Goal: Entertainment & Leisure: Consume media (video, audio)

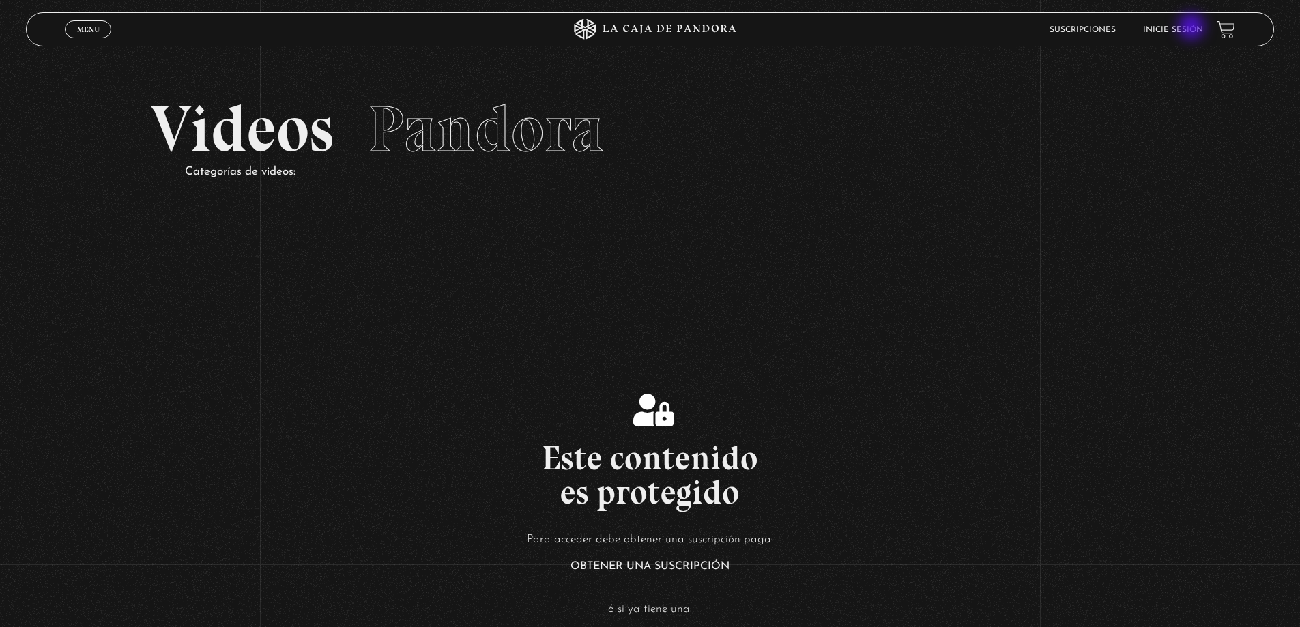
click at [1194, 27] on link "Inicie sesión" at bounding box center [1173, 30] width 60 height 8
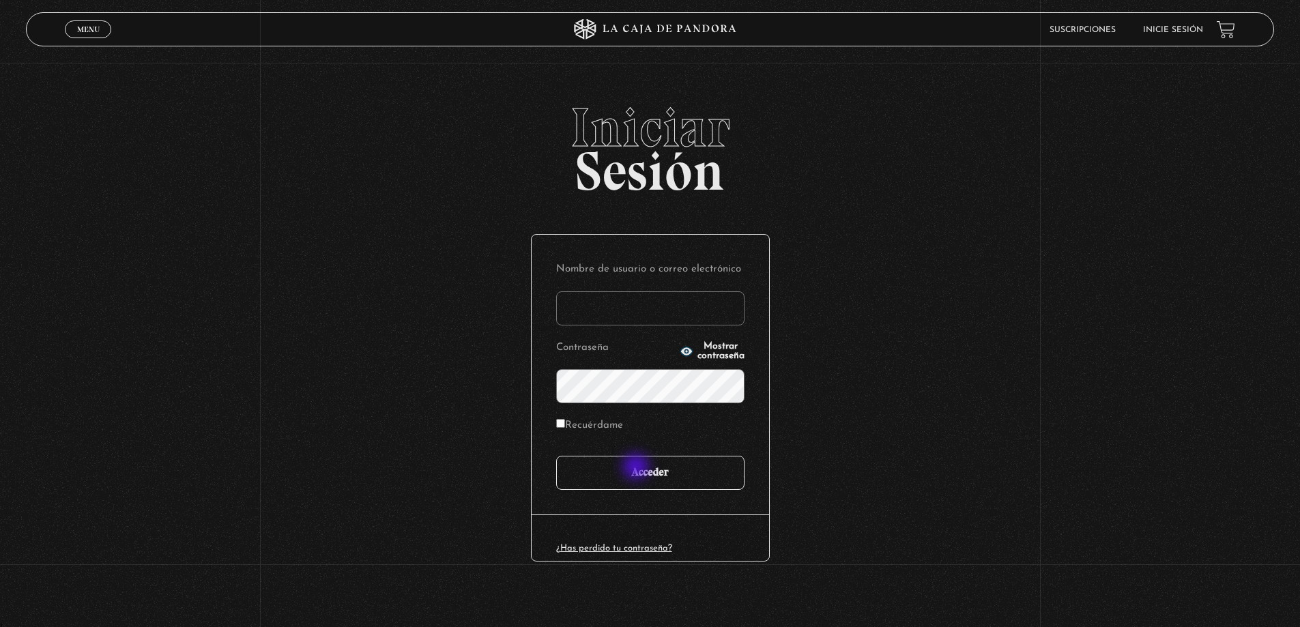
type input "[PERSON_NAME]"
click at [637, 469] on input "Acceder" at bounding box center [650, 473] width 188 height 34
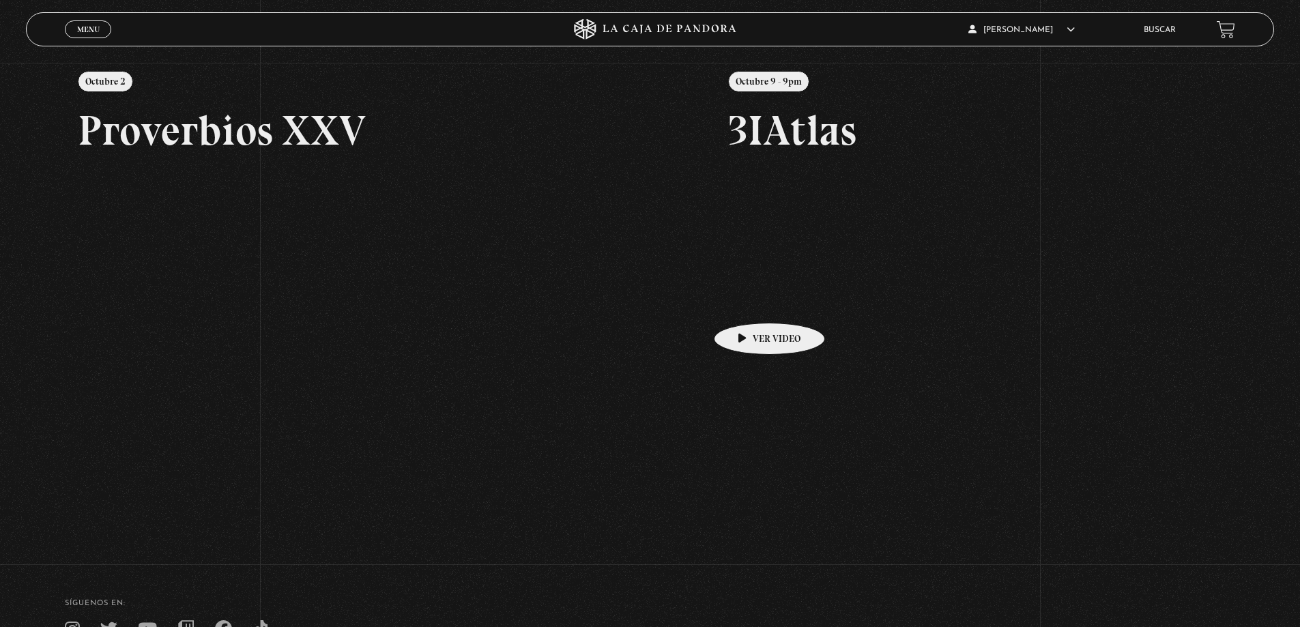
scroll to position [108, 0]
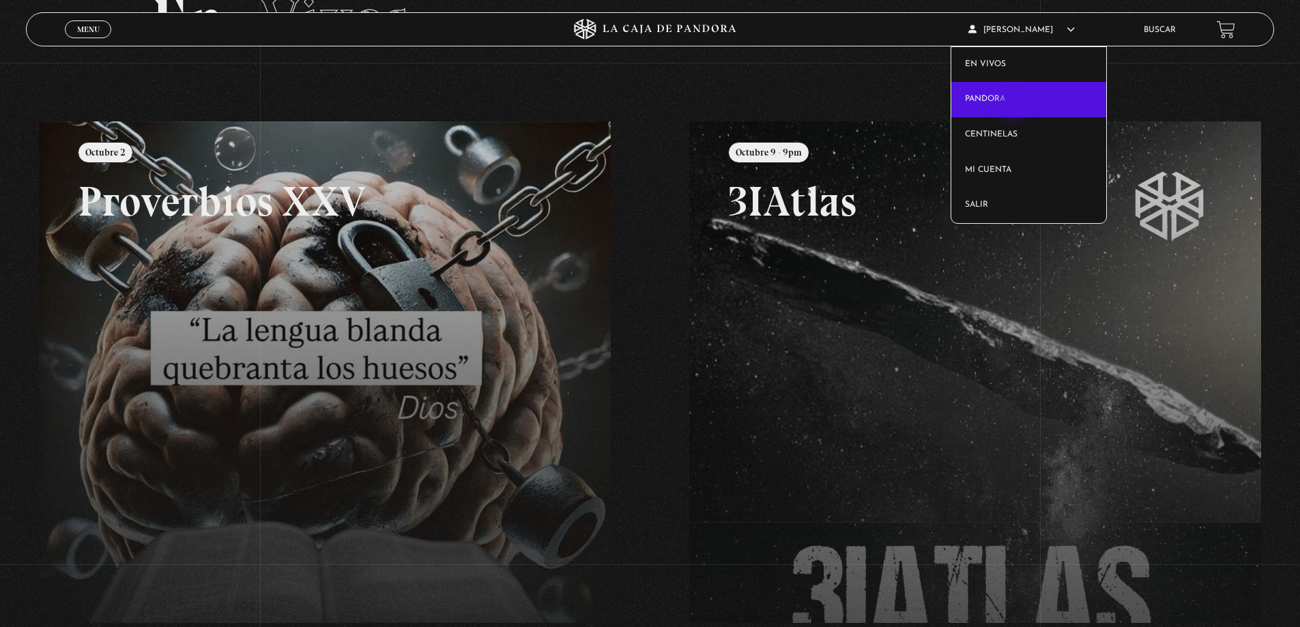
click at [1014, 104] on link "Pandora" at bounding box center [1028, 99] width 155 height 35
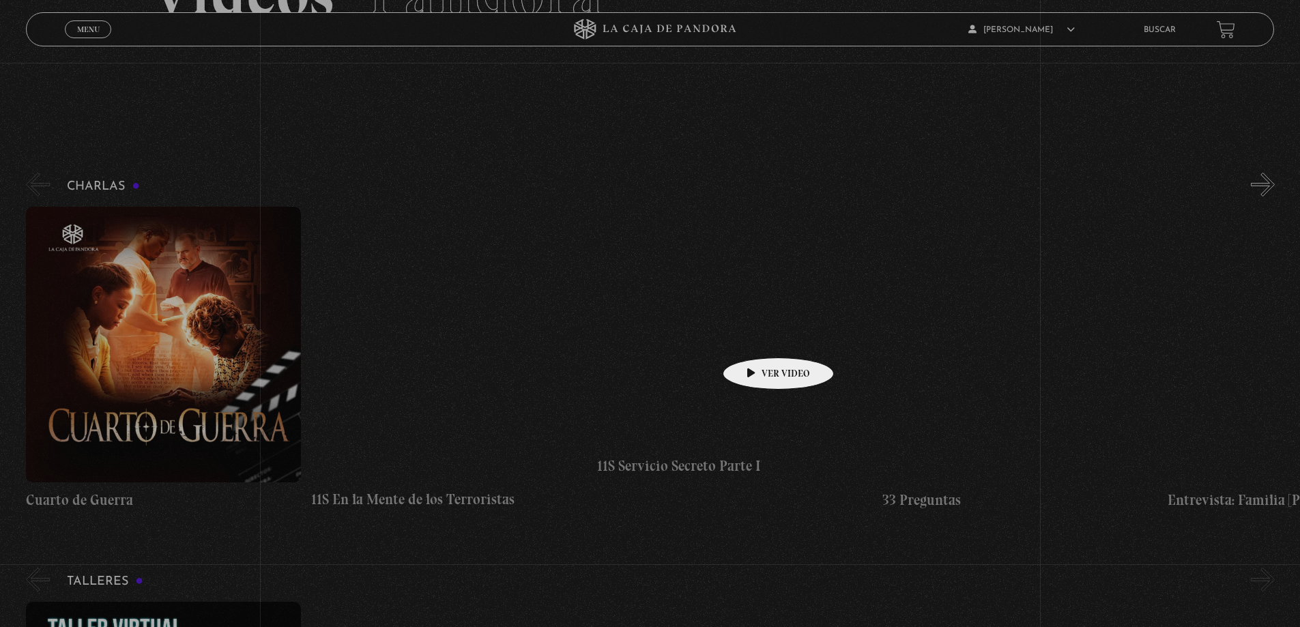
scroll to position [136, 0]
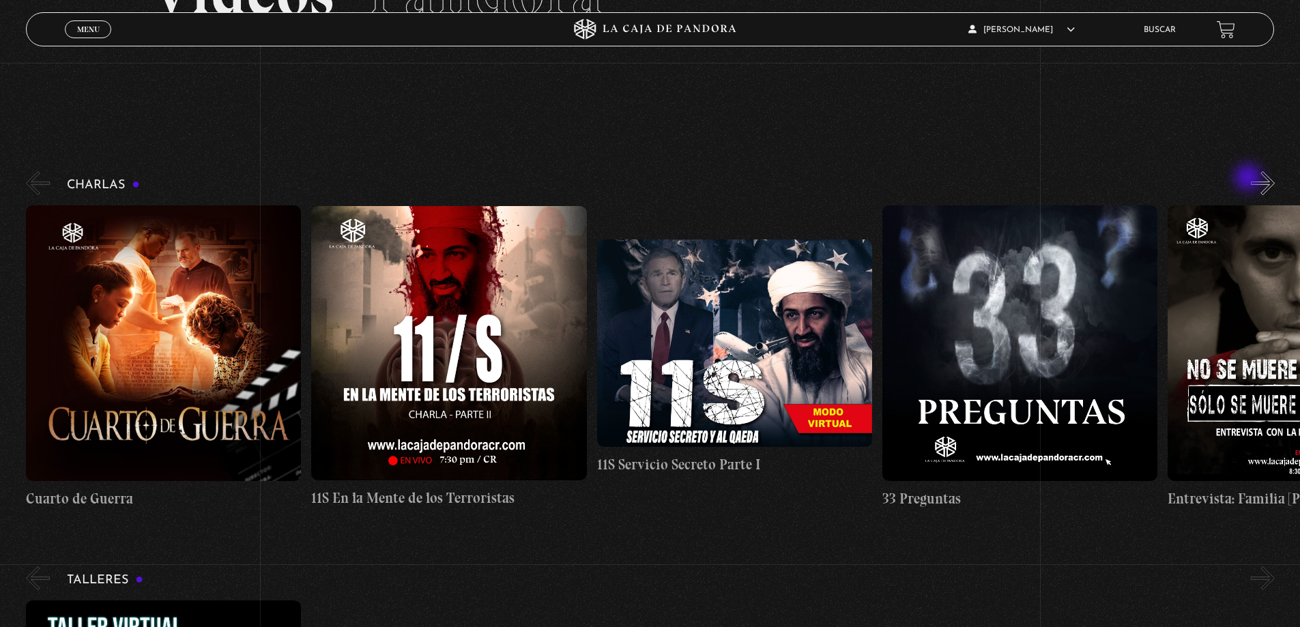
click at [1254, 179] on div "Charlas Cuarto de Guerra 11S En la Mente de los Terroristas 11S Servicio Secret…" at bounding box center [663, 339] width 1274 height 340
click at [1274, 194] on button "»" at bounding box center [1263, 183] width 24 height 24
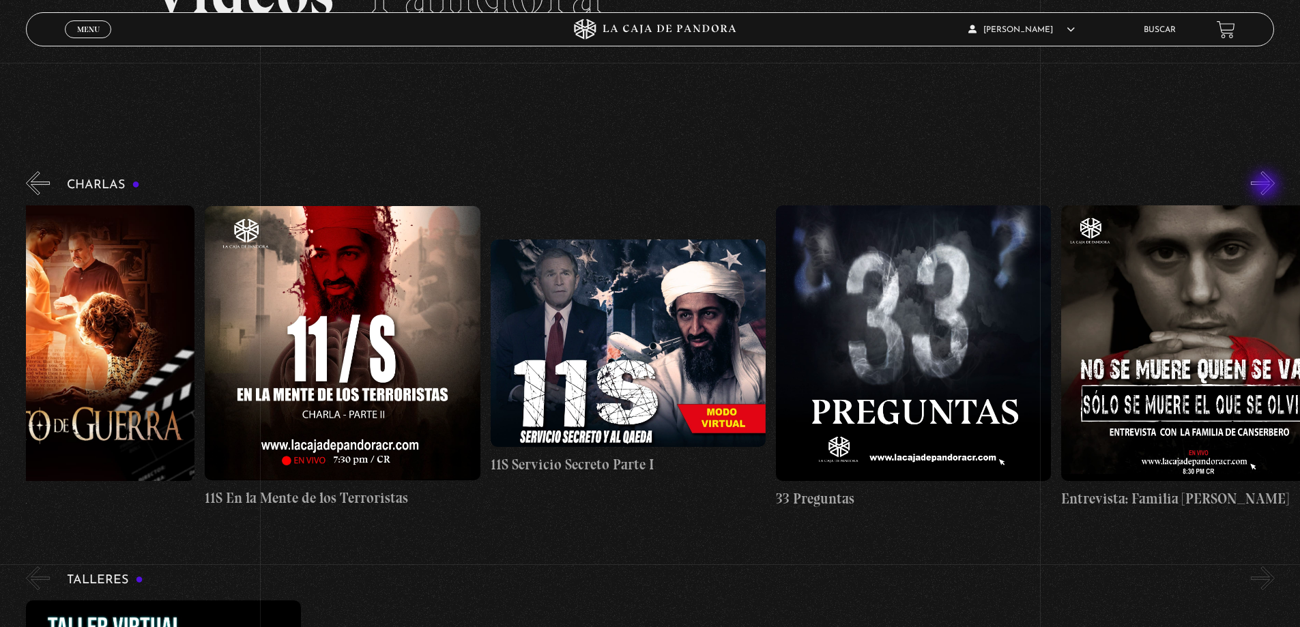
click at [1266, 186] on button "»" at bounding box center [1263, 183] width 24 height 24
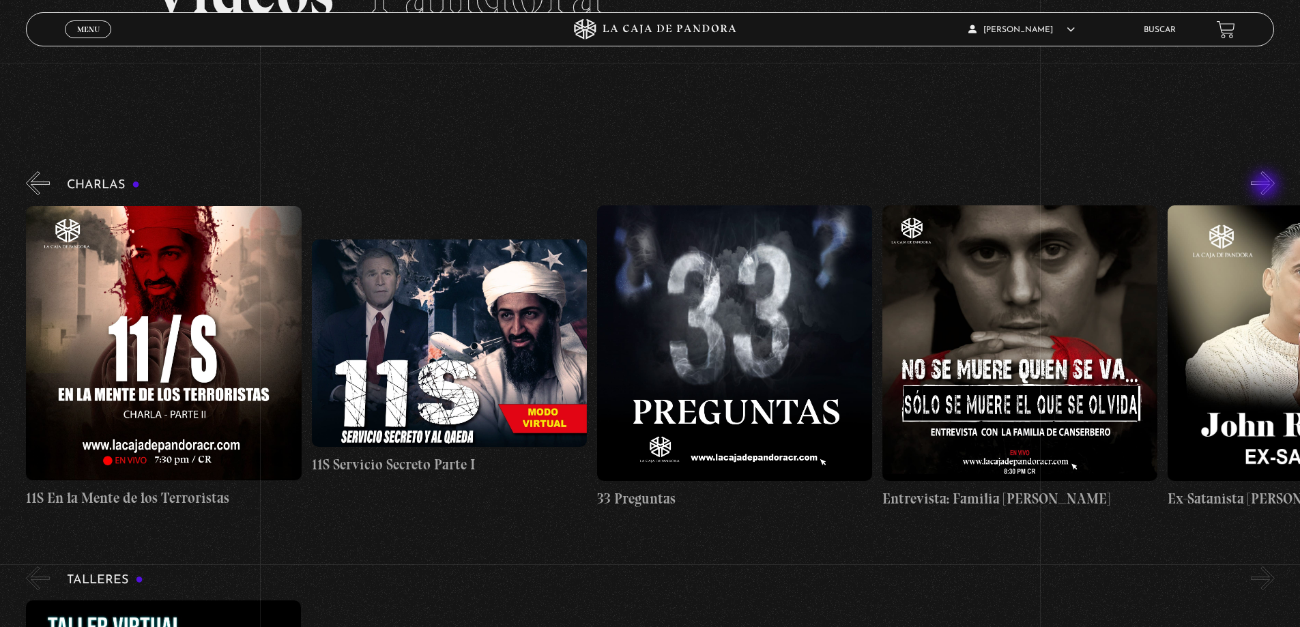
click at [1266, 186] on button "»" at bounding box center [1263, 183] width 24 height 24
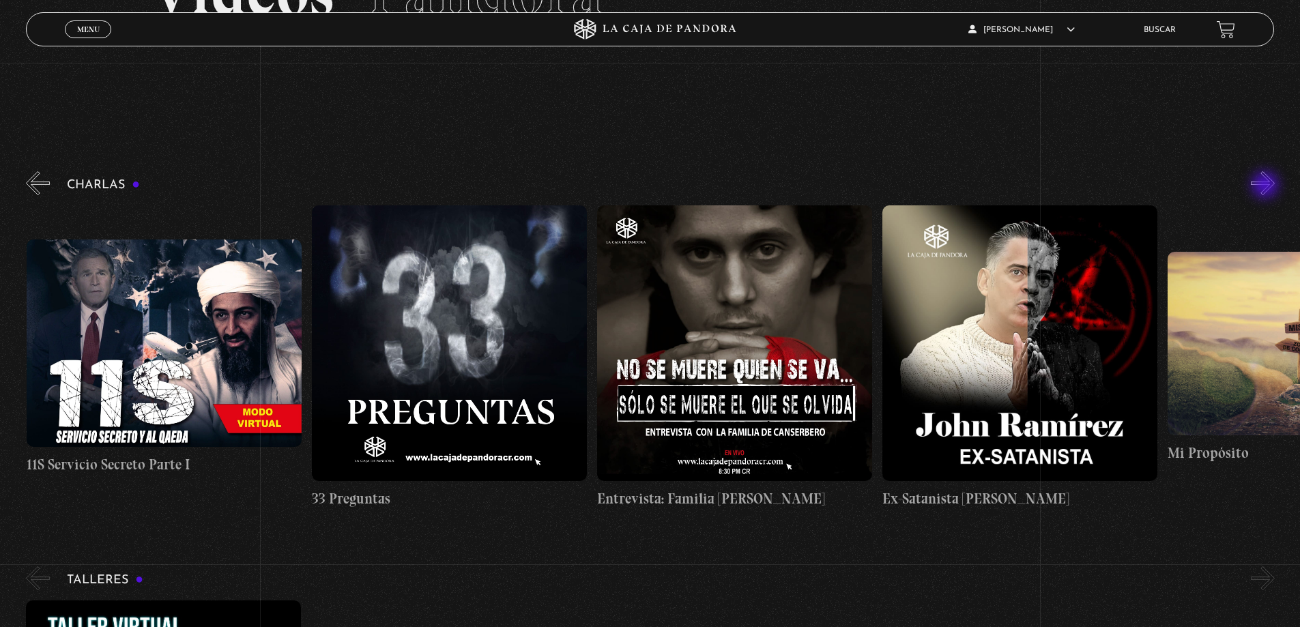
click at [1266, 186] on button "»" at bounding box center [1263, 183] width 24 height 24
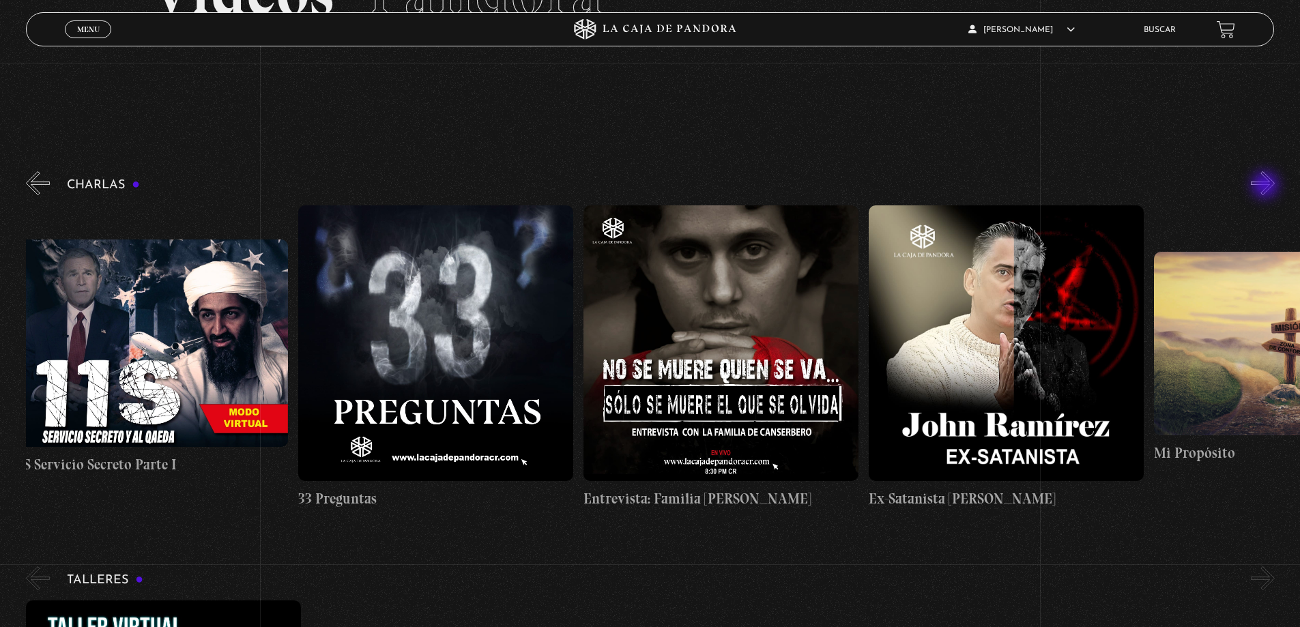
click at [1266, 186] on button "»" at bounding box center [1263, 183] width 24 height 24
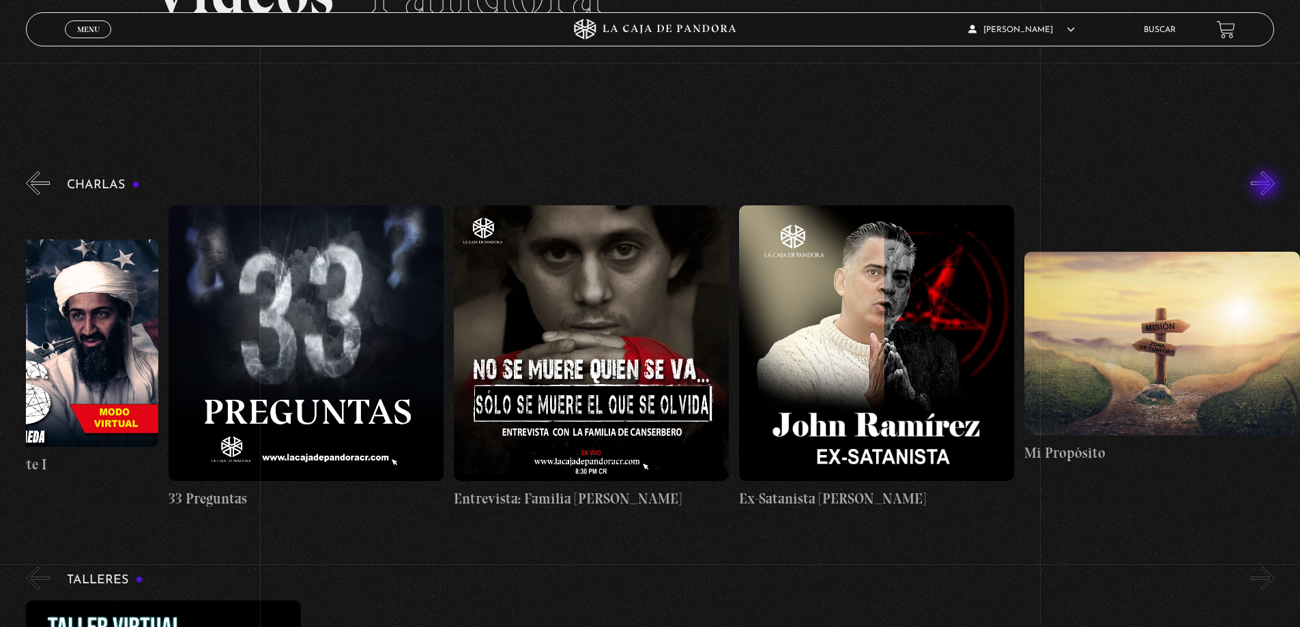
scroll to position [0, 714]
click at [1266, 186] on button "»" at bounding box center [1263, 183] width 24 height 24
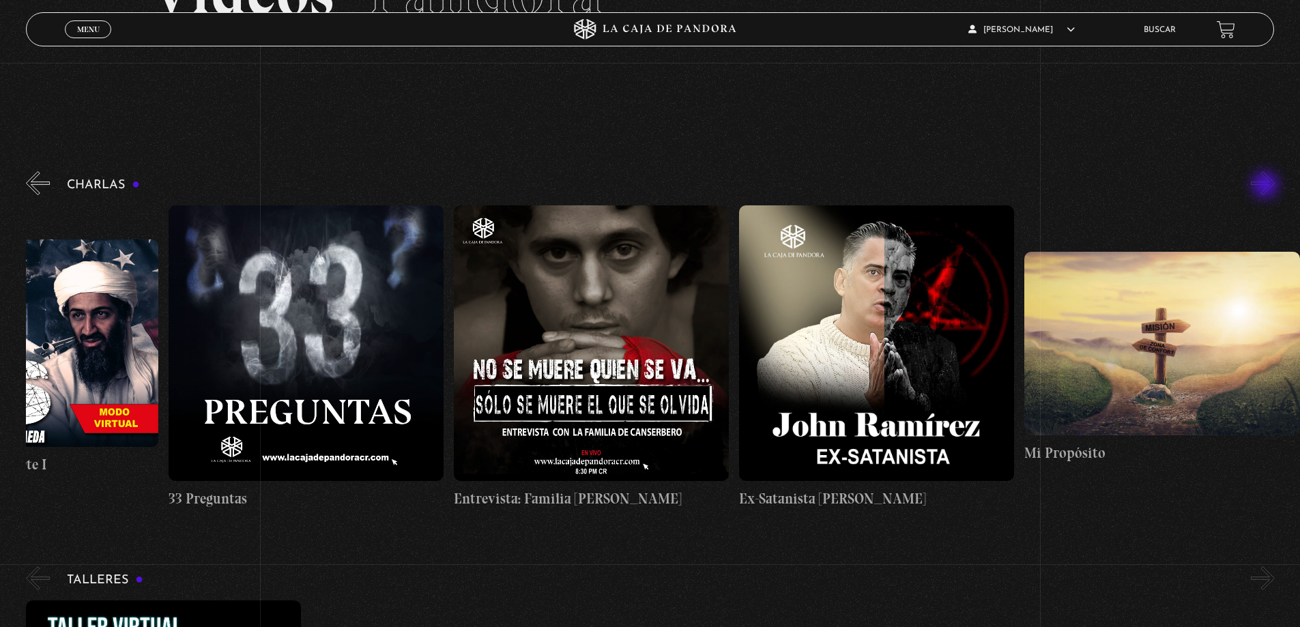
click at [1266, 186] on button "»" at bounding box center [1263, 183] width 24 height 24
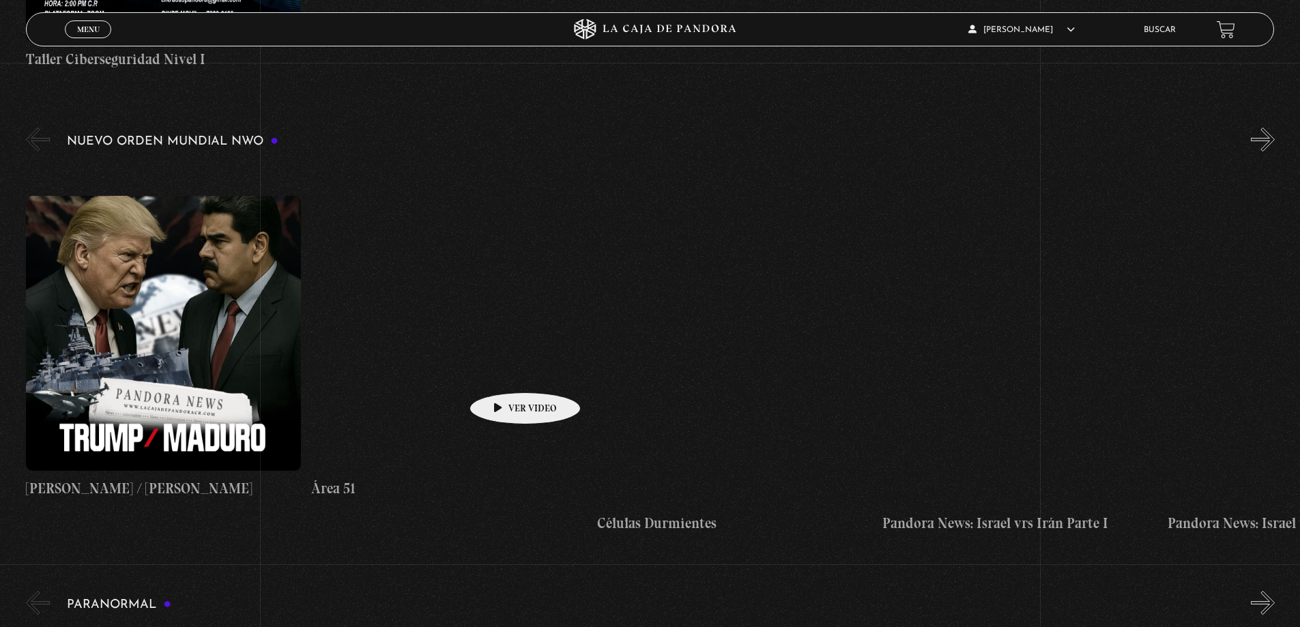
scroll to position [1023, 0]
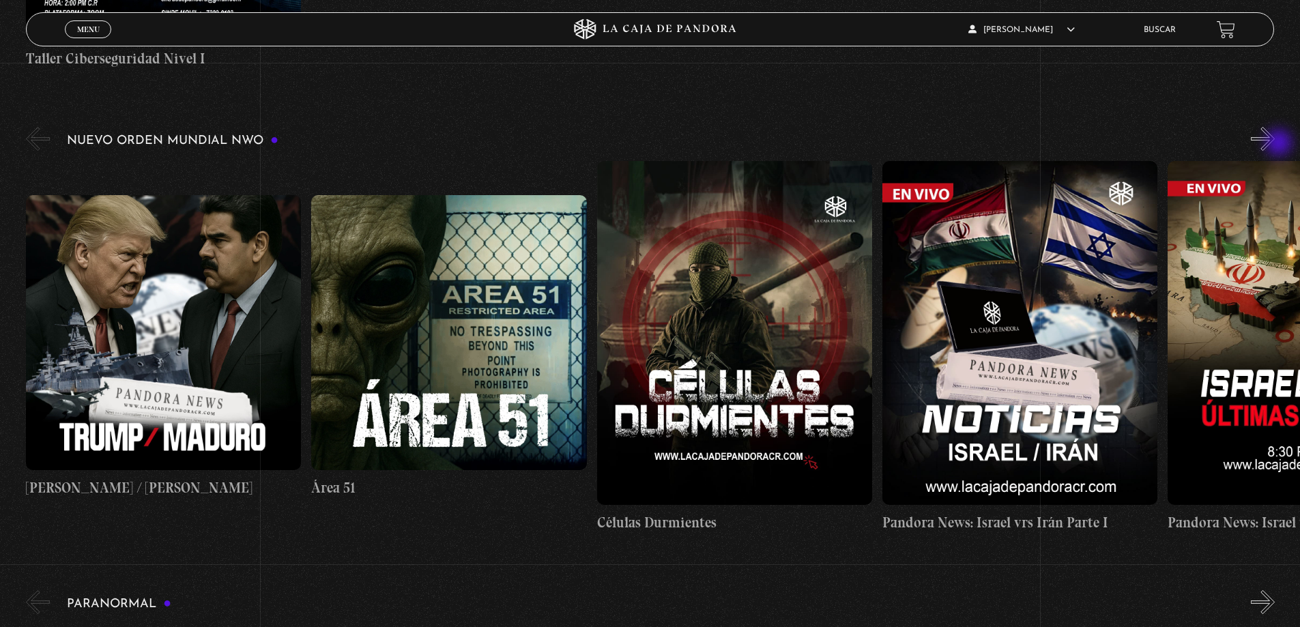
click at [1274, 145] on button "»" at bounding box center [1263, 139] width 24 height 24
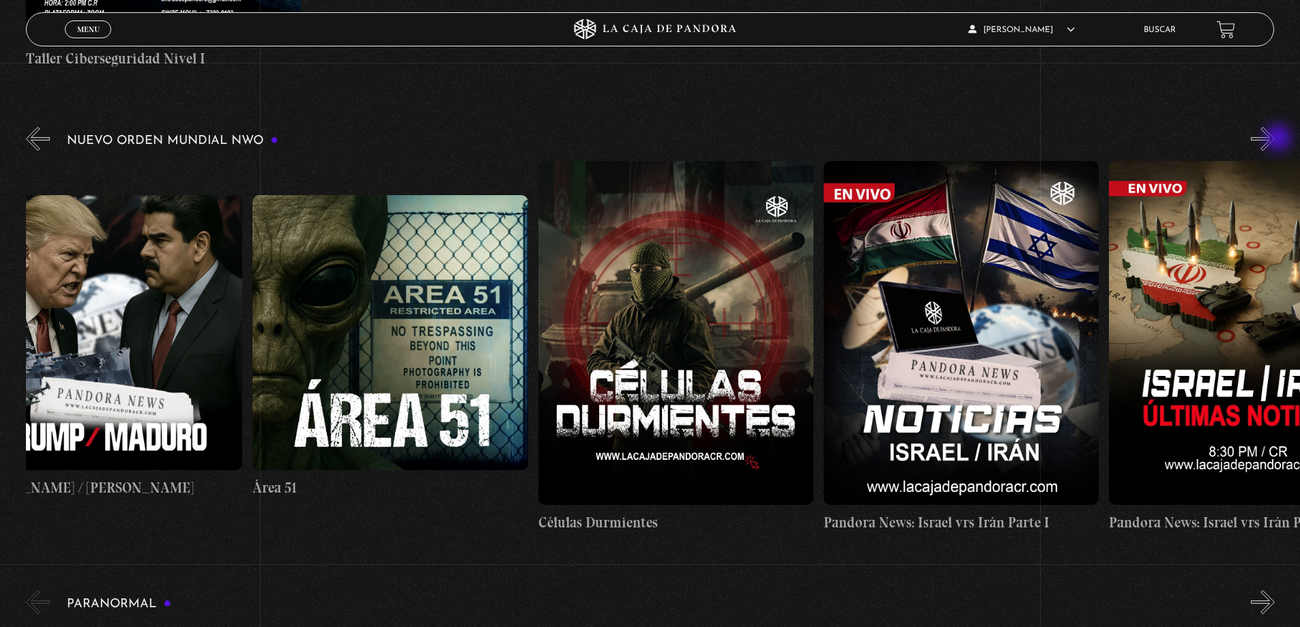
click at [1274, 139] on button "»" at bounding box center [1263, 139] width 24 height 24
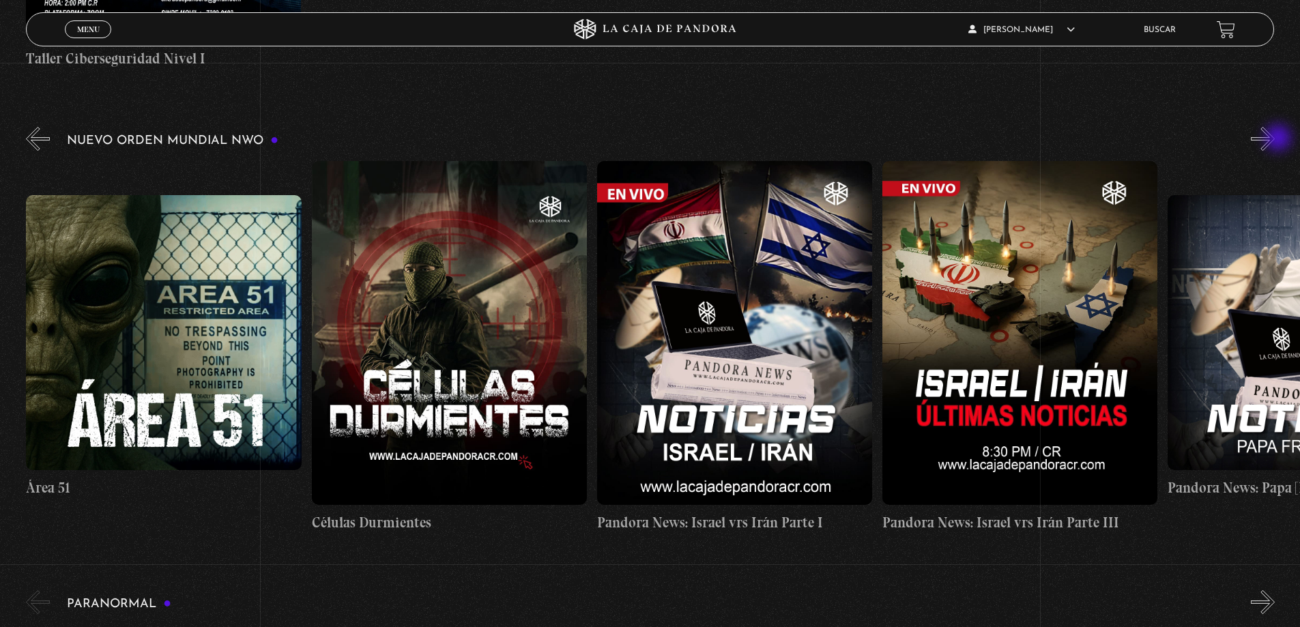
click at [1274, 139] on button "»" at bounding box center [1263, 139] width 24 height 24
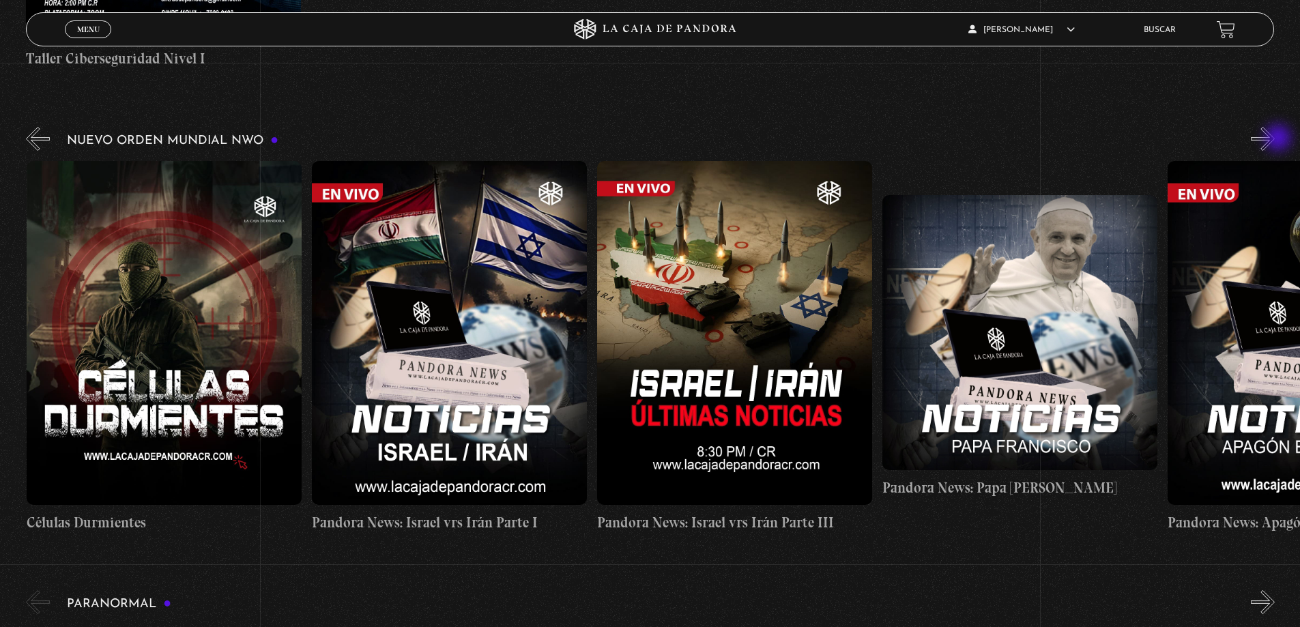
click at [1274, 139] on button "»" at bounding box center [1263, 139] width 24 height 24
drag, startPoint x: 1279, startPoint y: 139, endPoint x: 1277, endPoint y: 128, distance: 11.1
click at [1274, 129] on button "»" at bounding box center [1263, 139] width 24 height 24
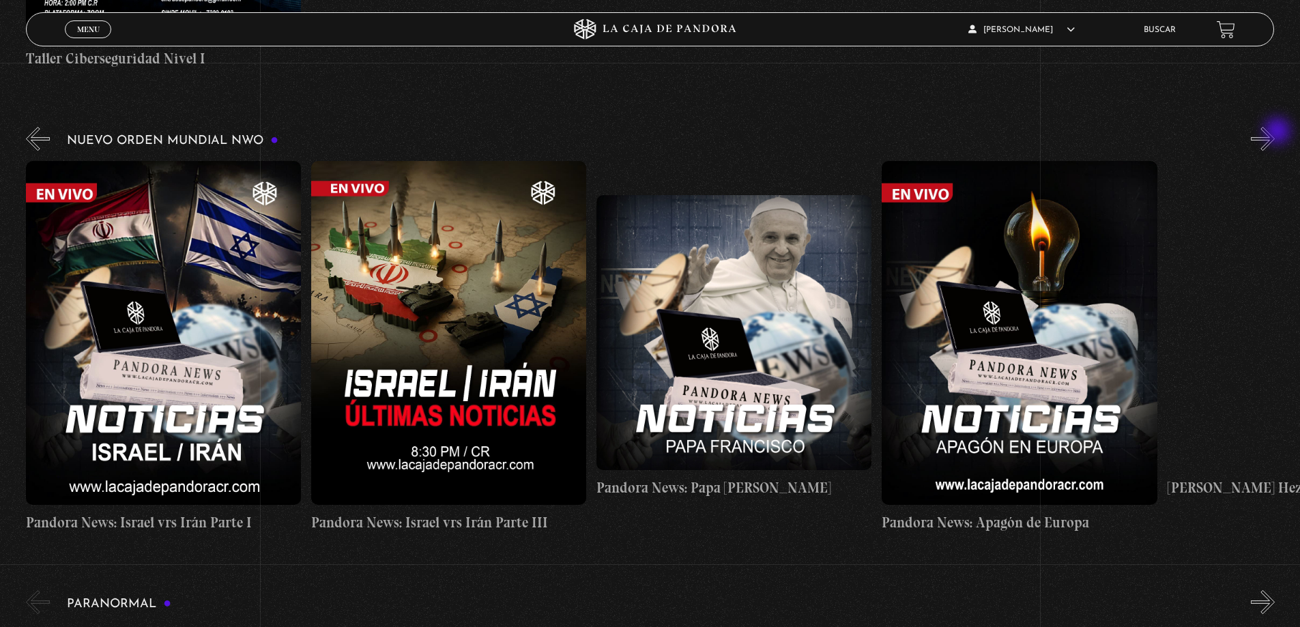
click at [1274, 128] on button "»" at bounding box center [1263, 139] width 24 height 24
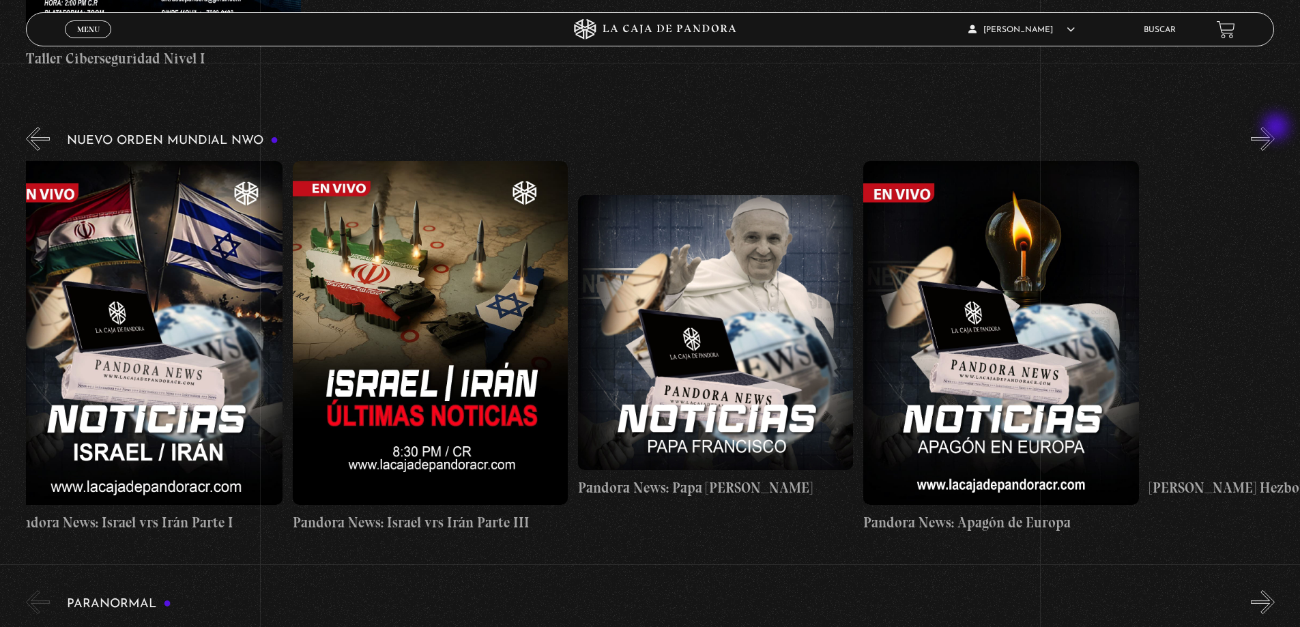
click at [1272, 143] on button "»" at bounding box center [1263, 139] width 24 height 24
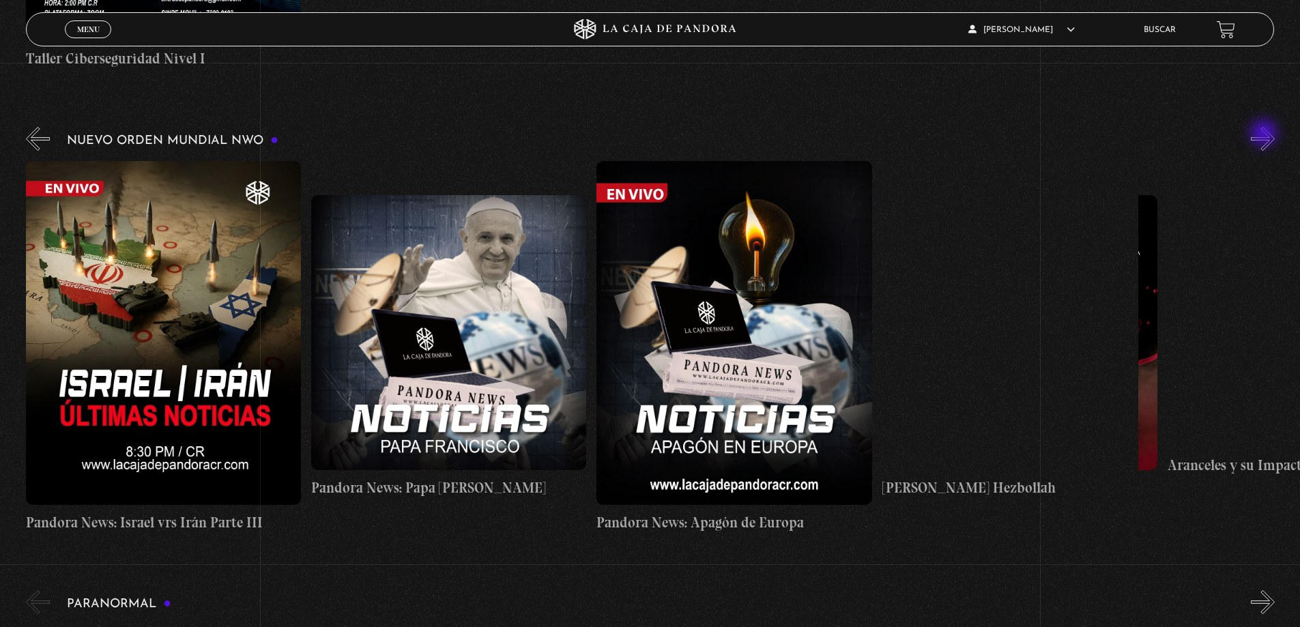
click at [1268, 127] on button "»" at bounding box center [1263, 139] width 24 height 24
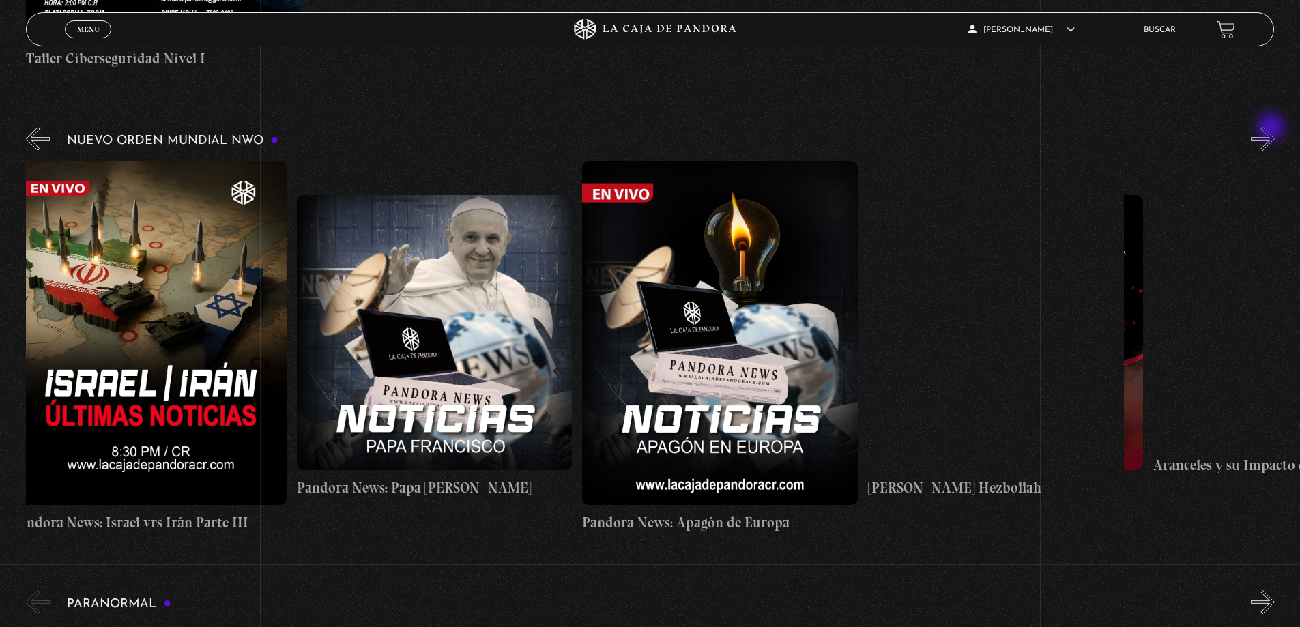
click at [1272, 128] on button "»" at bounding box center [1263, 139] width 24 height 24
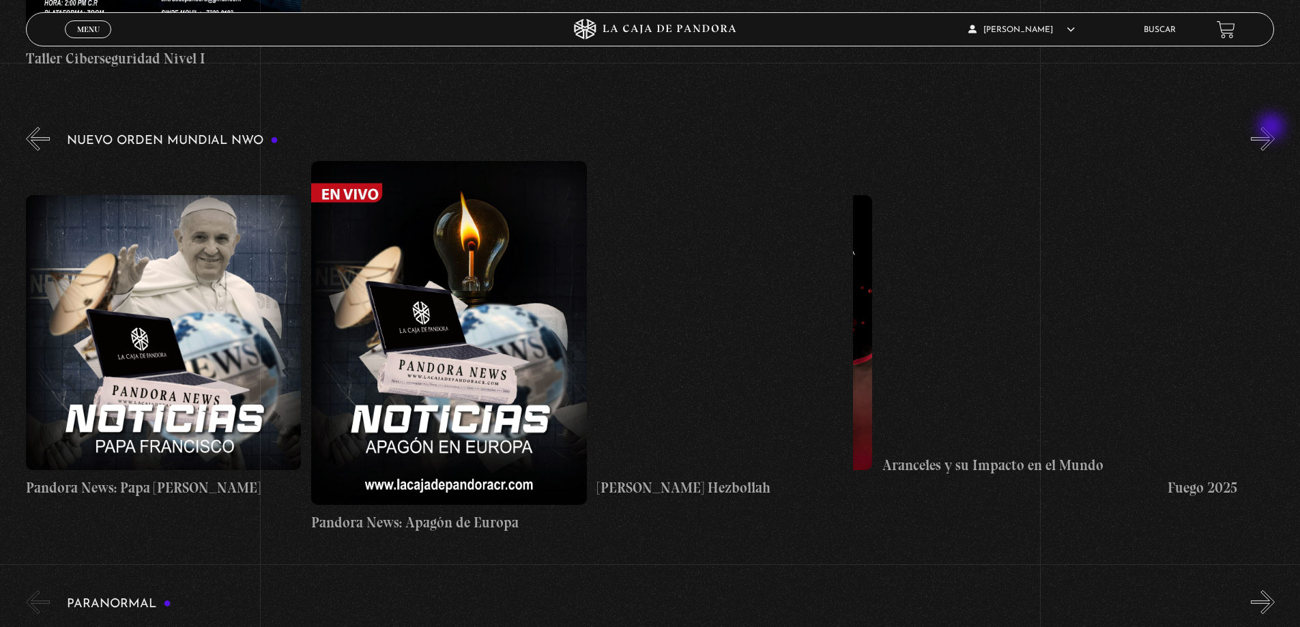
click at [1272, 128] on button "»" at bounding box center [1263, 139] width 24 height 24
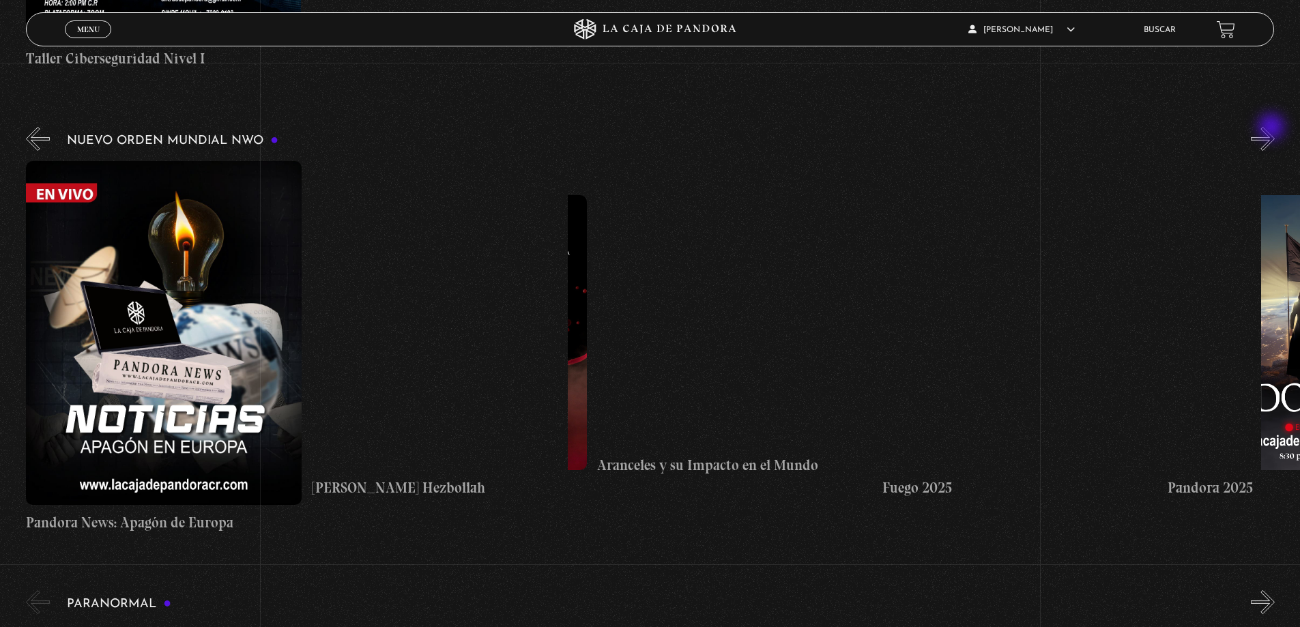
click at [1272, 128] on button "»" at bounding box center [1263, 139] width 24 height 24
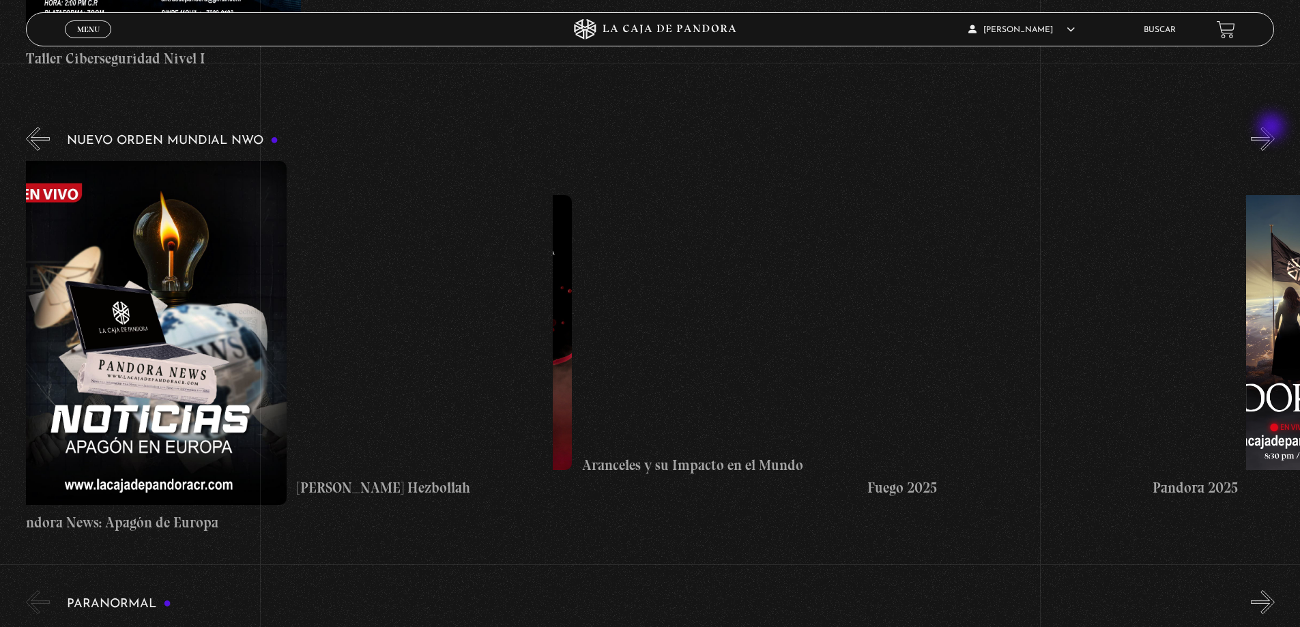
click at [1272, 128] on button "»" at bounding box center [1263, 139] width 24 height 24
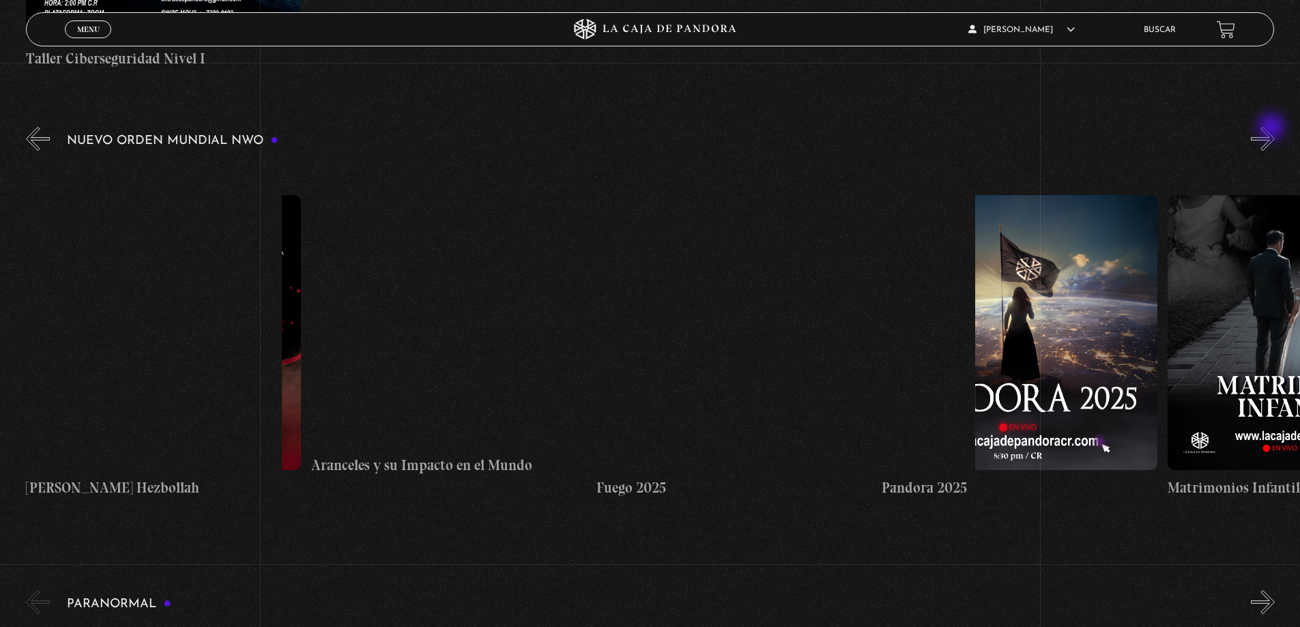
click at [1272, 128] on button "»" at bounding box center [1263, 139] width 24 height 24
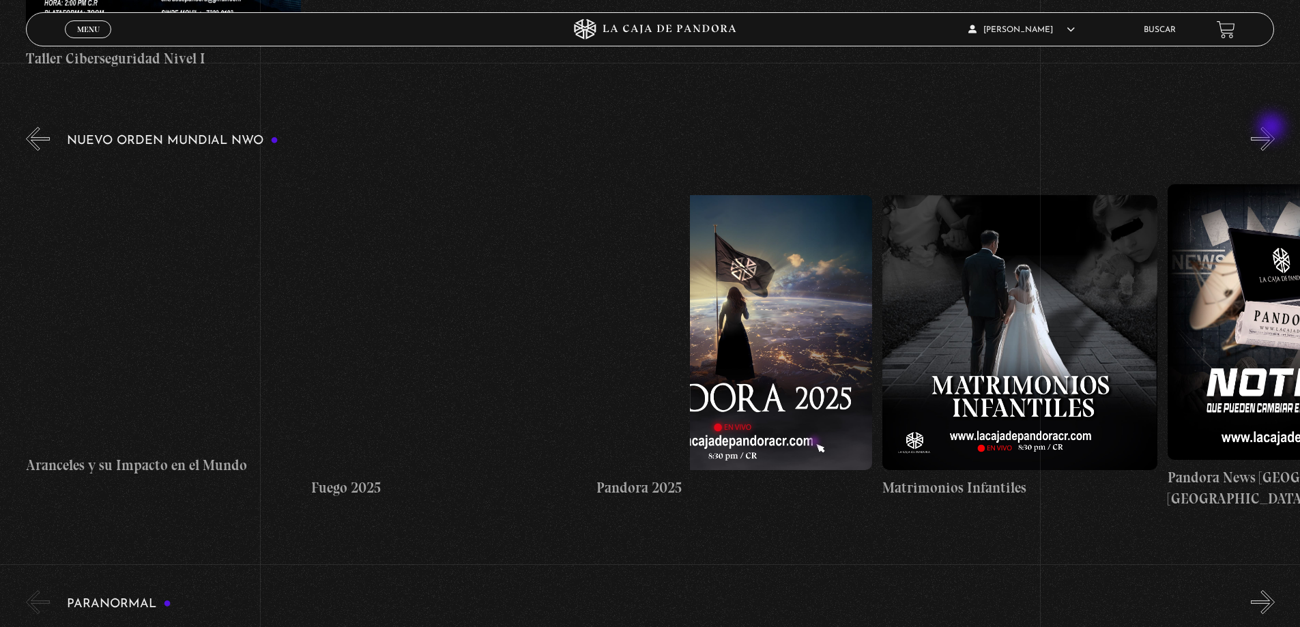
click at [1272, 128] on button "»" at bounding box center [1263, 139] width 24 height 24
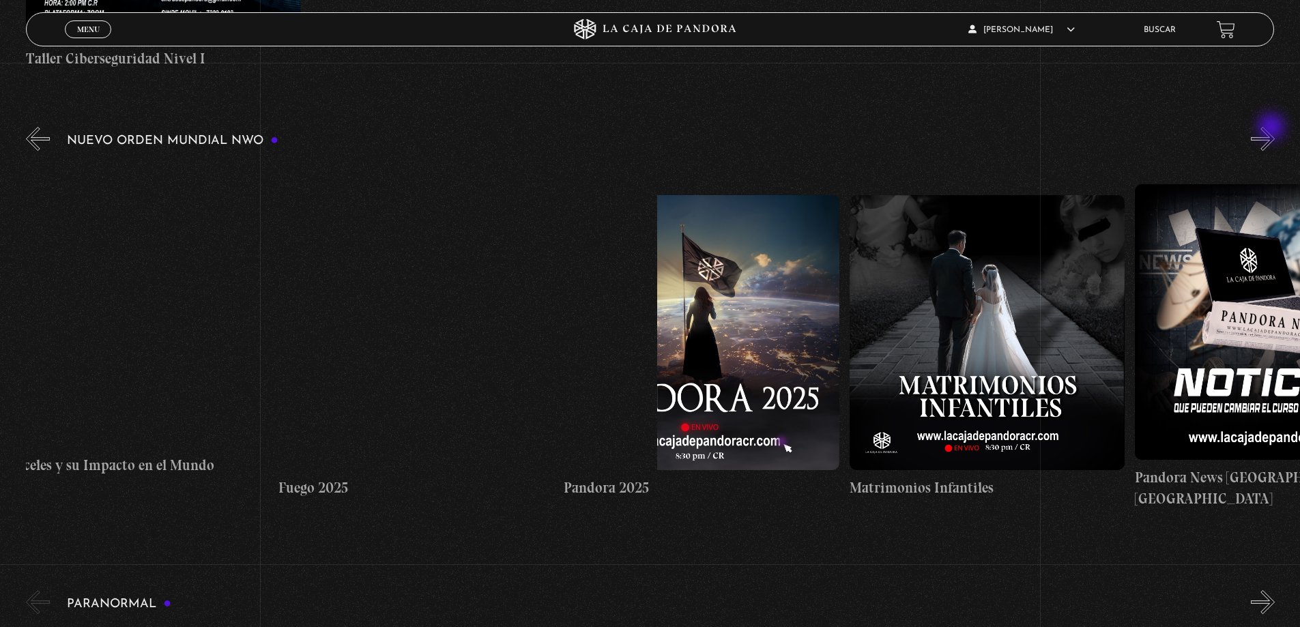
click at [1272, 128] on button "»" at bounding box center [1263, 139] width 24 height 24
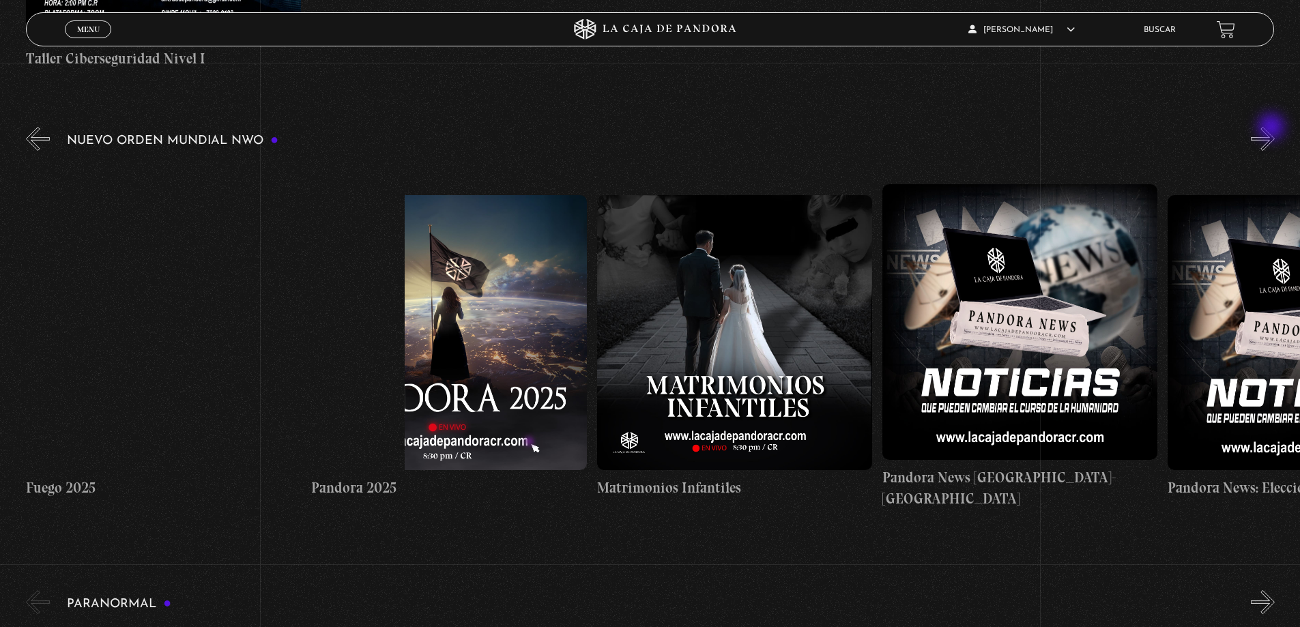
click at [1272, 128] on button "»" at bounding box center [1263, 139] width 24 height 24
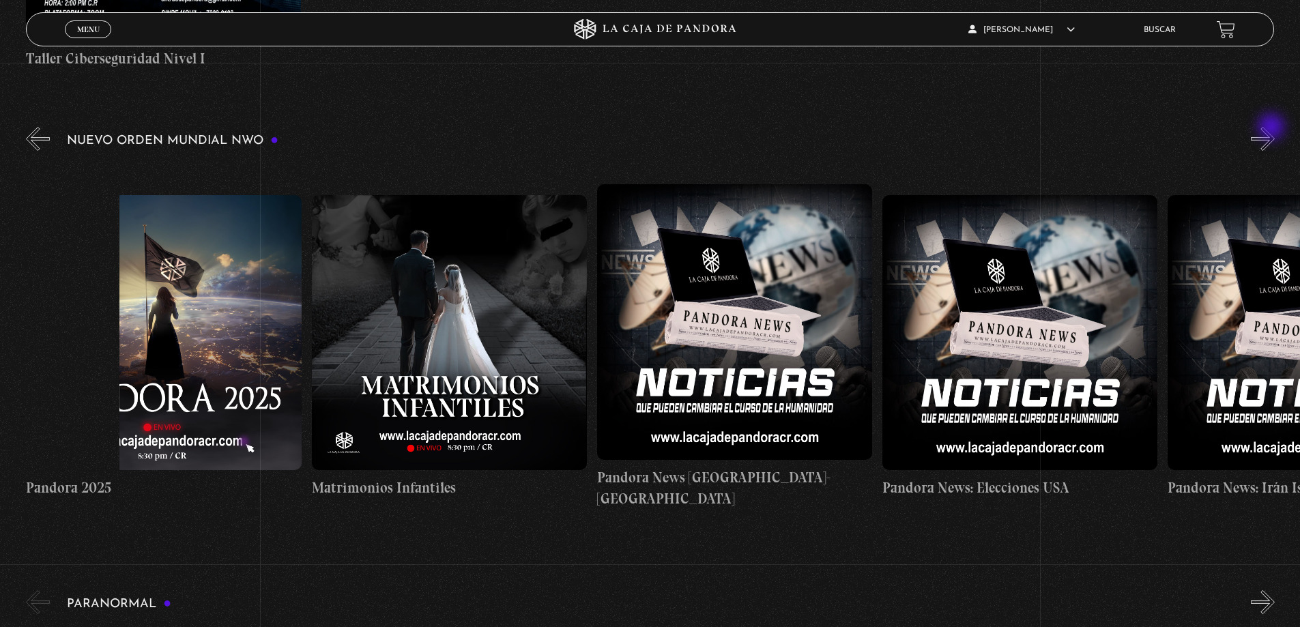
click at [1272, 128] on button "»" at bounding box center [1263, 139] width 24 height 24
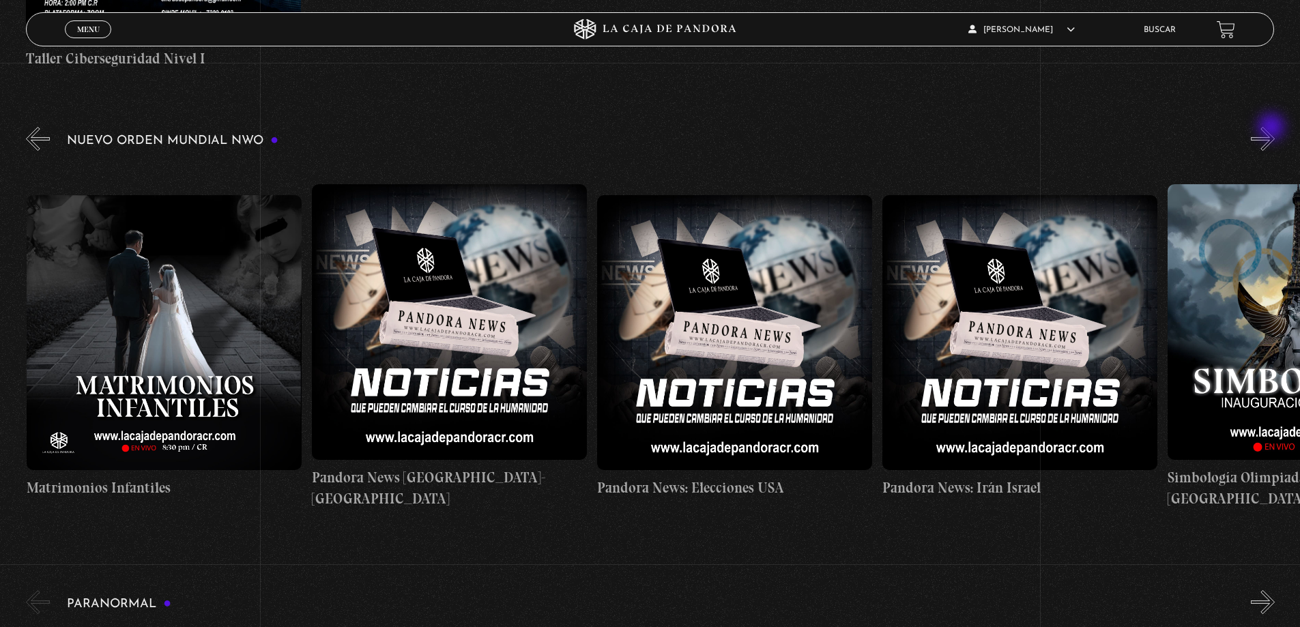
click at [1272, 128] on button "»" at bounding box center [1263, 139] width 24 height 24
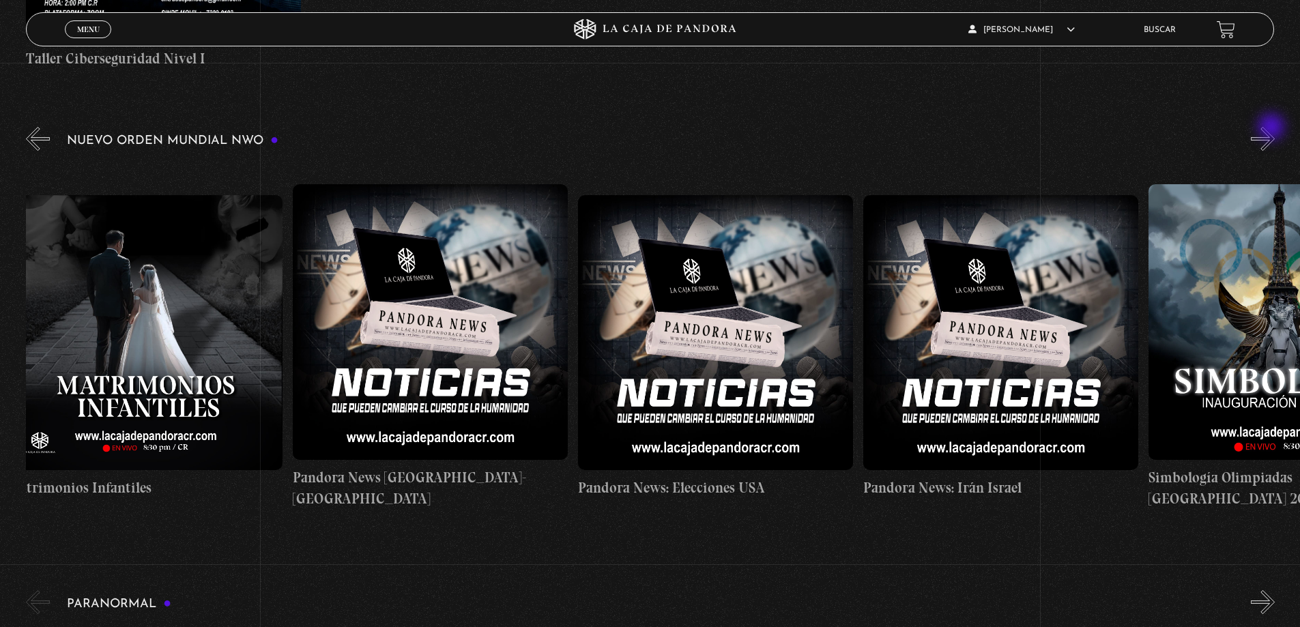
click at [1272, 128] on button "»" at bounding box center [1263, 139] width 24 height 24
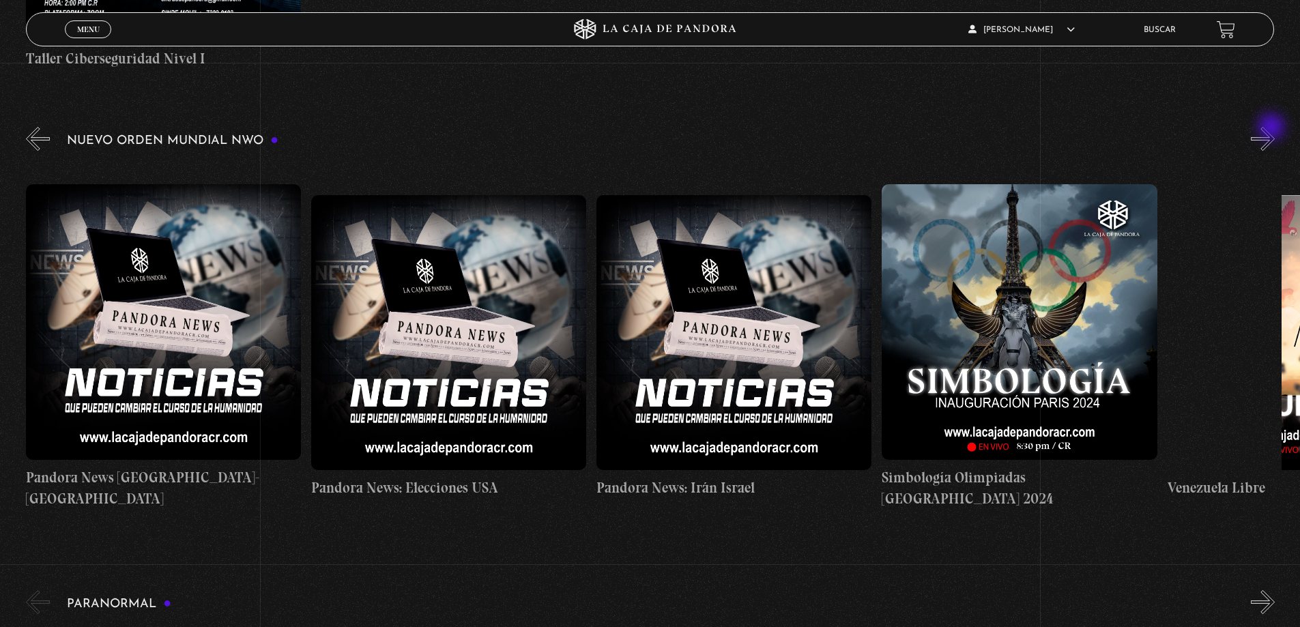
click at [1272, 128] on button "»" at bounding box center [1263, 139] width 24 height 24
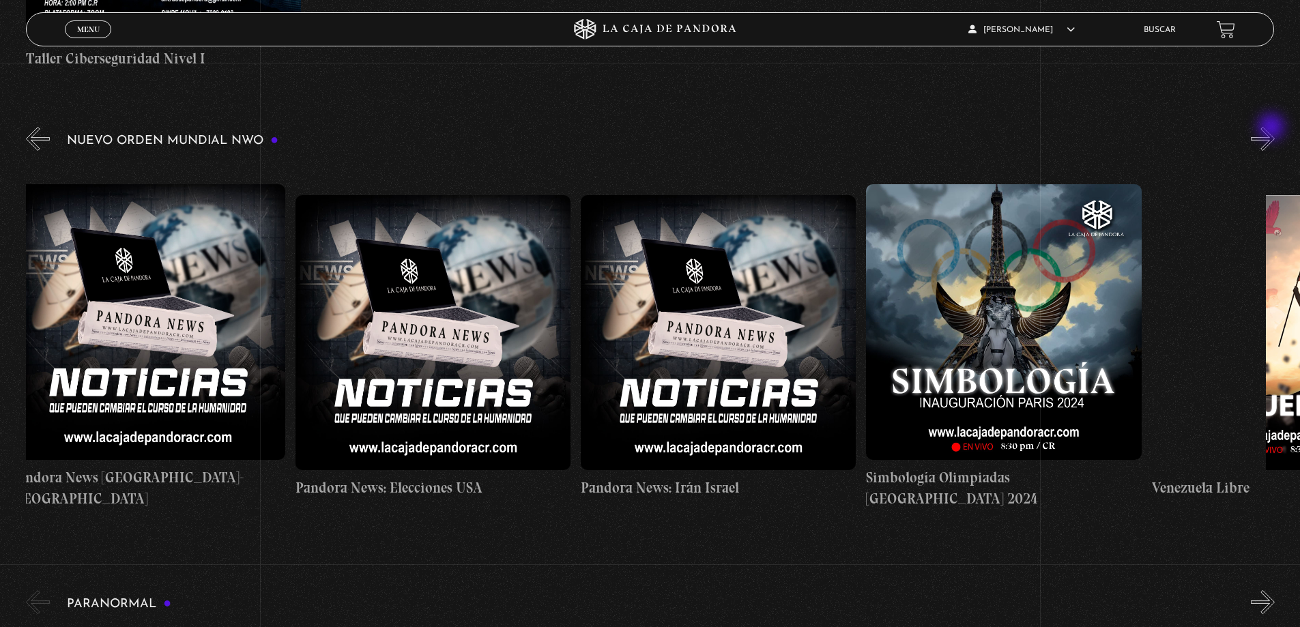
click at [1272, 128] on button "»" at bounding box center [1263, 139] width 24 height 24
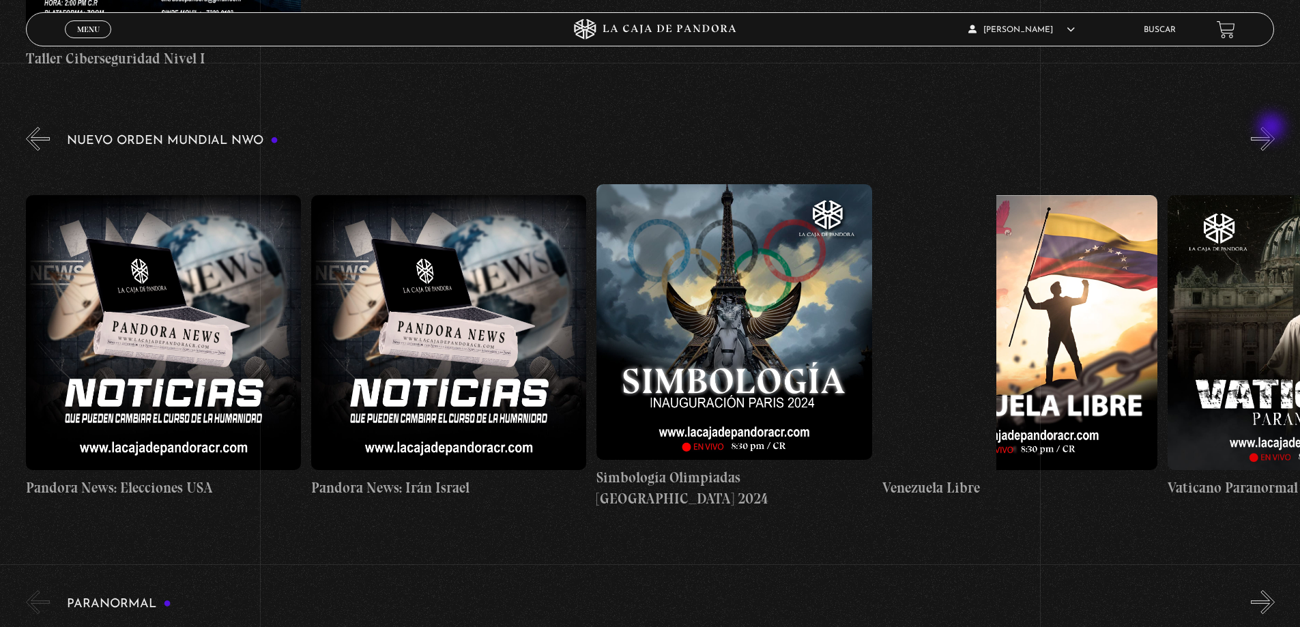
click at [1272, 128] on button "»" at bounding box center [1263, 139] width 24 height 24
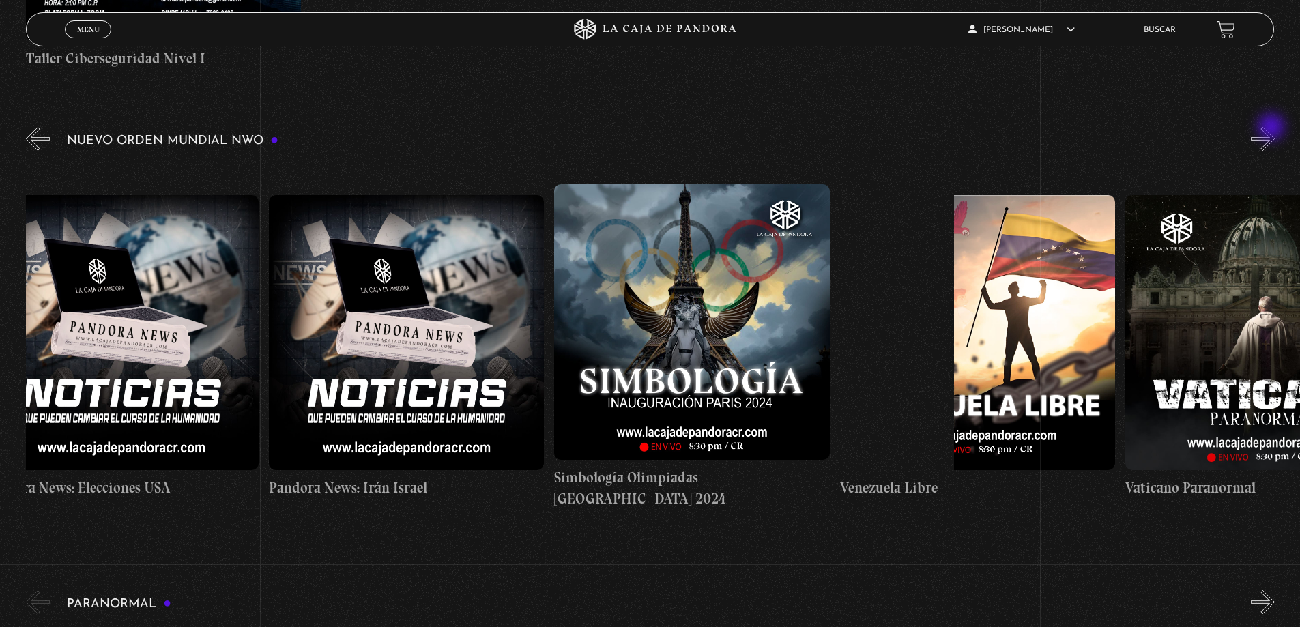
click at [1272, 128] on button "»" at bounding box center [1263, 139] width 24 height 24
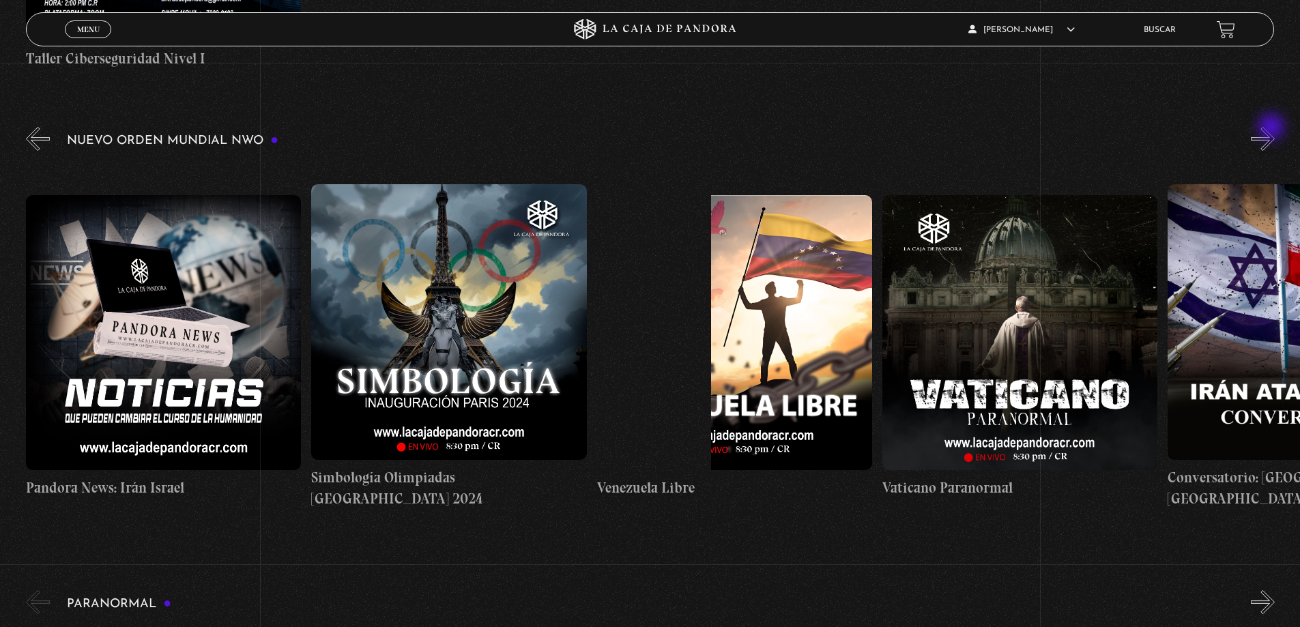
click at [1272, 128] on button "»" at bounding box center [1263, 139] width 24 height 24
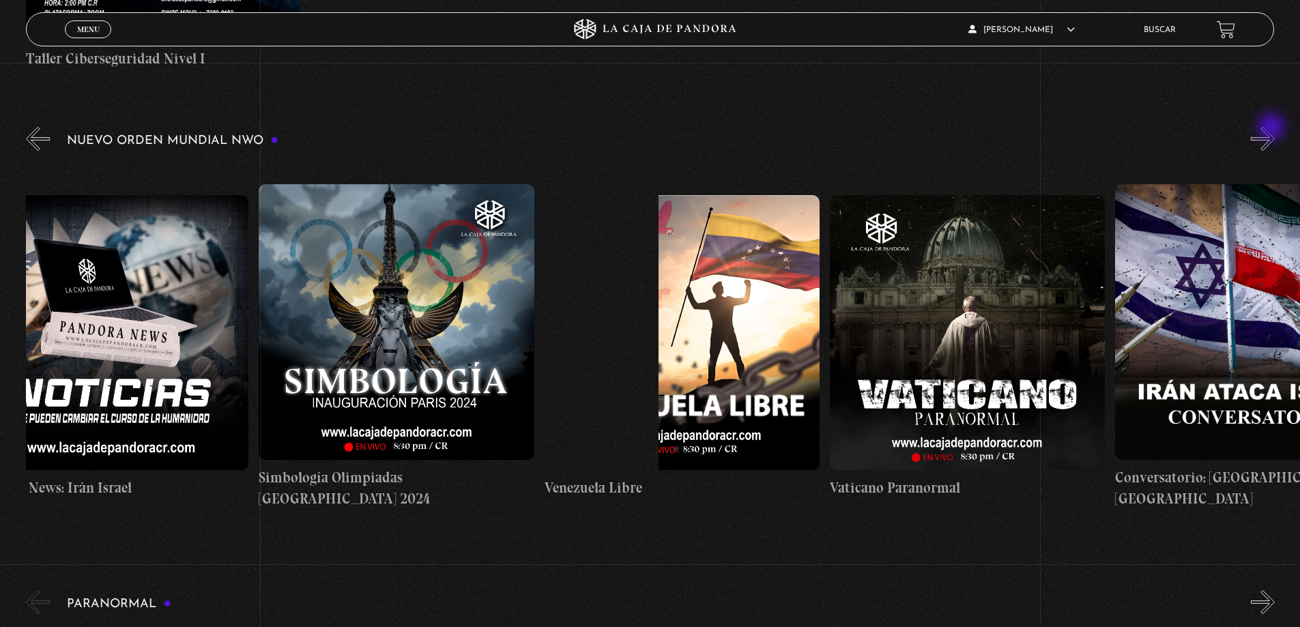
click at [1272, 128] on button "»" at bounding box center [1263, 139] width 24 height 24
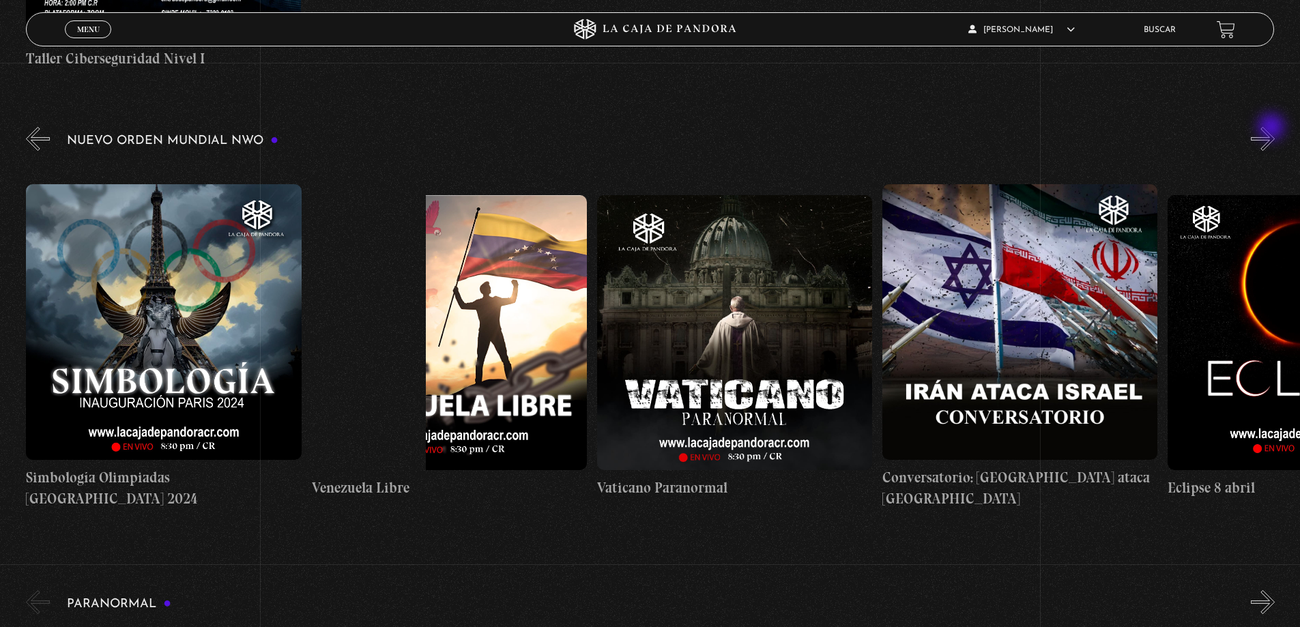
click at [1272, 128] on button "»" at bounding box center [1263, 139] width 24 height 24
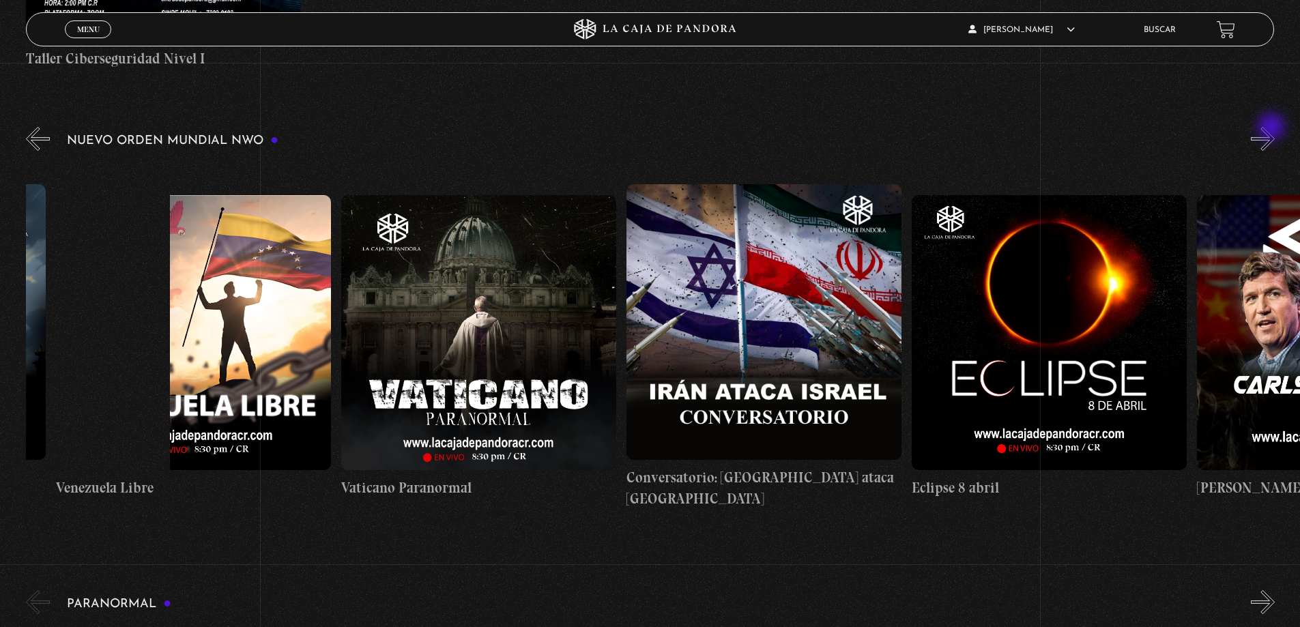
click at [1272, 128] on button "»" at bounding box center [1263, 139] width 24 height 24
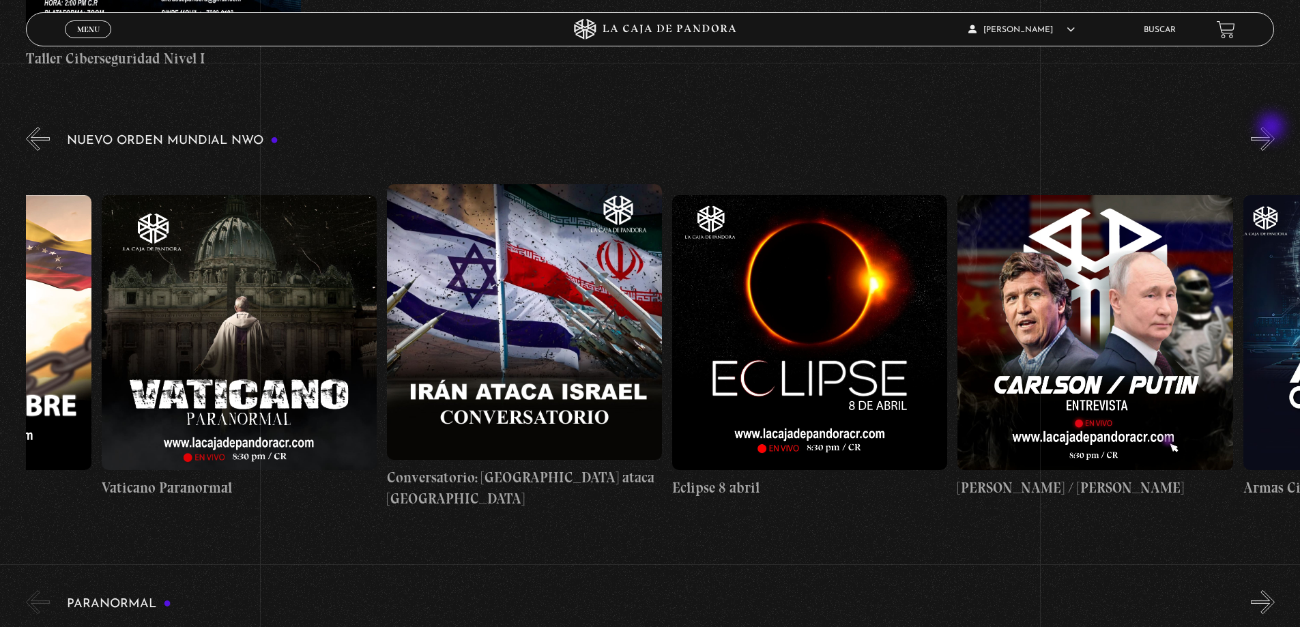
click at [1272, 128] on button "»" at bounding box center [1263, 139] width 24 height 24
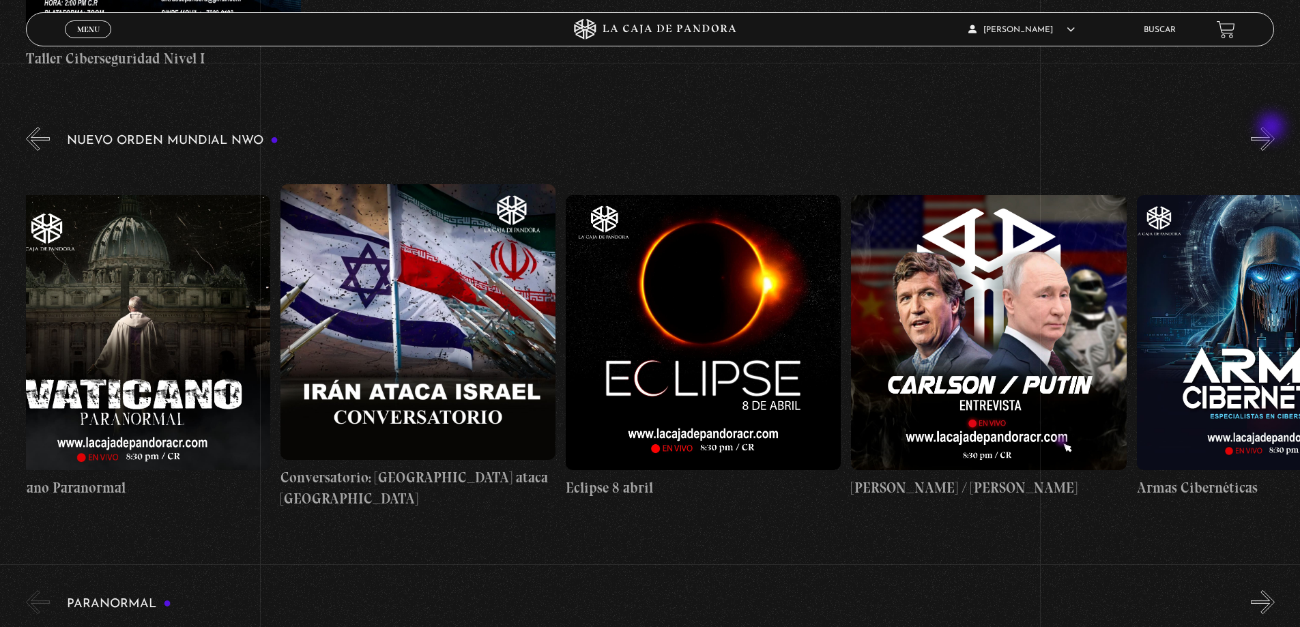
click at [1272, 128] on button "»" at bounding box center [1263, 139] width 24 height 24
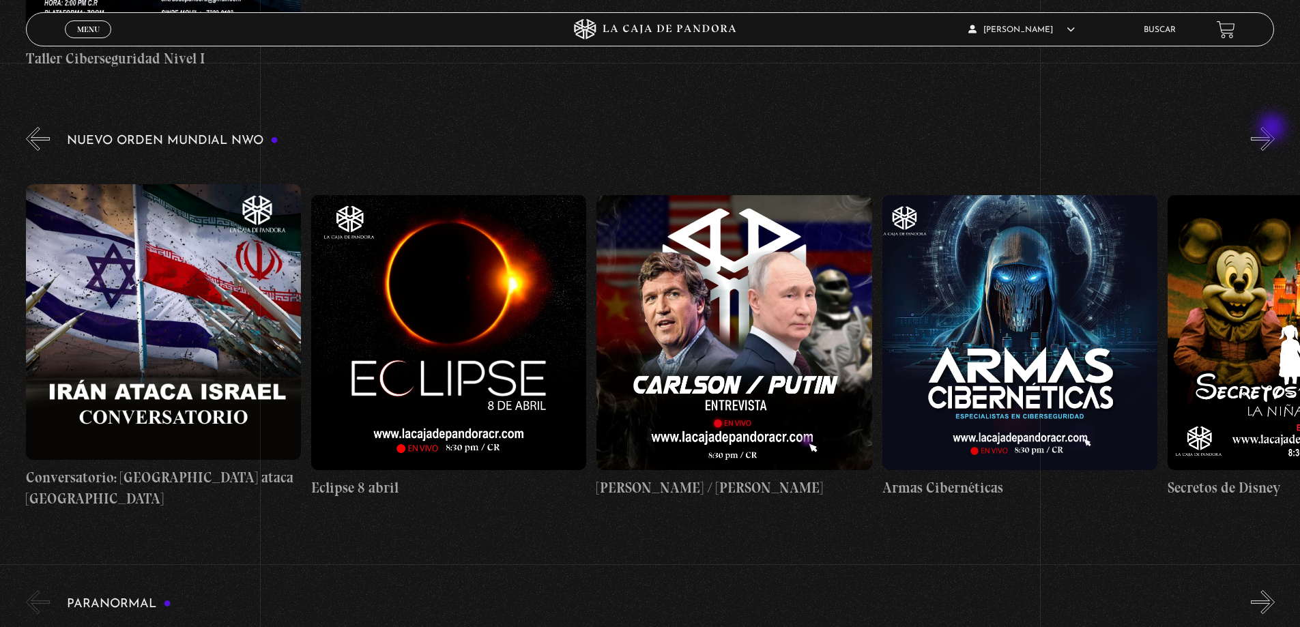
click at [1274, 130] on button "»" at bounding box center [1263, 139] width 24 height 24
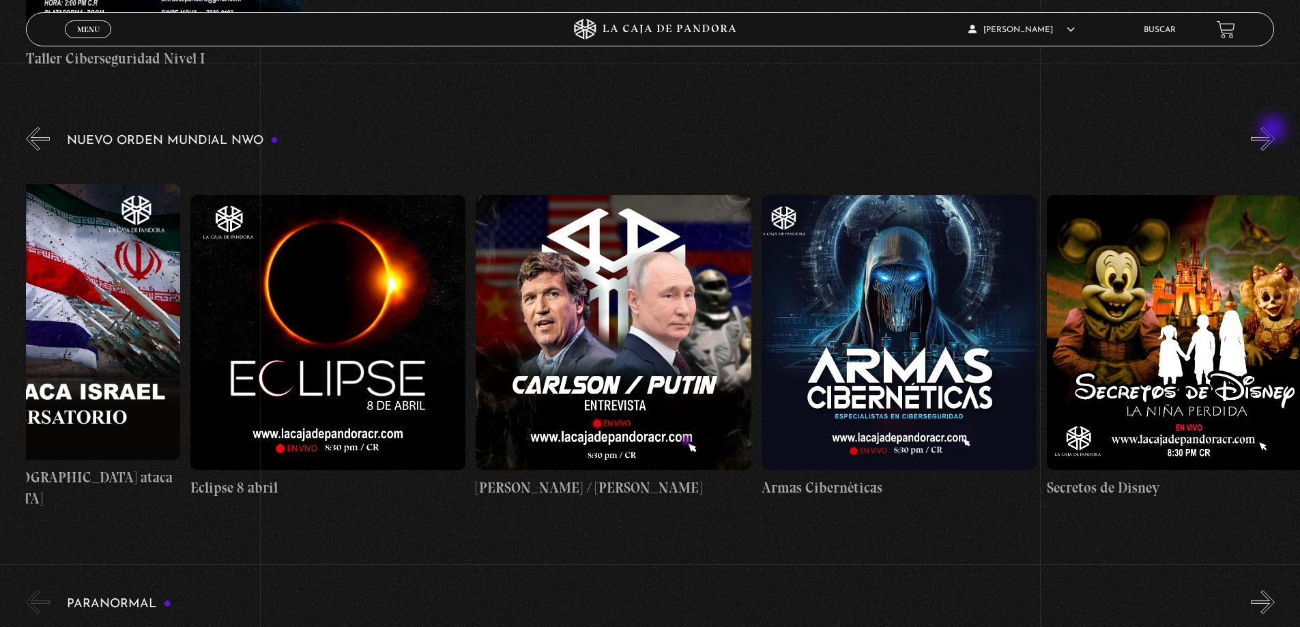
click at [1274, 130] on button "»" at bounding box center [1263, 139] width 24 height 24
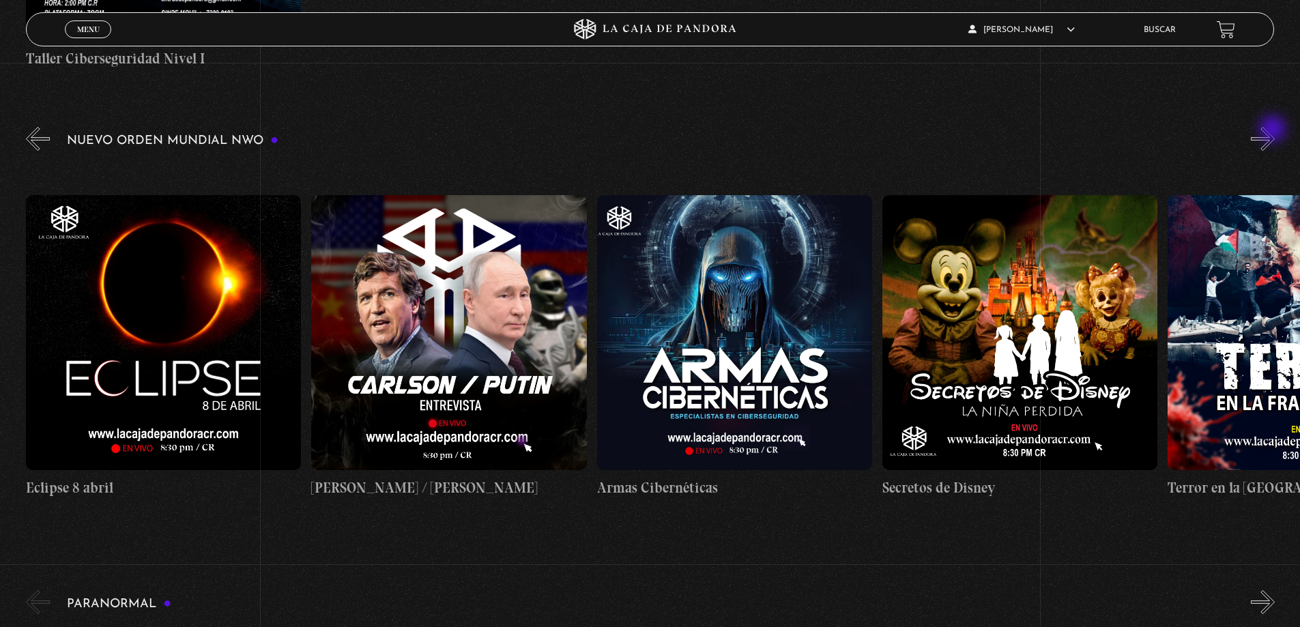
click at [1274, 130] on button "»" at bounding box center [1263, 139] width 24 height 24
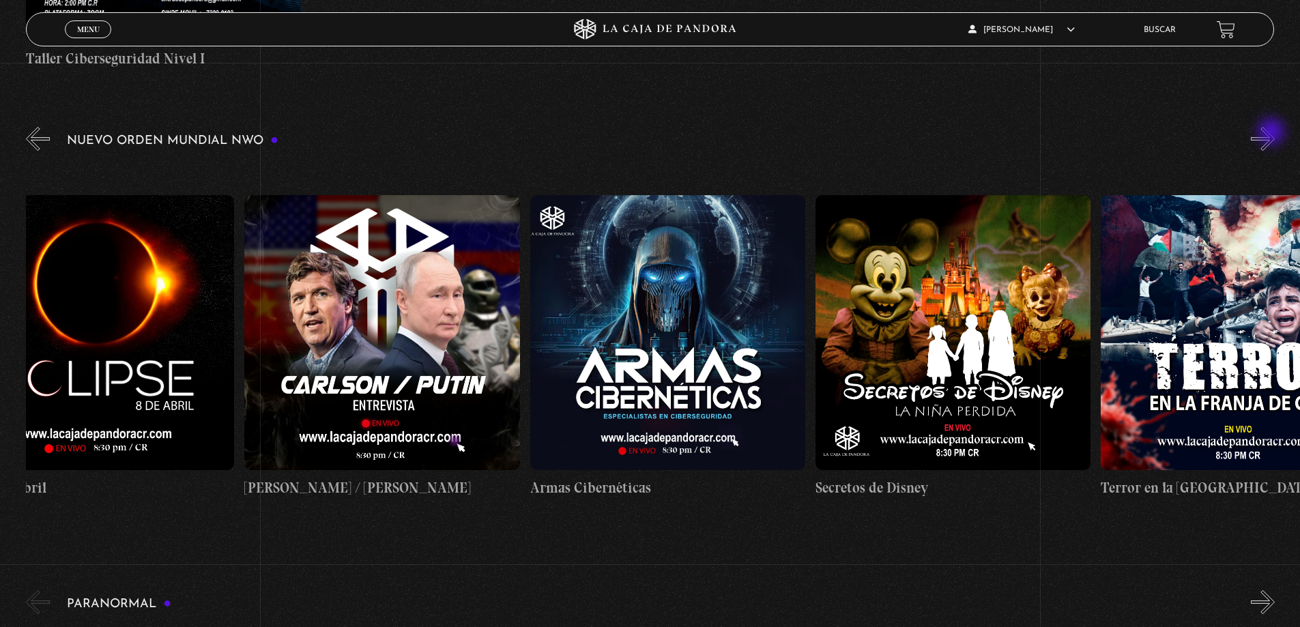
click at [1272, 134] on button "»" at bounding box center [1263, 139] width 24 height 24
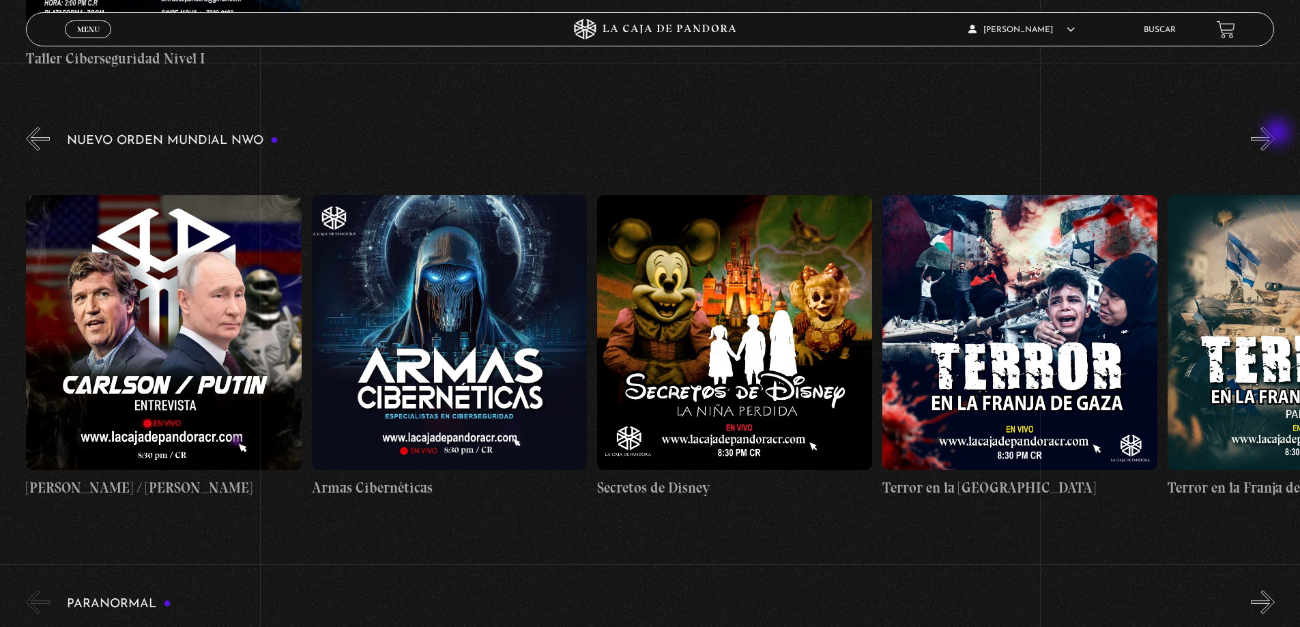
click at [1274, 134] on button "»" at bounding box center [1263, 139] width 24 height 24
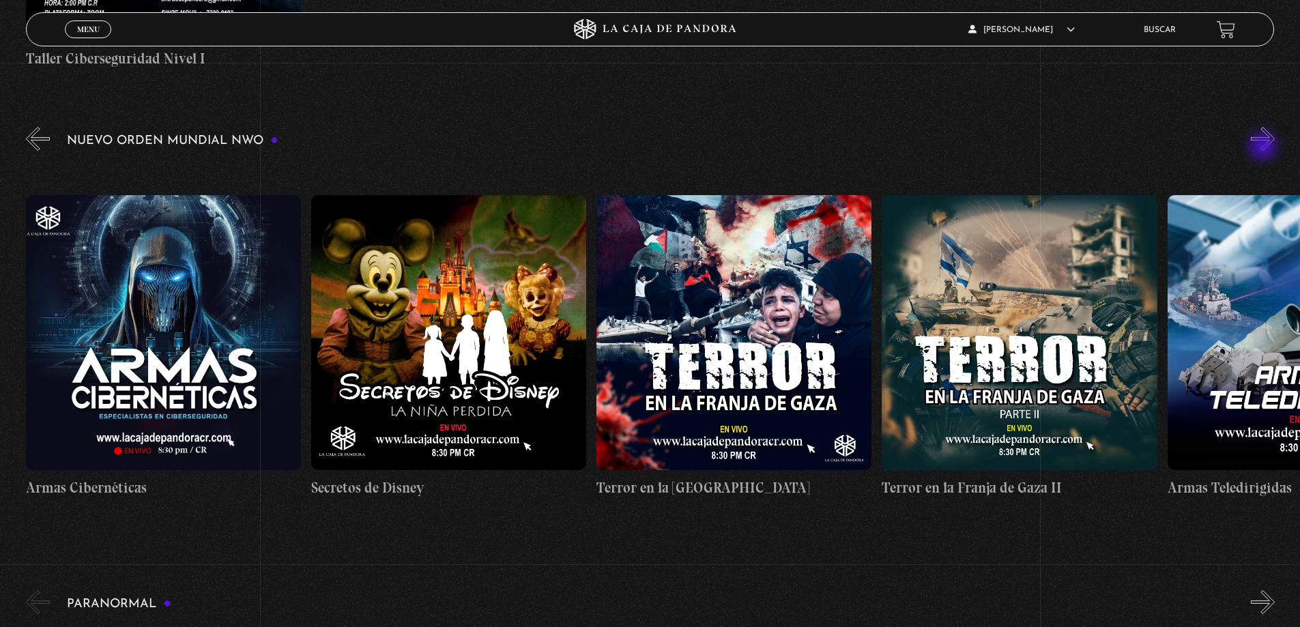
click at [1264, 147] on button "»" at bounding box center [1263, 139] width 24 height 24
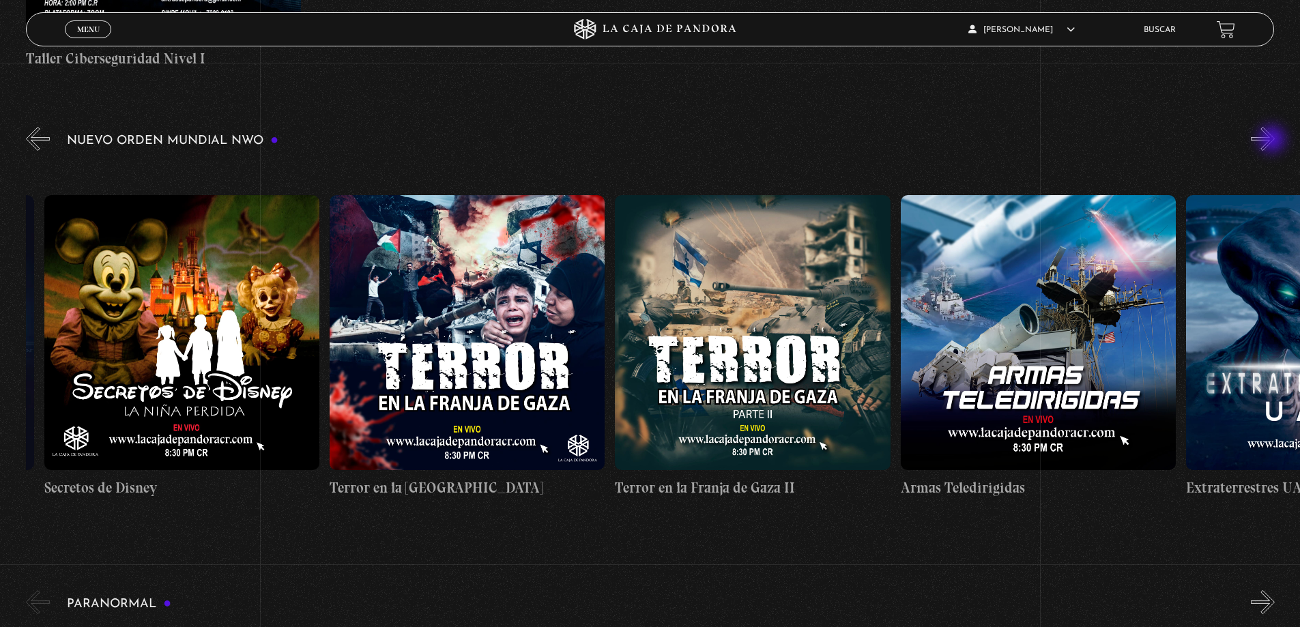
click at [1273, 141] on button "»" at bounding box center [1263, 139] width 24 height 24
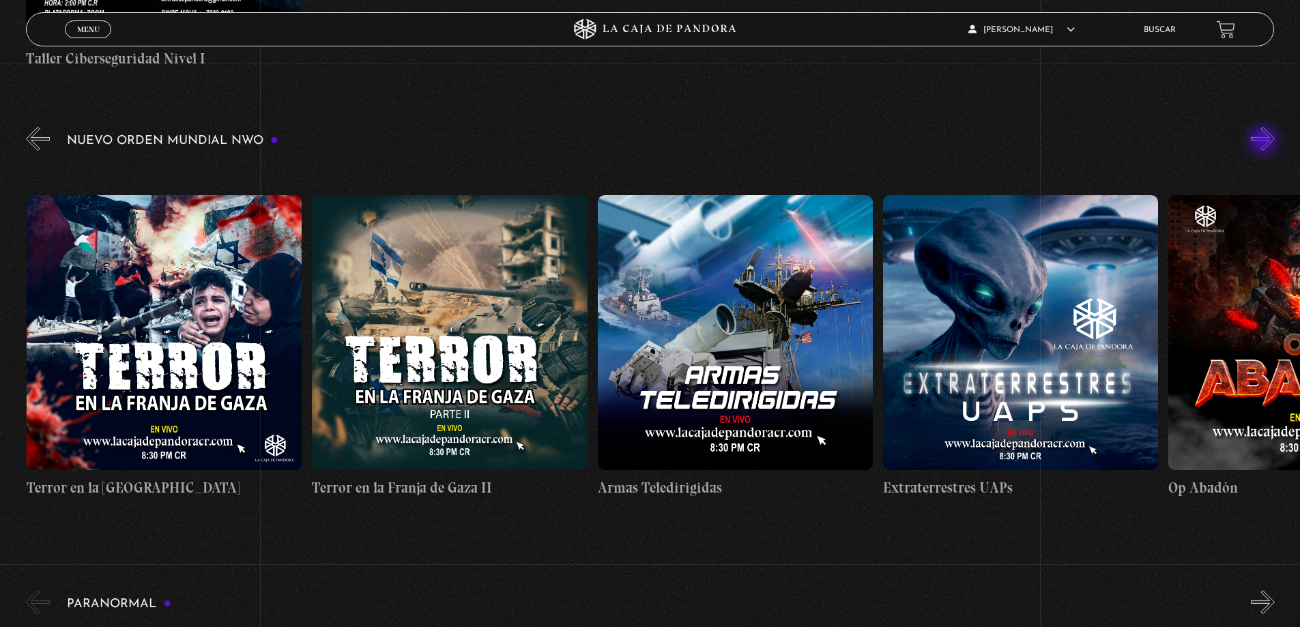
scroll to position [0, 6562]
click at [1266, 132] on button "»" at bounding box center [1263, 139] width 24 height 24
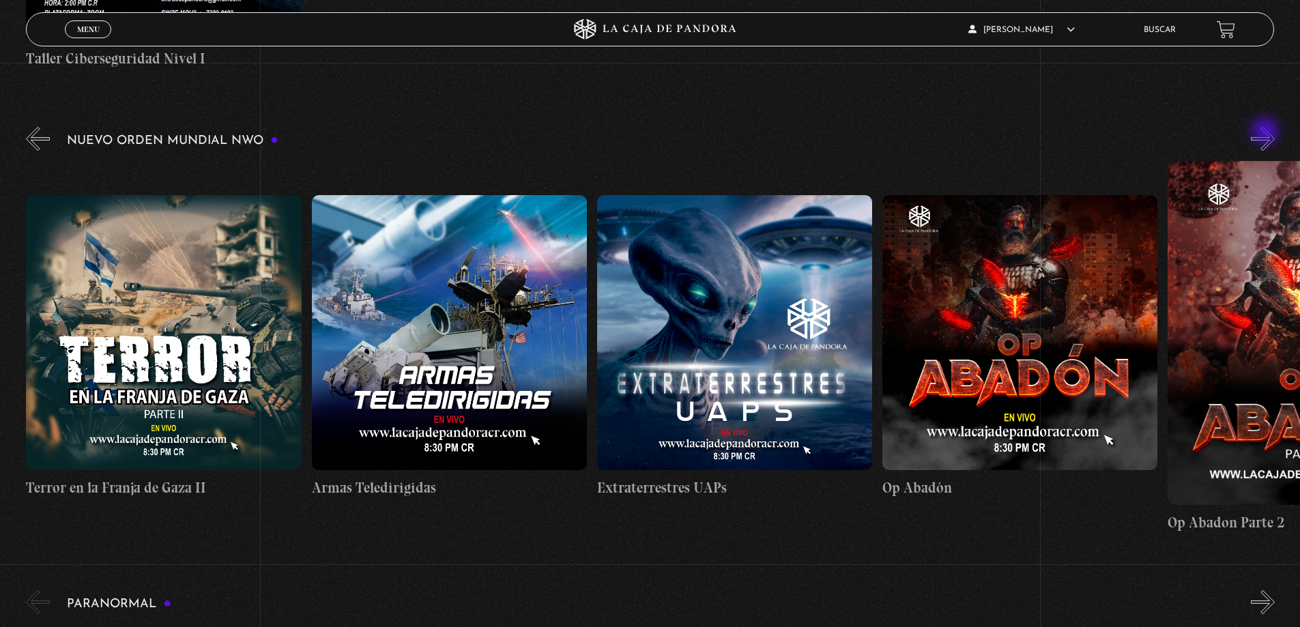
click at [1266, 132] on button "»" at bounding box center [1263, 139] width 24 height 24
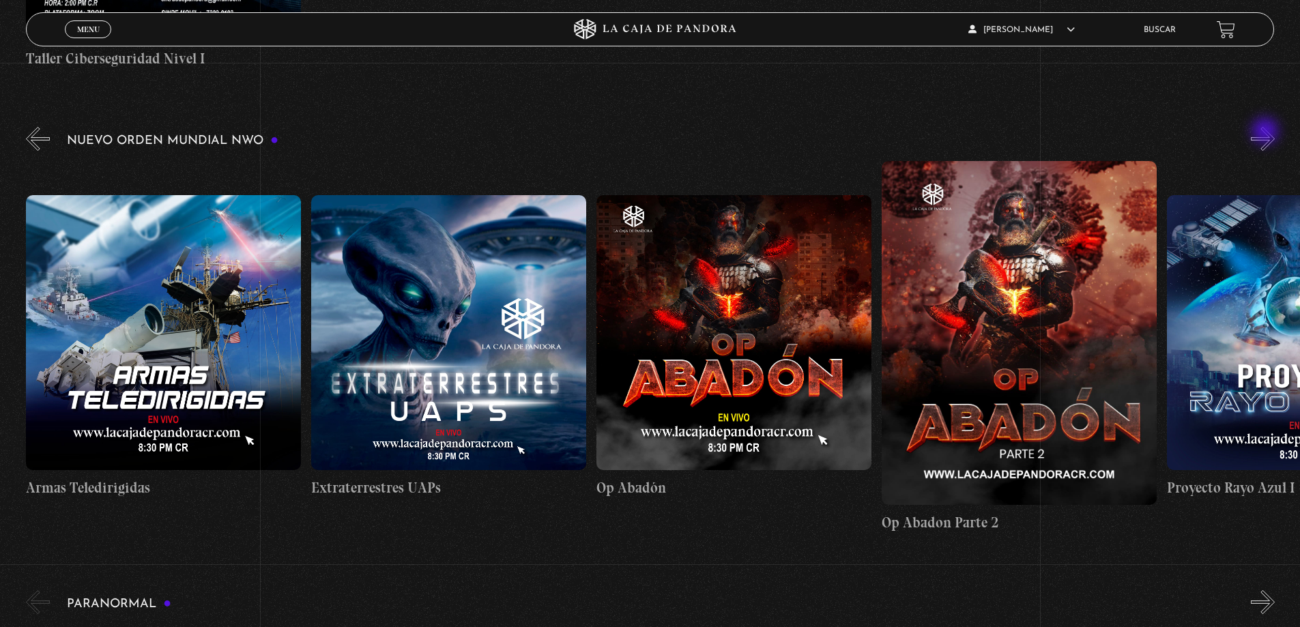
click at [1266, 132] on button "»" at bounding box center [1263, 139] width 24 height 24
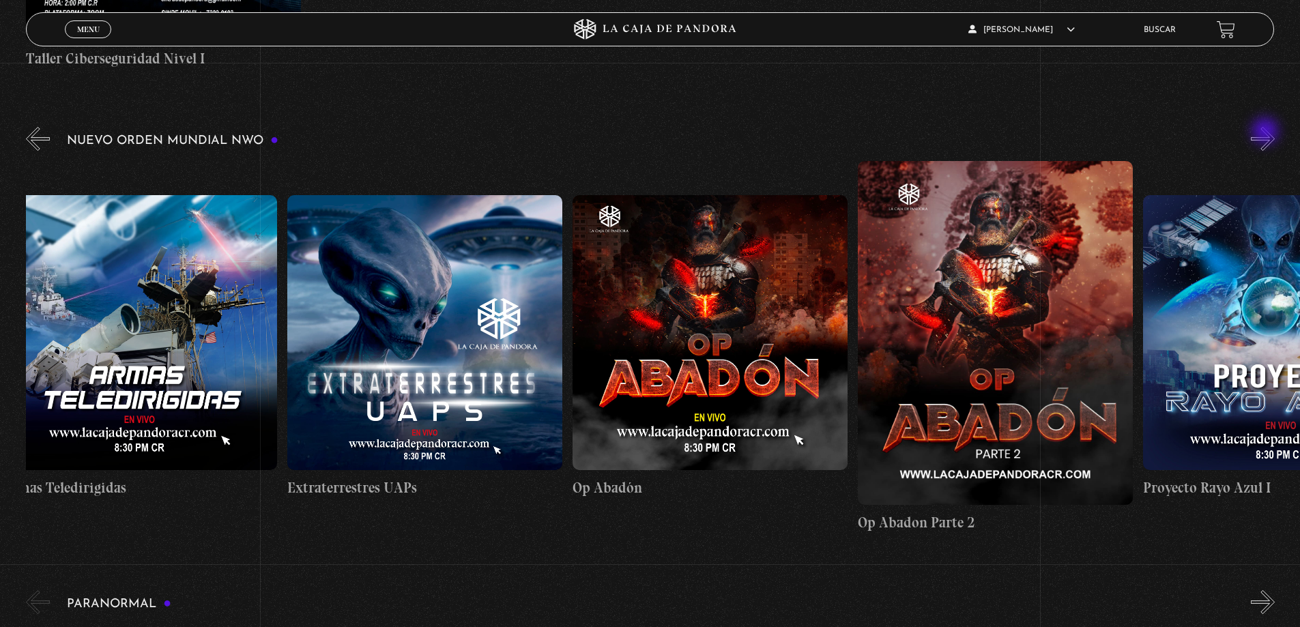
click at [1266, 132] on button "»" at bounding box center [1263, 139] width 24 height 24
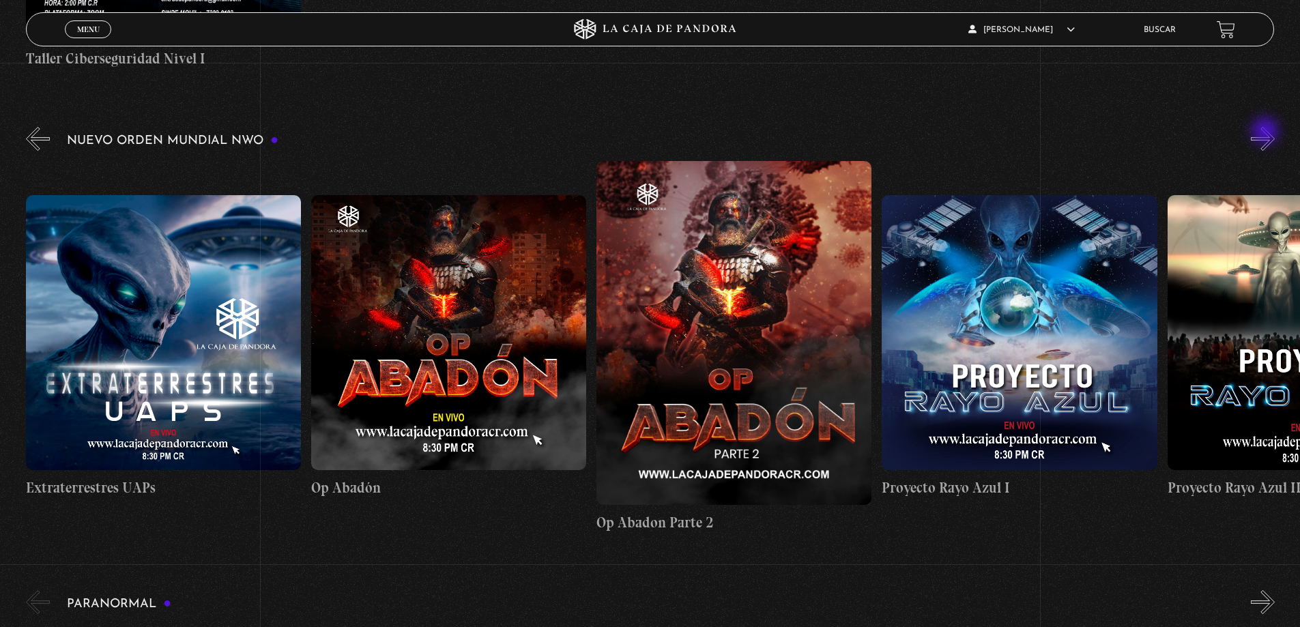
click at [1266, 132] on button "»" at bounding box center [1263, 139] width 24 height 24
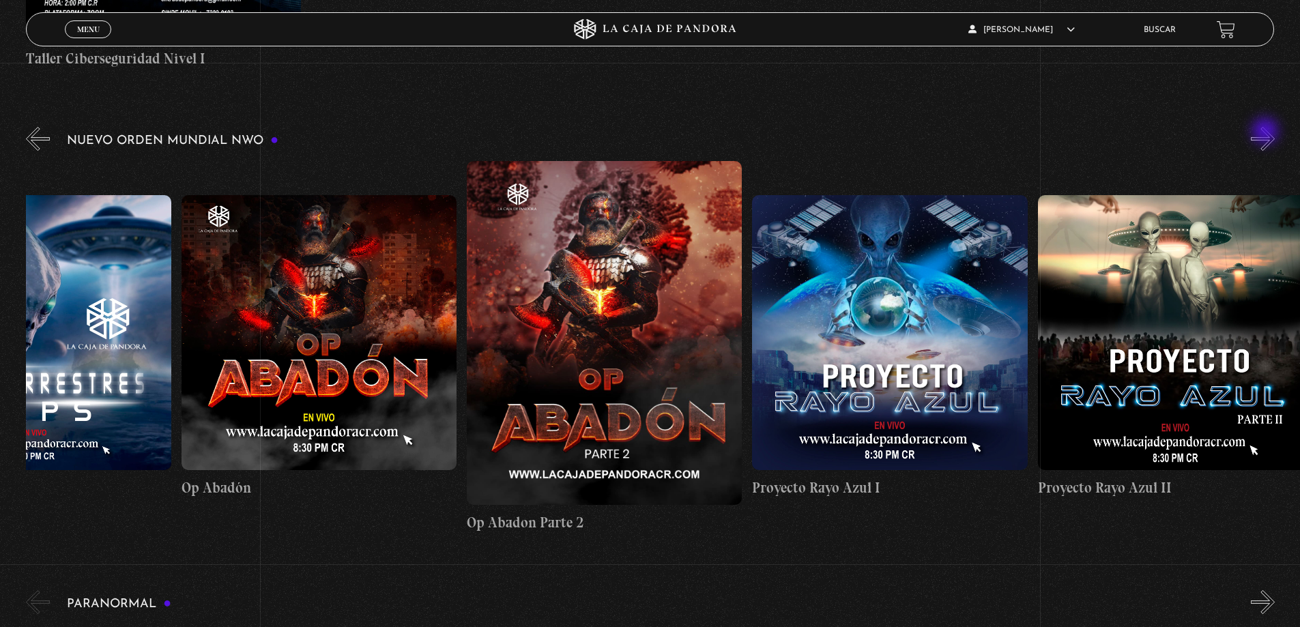
click at [1266, 132] on button "»" at bounding box center [1263, 139] width 24 height 24
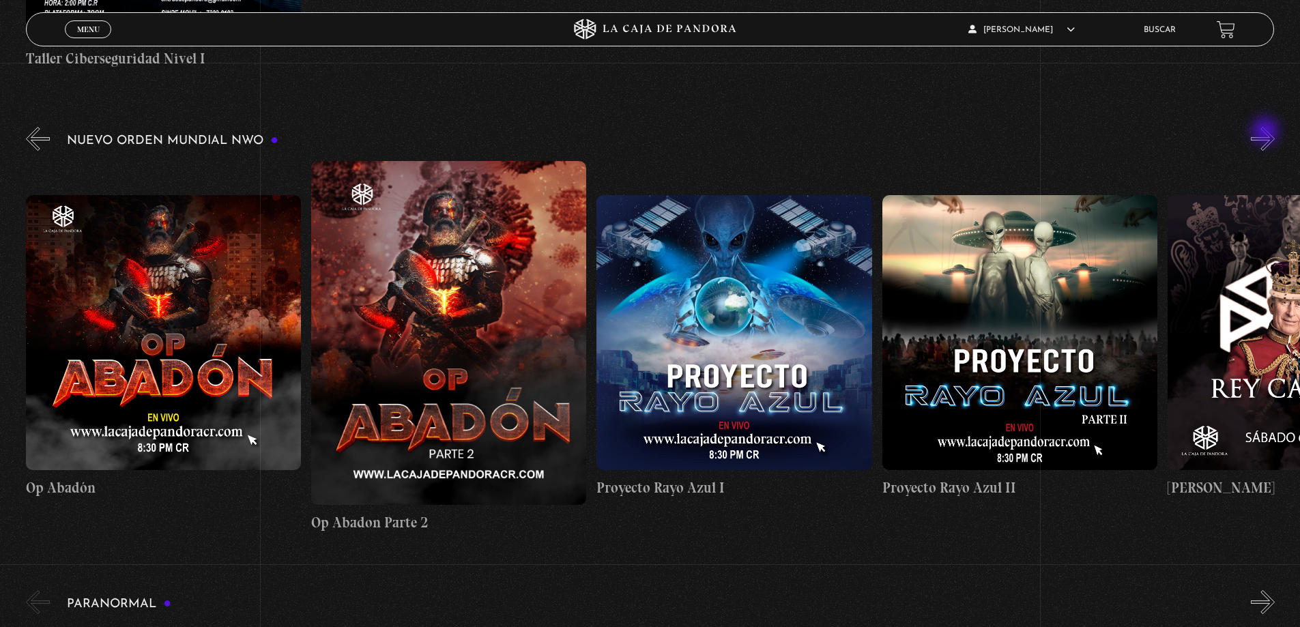
click at [1266, 132] on button "»" at bounding box center [1263, 139] width 24 height 24
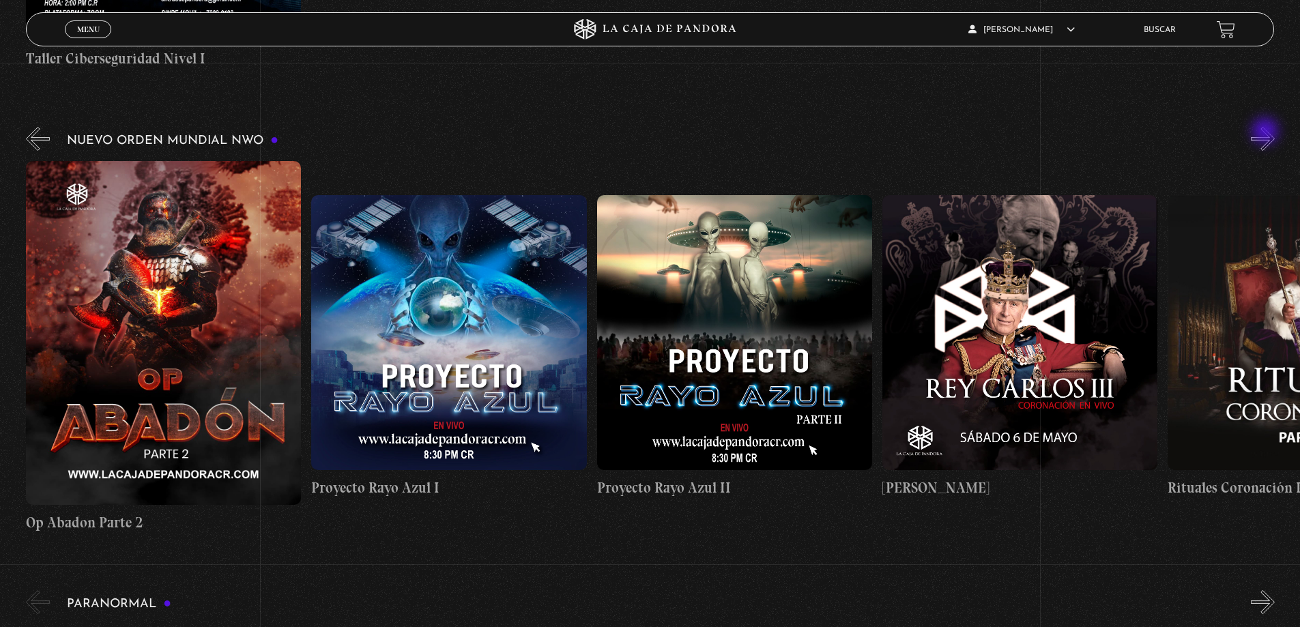
click at [1266, 132] on button "»" at bounding box center [1263, 139] width 24 height 24
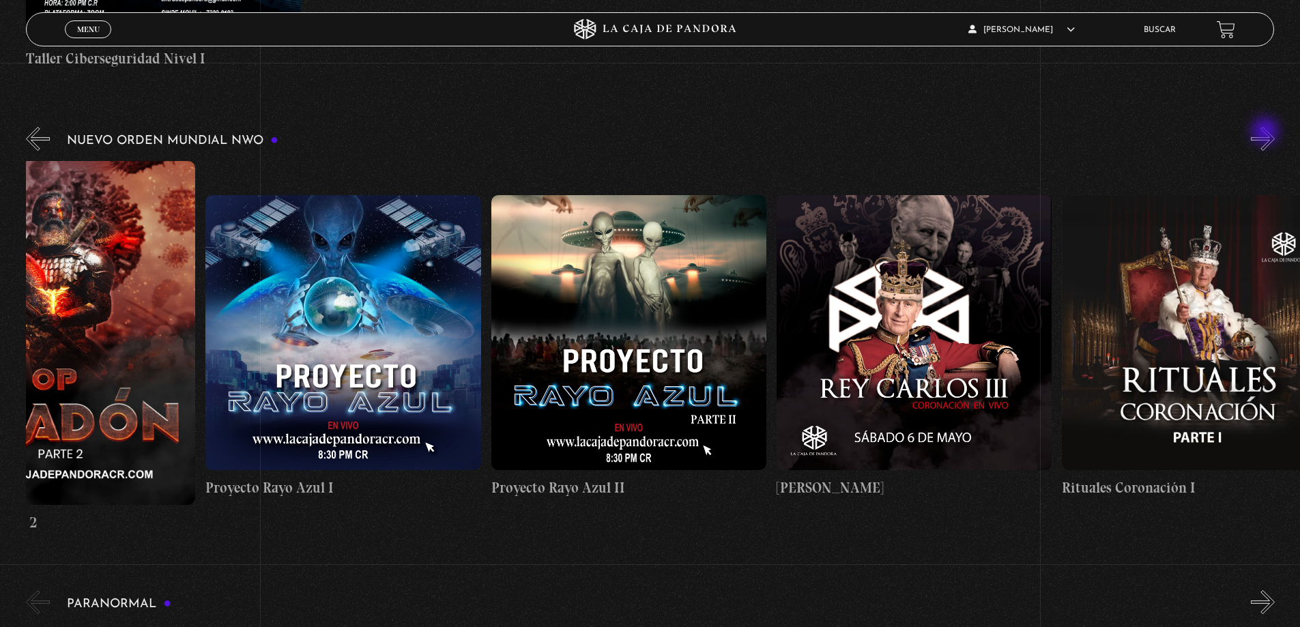
click at [1266, 132] on button "»" at bounding box center [1263, 139] width 24 height 24
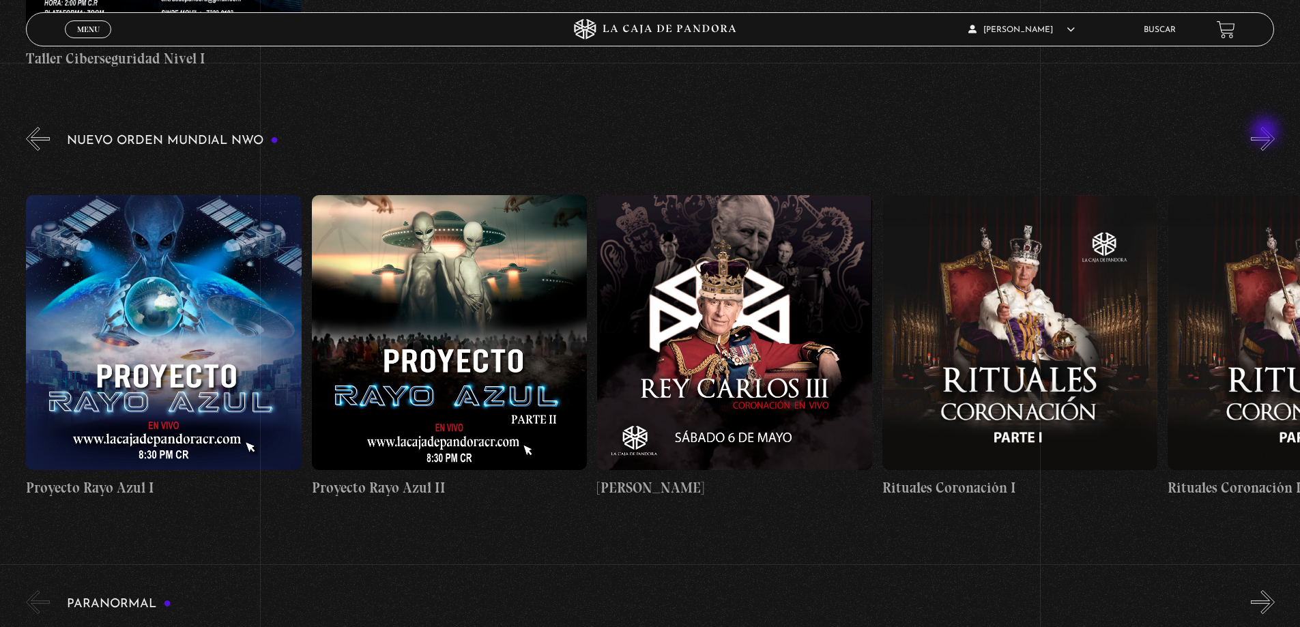
click at [1266, 132] on button "»" at bounding box center [1263, 139] width 24 height 24
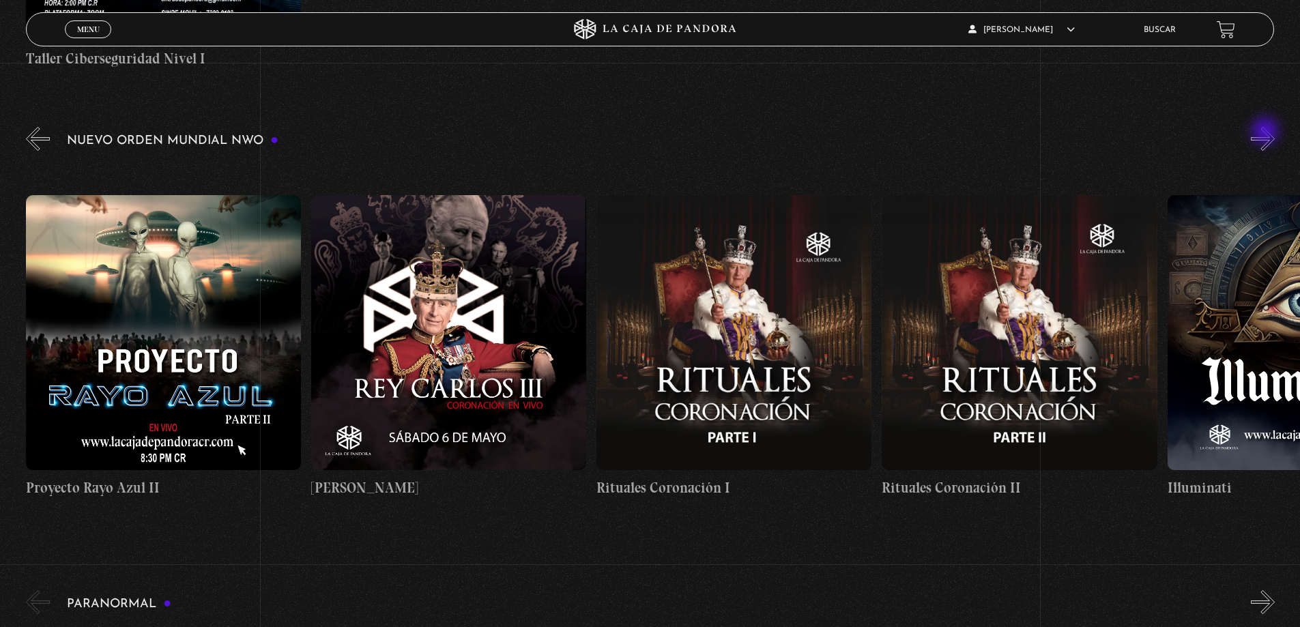
click at [1266, 132] on button "»" at bounding box center [1263, 139] width 24 height 24
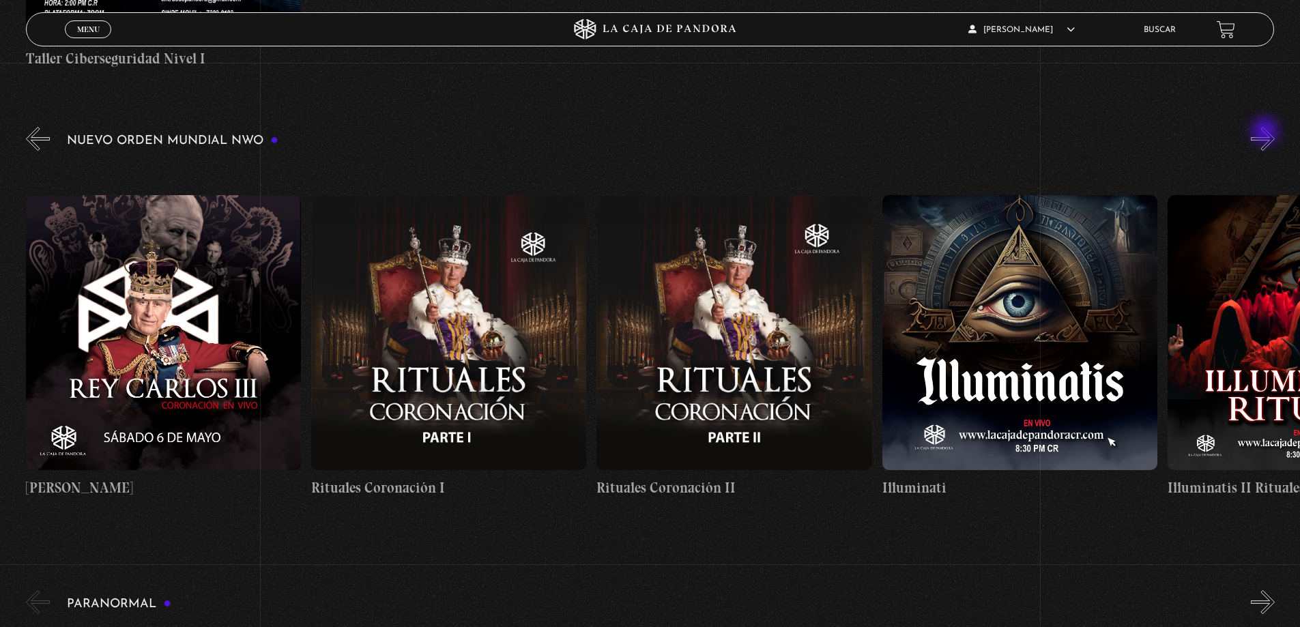
click at [1266, 132] on button "»" at bounding box center [1263, 139] width 24 height 24
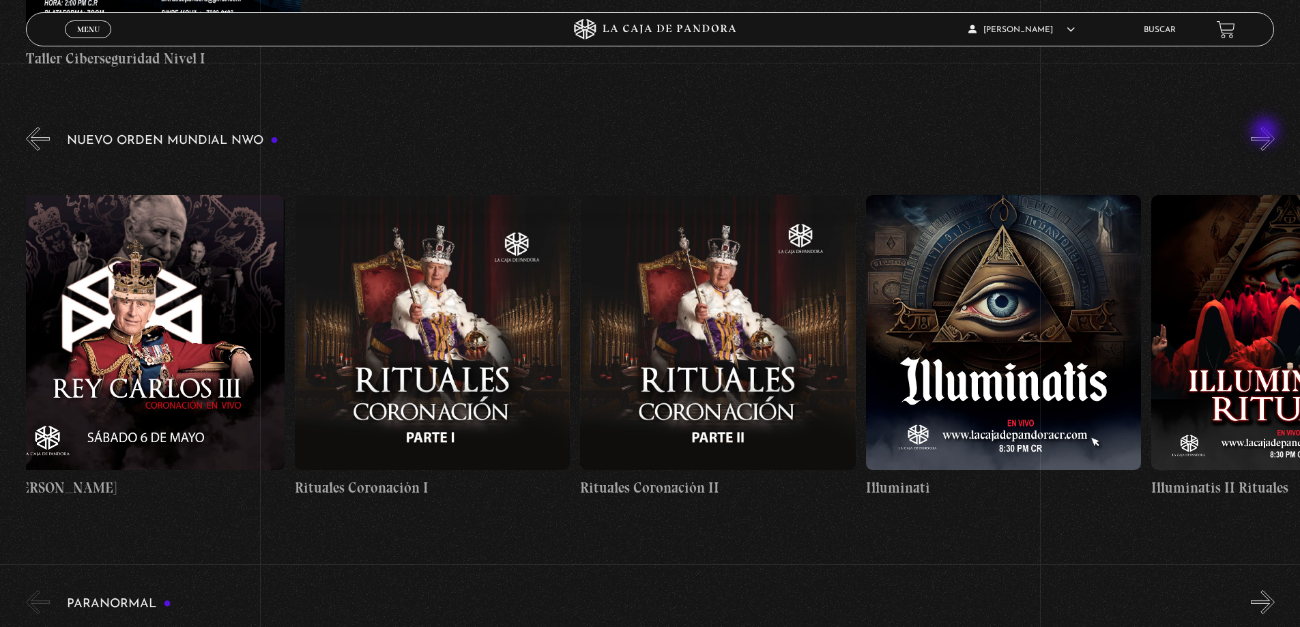
click at [1266, 132] on button "»" at bounding box center [1263, 139] width 24 height 24
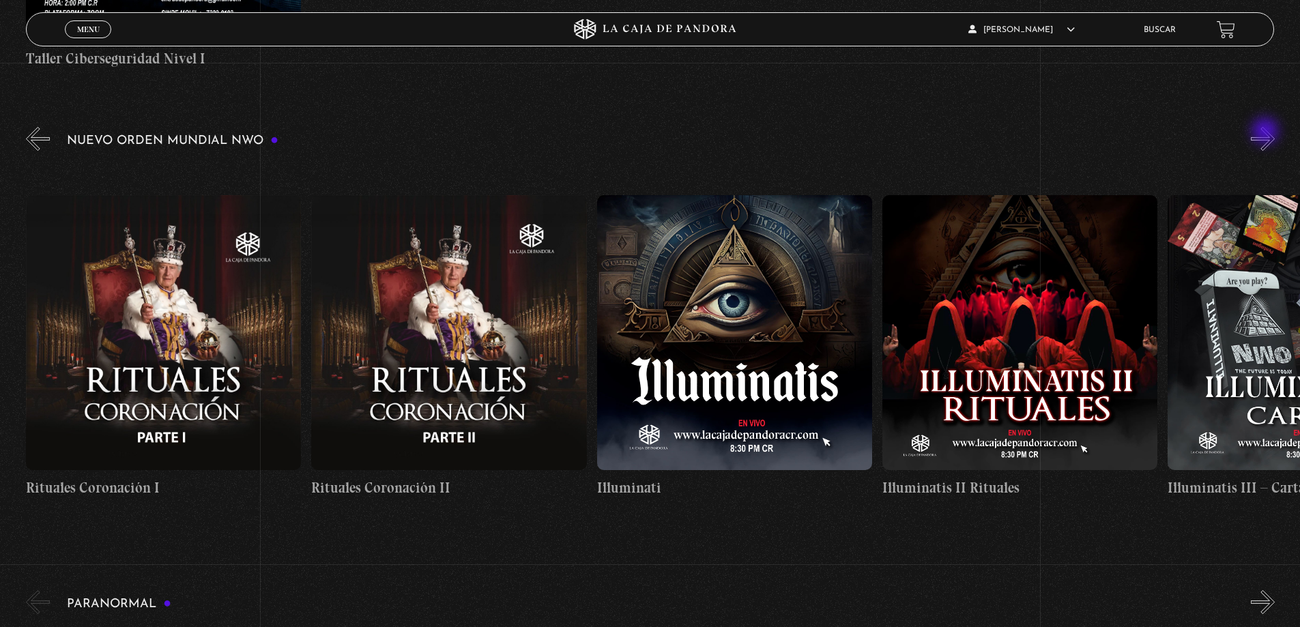
click at [1266, 132] on button "»" at bounding box center [1263, 139] width 24 height 24
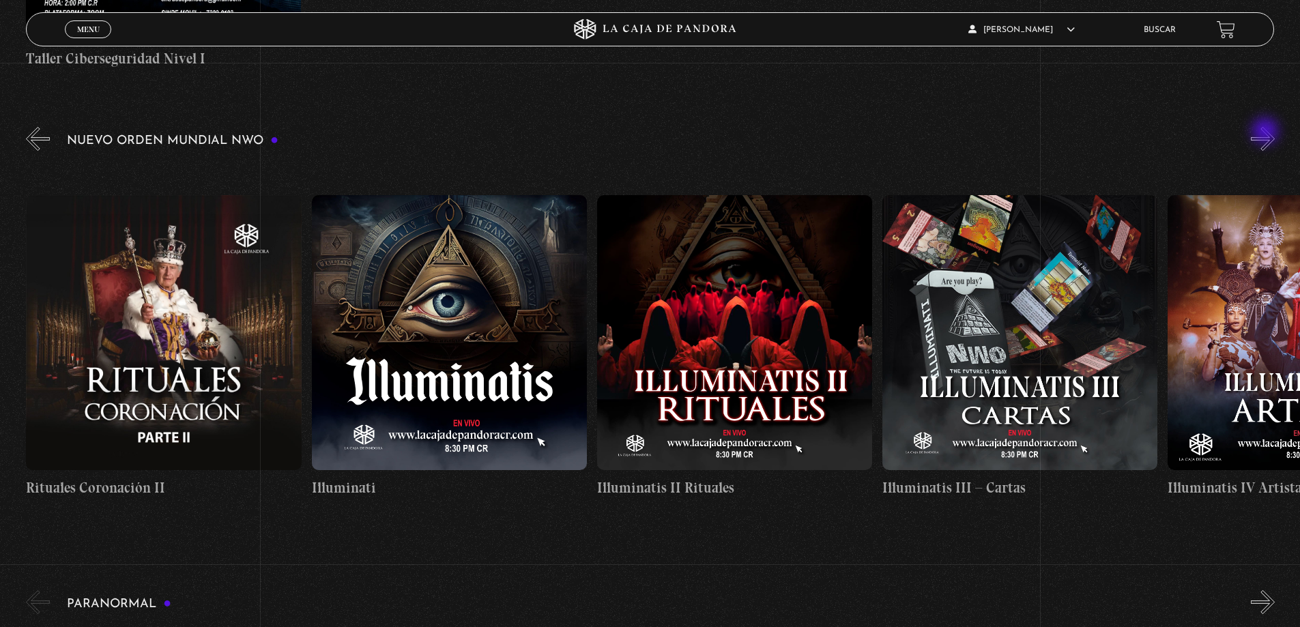
click at [1266, 132] on button "»" at bounding box center [1263, 139] width 24 height 24
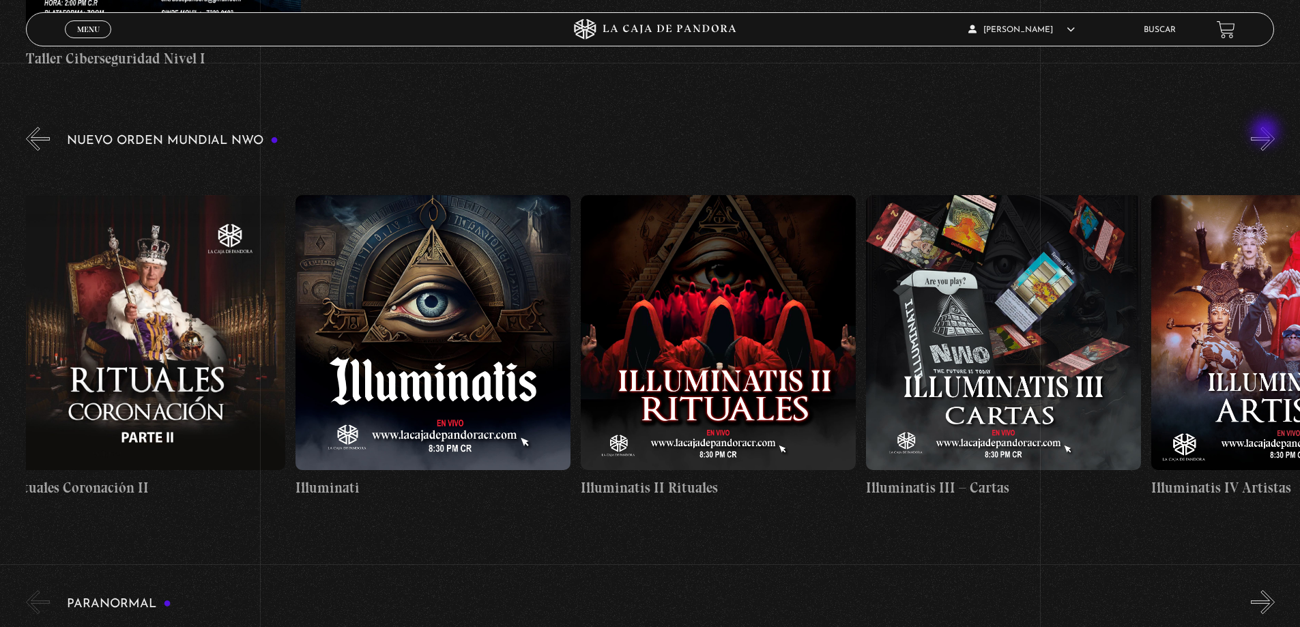
click at [1266, 132] on button "»" at bounding box center [1263, 139] width 24 height 24
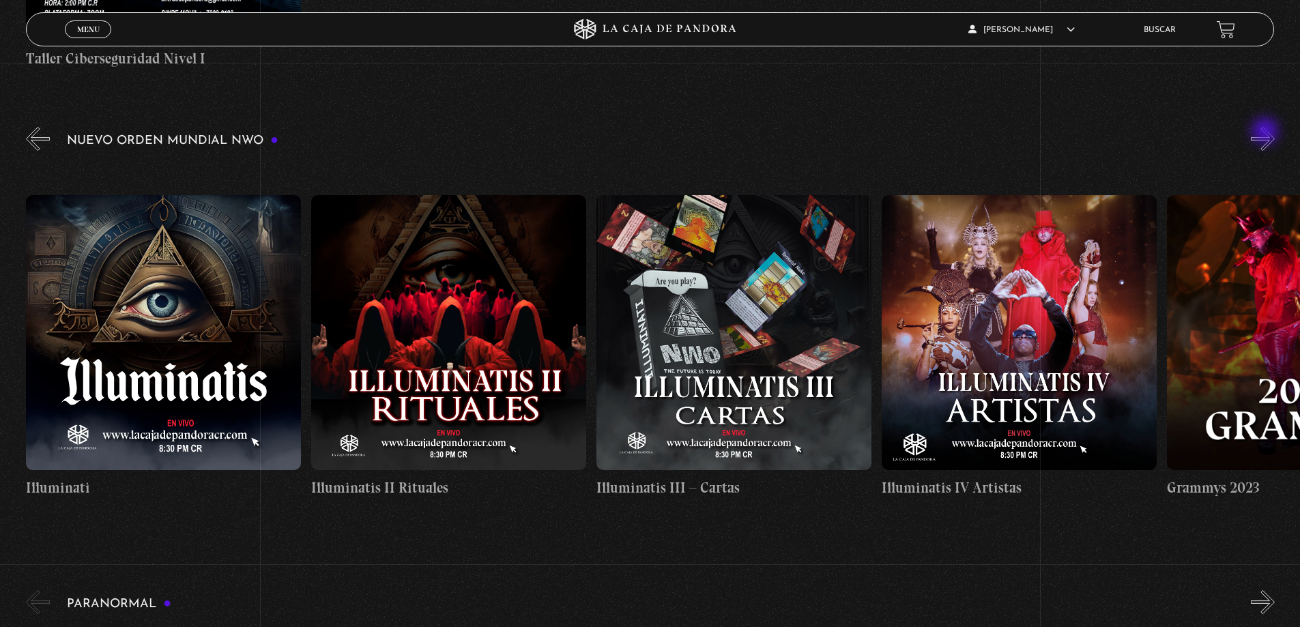
click at [1266, 132] on button "»" at bounding box center [1263, 139] width 24 height 24
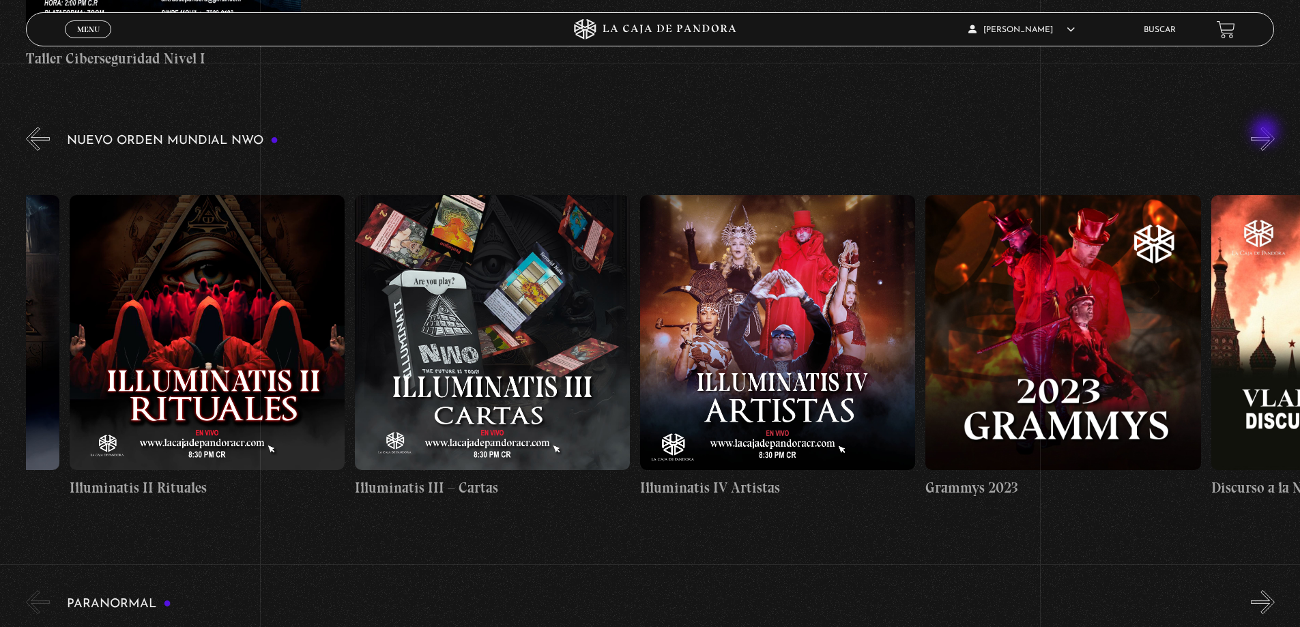
click at [1266, 132] on button "»" at bounding box center [1263, 139] width 24 height 24
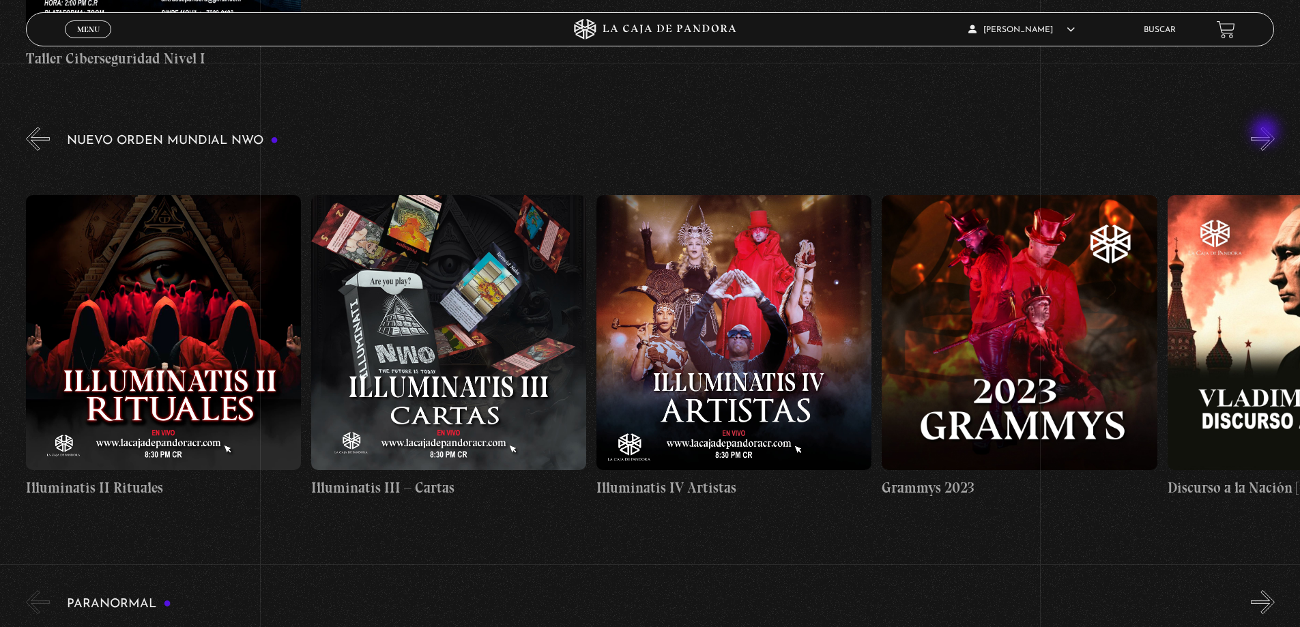
click at [1266, 132] on button "»" at bounding box center [1263, 139] width 24 height 24
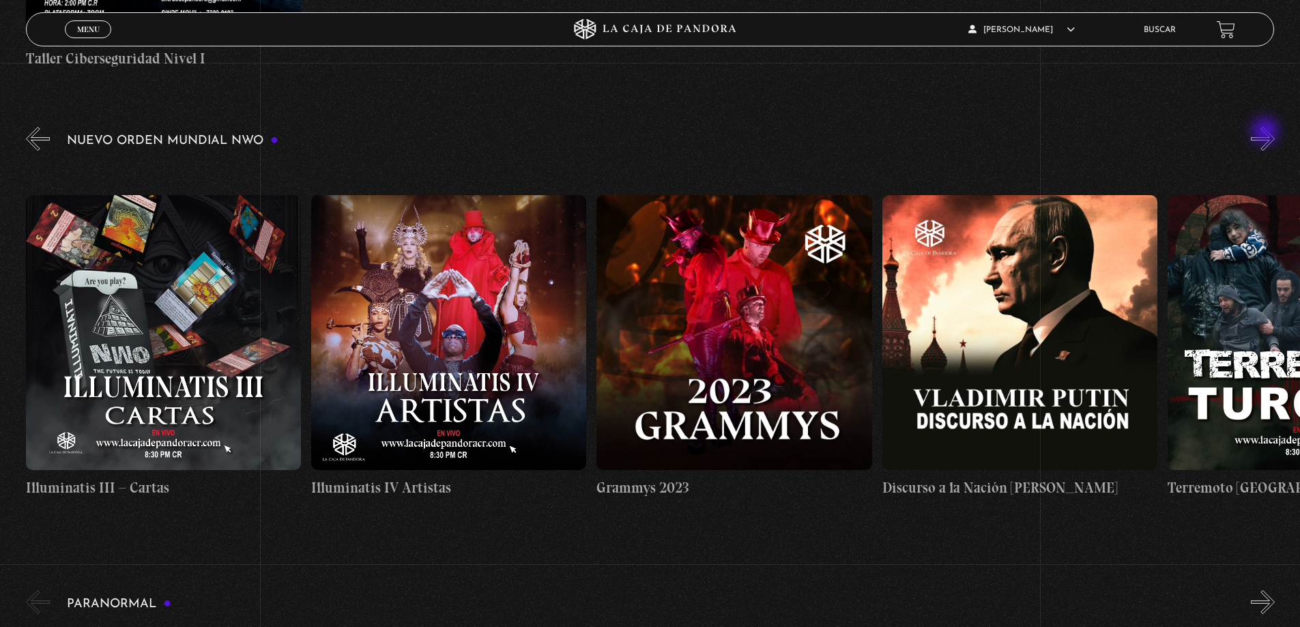
click at [1266, 132] on button "»" at bounding box center [1263, 139] width 24 height 24
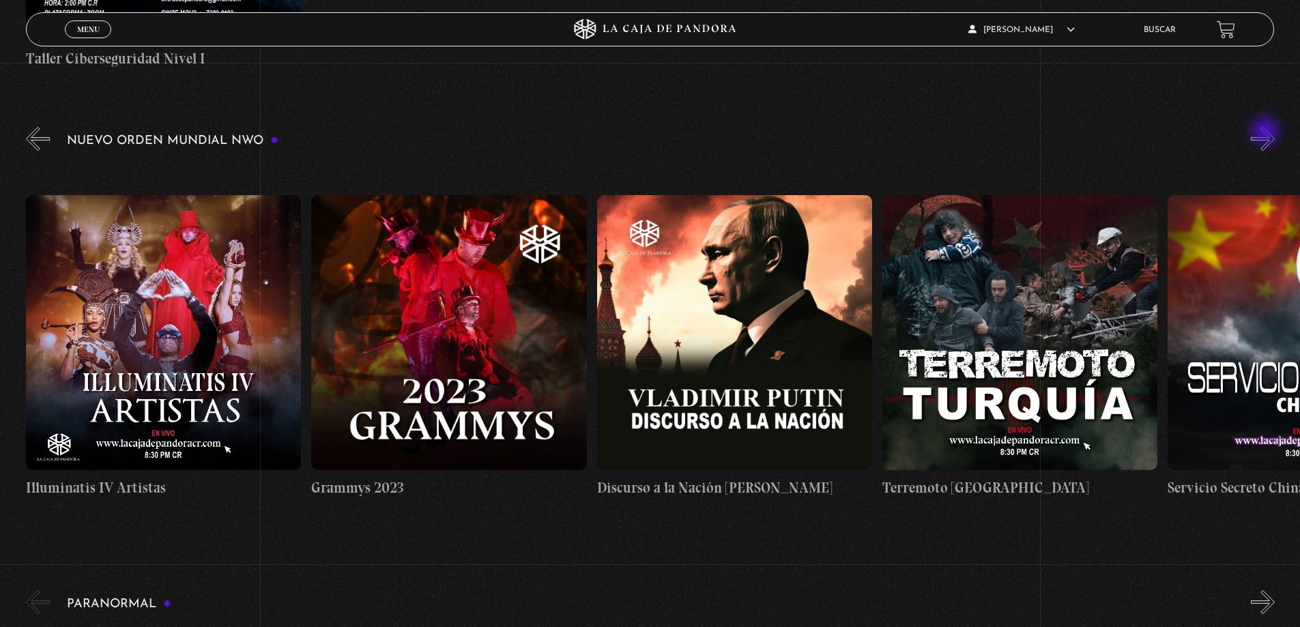
click at [1266, 132] on button "»" at bounding box center [1263, 139] width 24 height 24
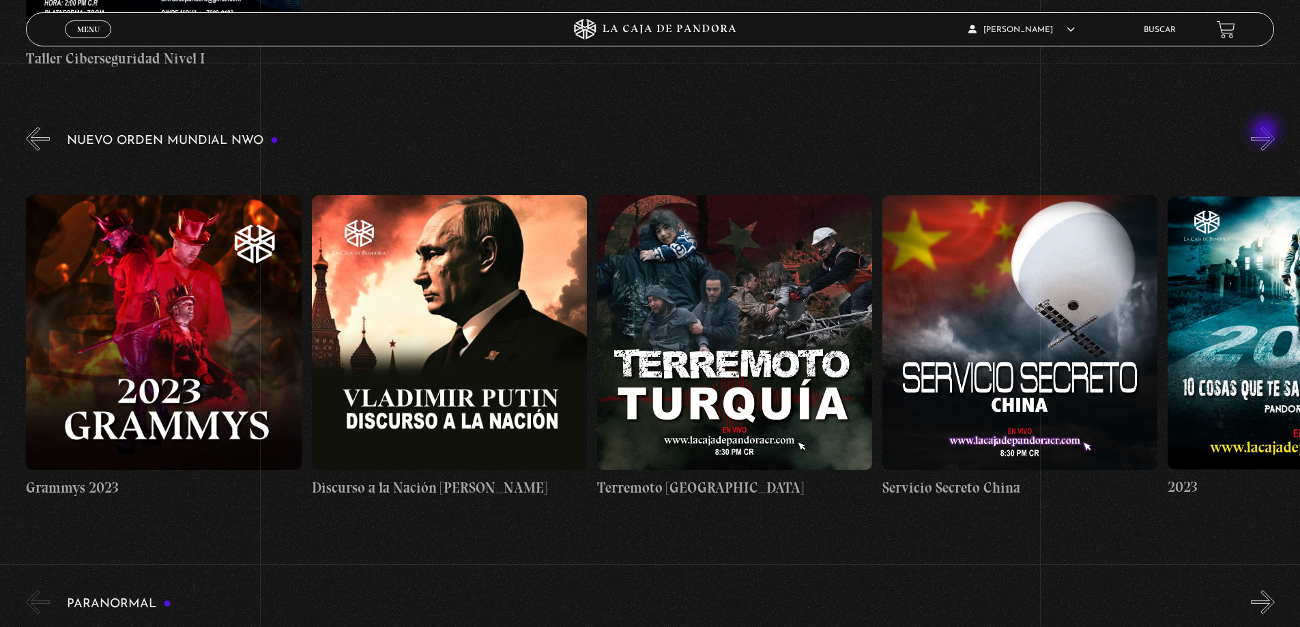
click at [1266, 132] on button "»" at bounding box center [1263, 139] width 24 height 24
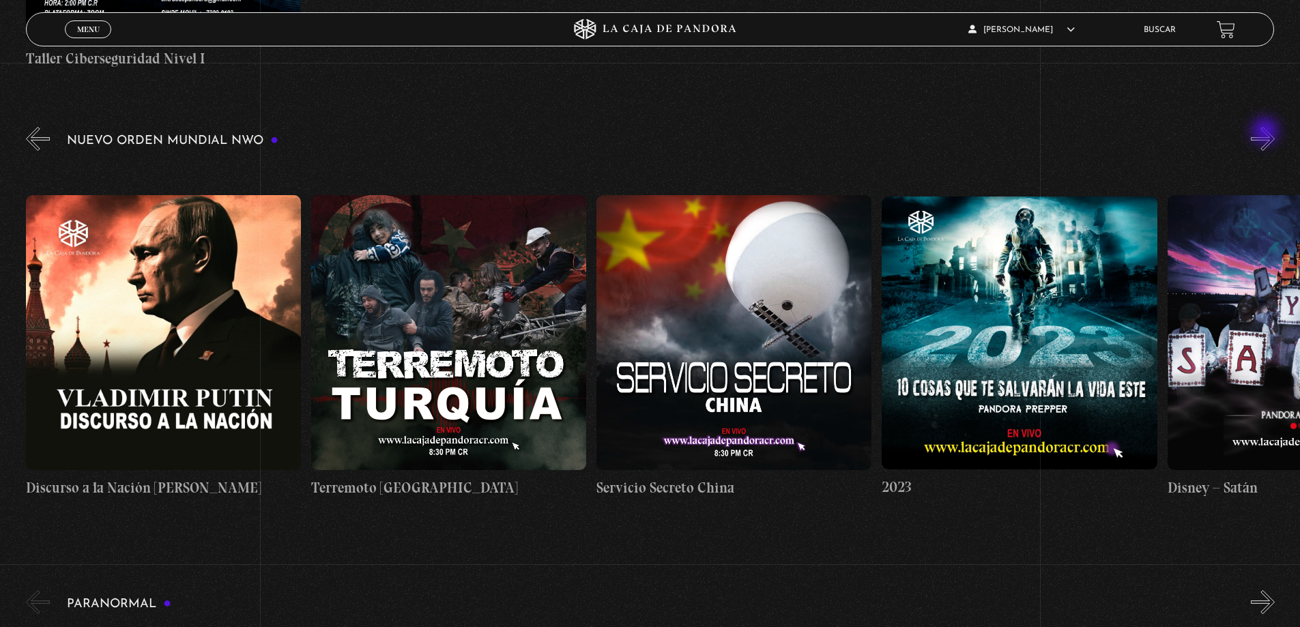
click at [1266, 132] on button "»" at bounding box center [1263, 139] width 24 height 24
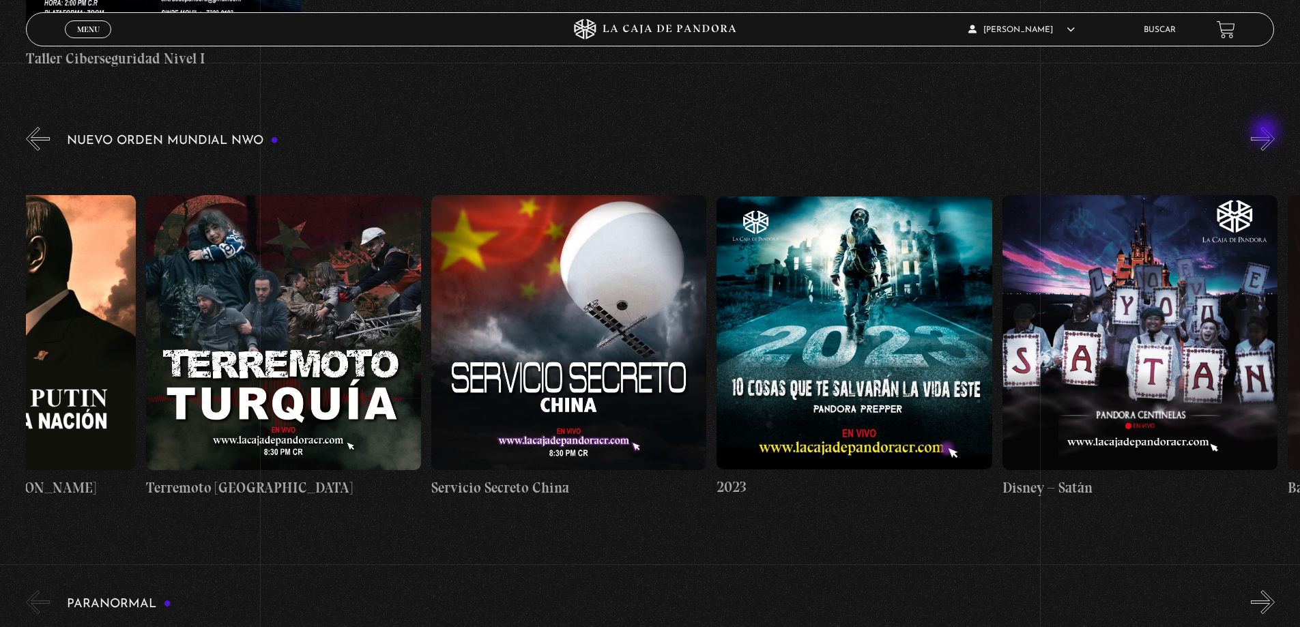
click at [1266, 132] on button "»" at bounding box center [1263, 139] width 24 height 24
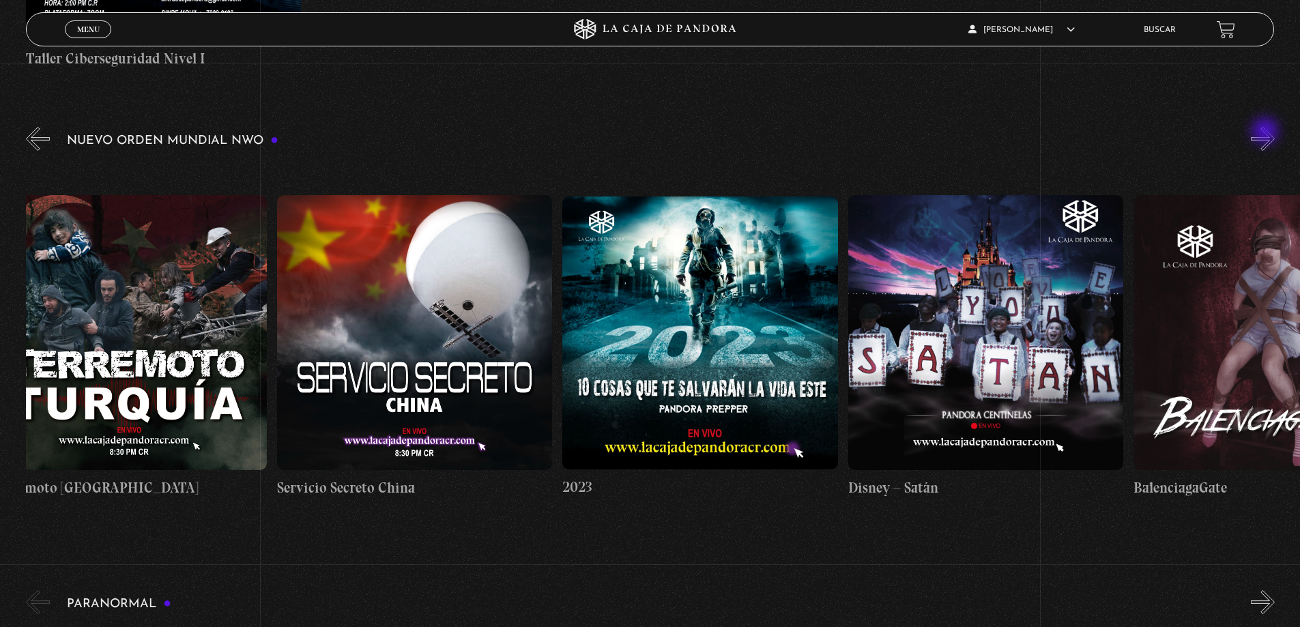
click at [1266, 132] on button "»" at bounding box center [1263, 139] width 24 height 24
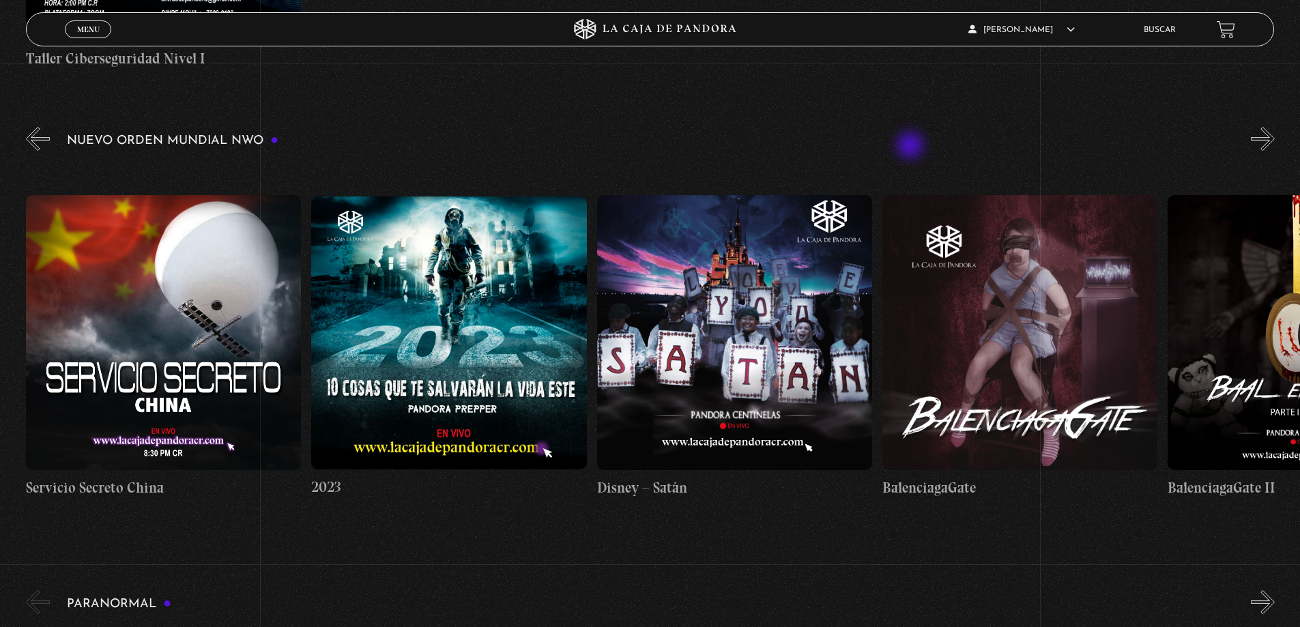
click at [906, 147] on div "Nuevo Orden Mundial NWO 2023" at bounding box center [663, 328] width 1274 height 409
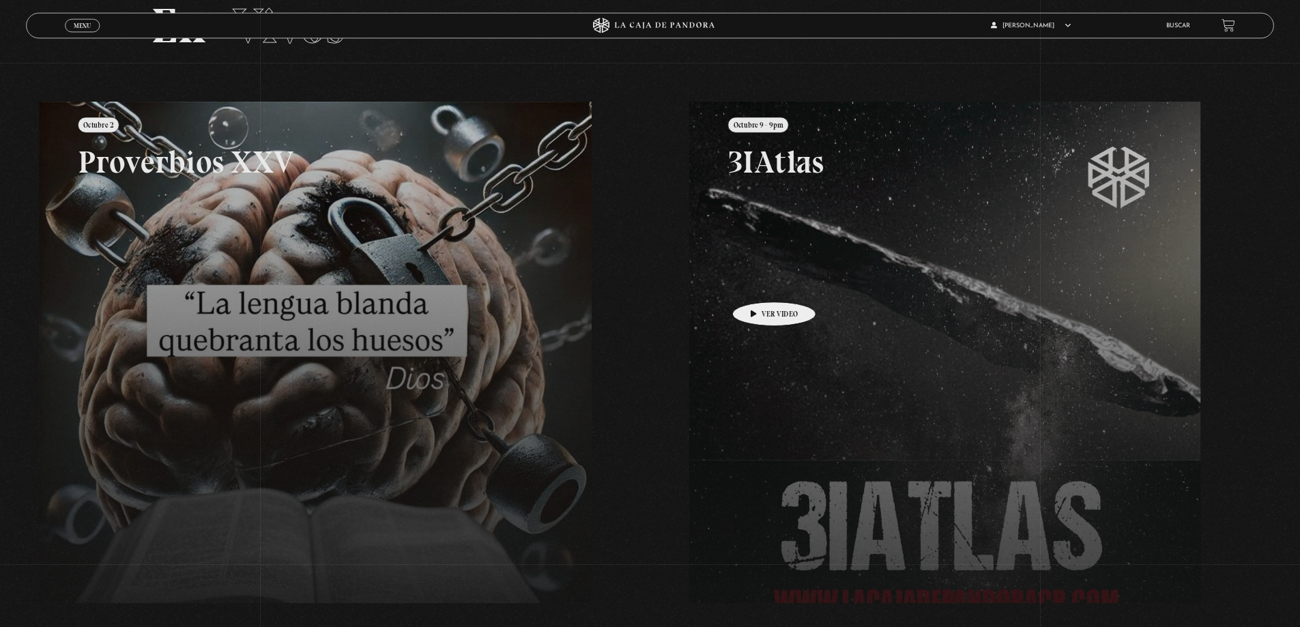
scroll to position [115, 0]
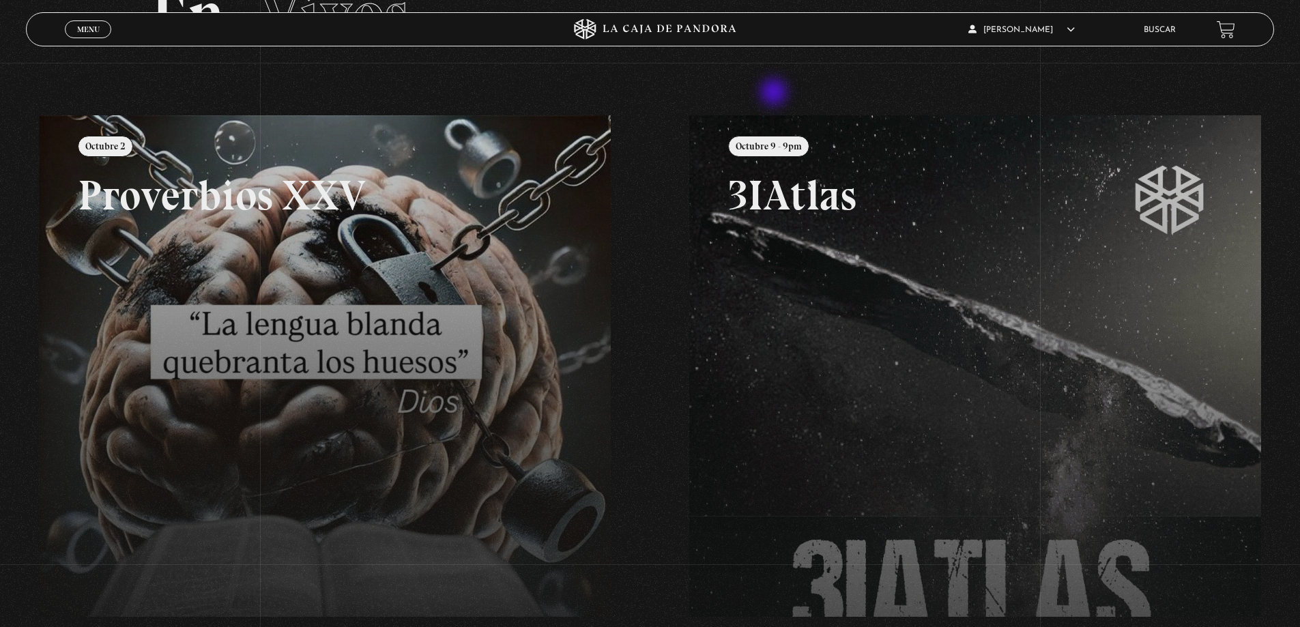
click at [775, 92] on section "En Vivos" at bounding box center [650, 31] width 1300 height 167
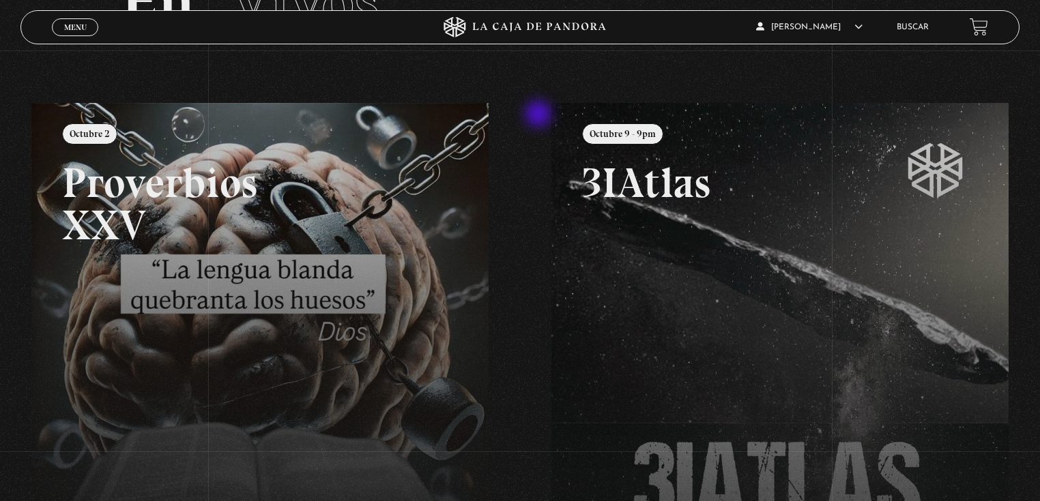
click at [540, 115] on div "Menu Cerrar Michael Martinez En vivos Pandora Centinelas Mi cuenta Salir Buscar…" at bounding box center [520, 324] width 1040 height 777
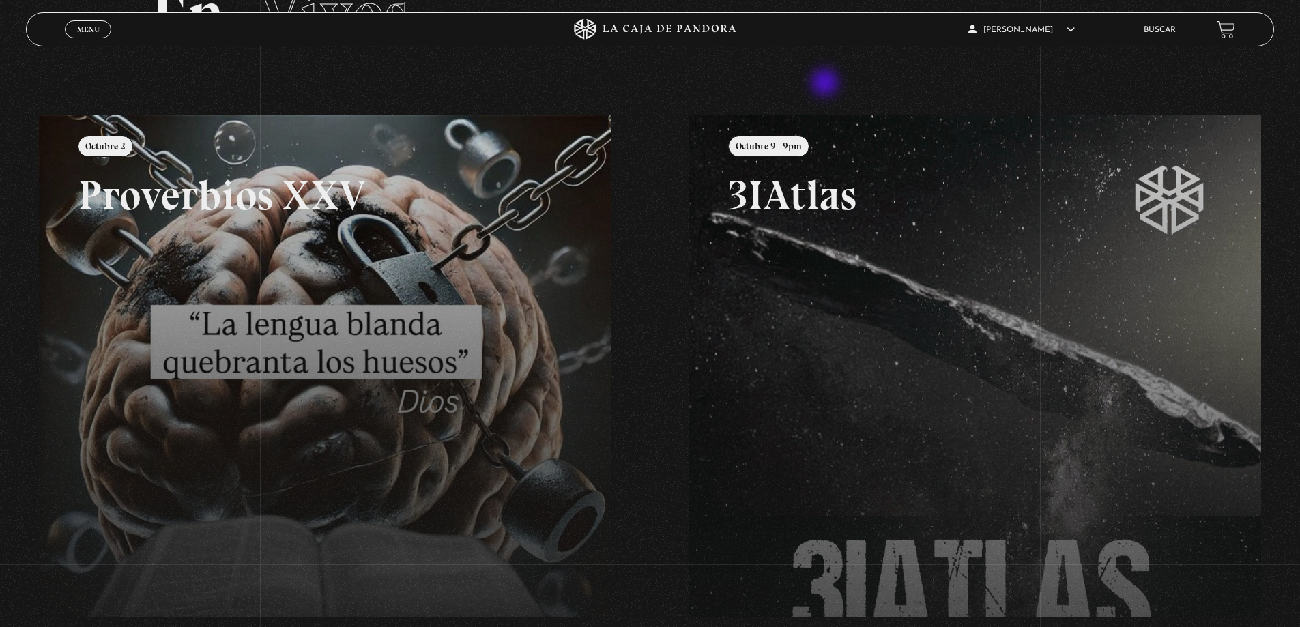
click at [826, 84] on section "En Vivos" at bounding box center [650, 31] width 1300 height 167
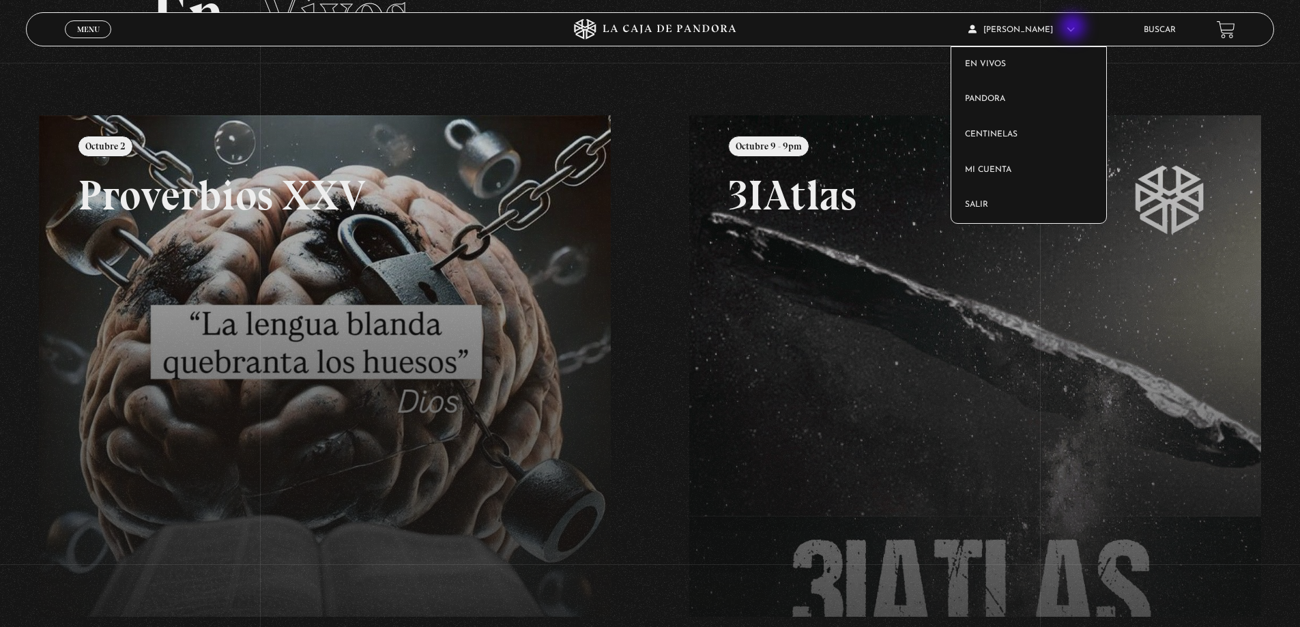
click at [1074, 28] on span "[PERSON_NAME]" at bounding box center [1021, 30] width 106 height 8
click at [1029, 105] on link "Pandora" at bounding box center [1028, 99] width 155 height 35
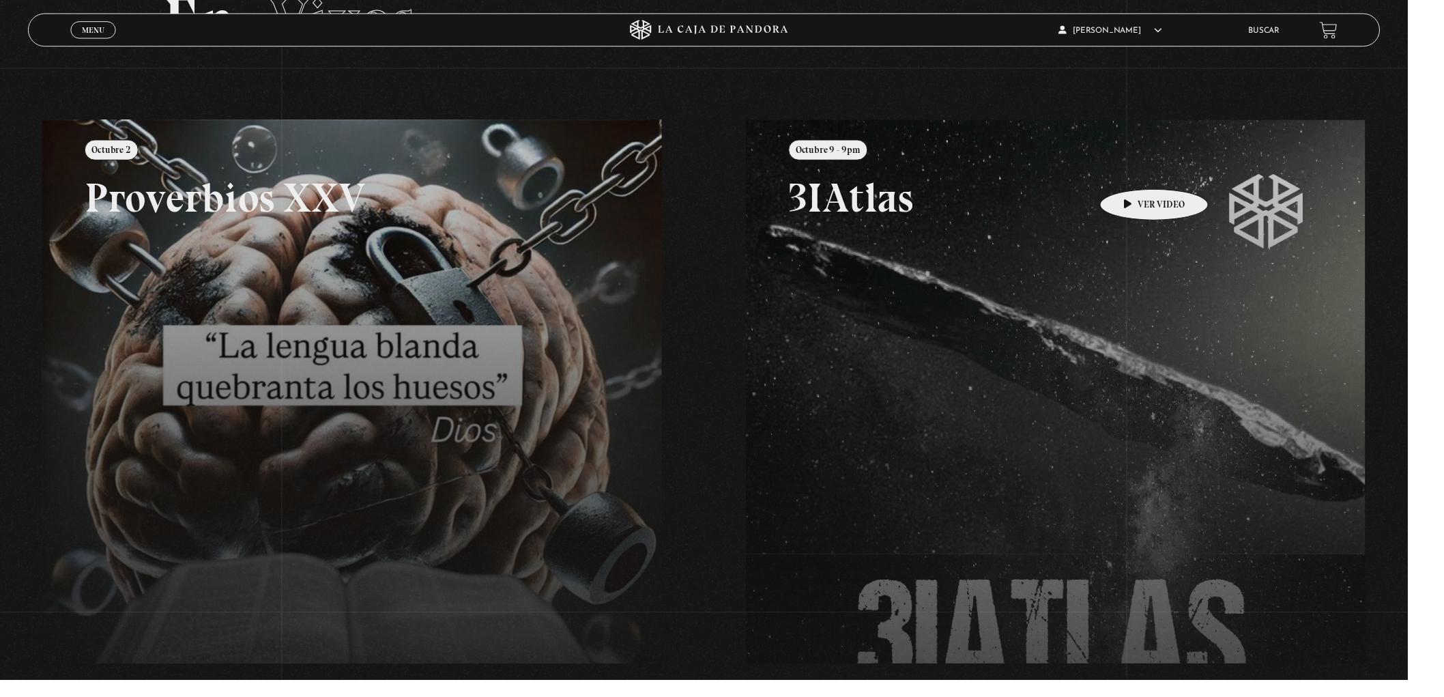
drag, startPoint x: 1162, startPoint y: 174, endPoint x: 1184, endPoint y: 164, distance: 24.5
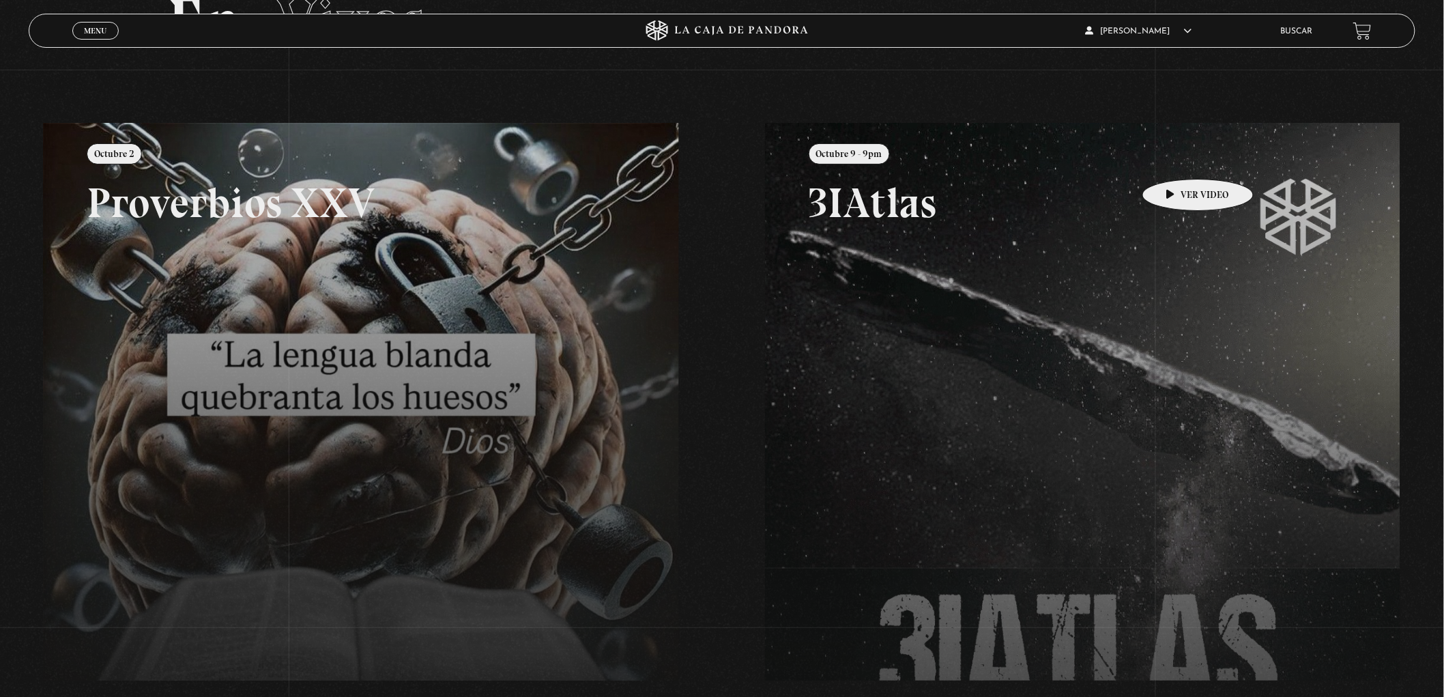
drag, startPoint x: 1039, startPoint y: 181, endPoint x: 932, endPoint y: 151, distance: 111.2
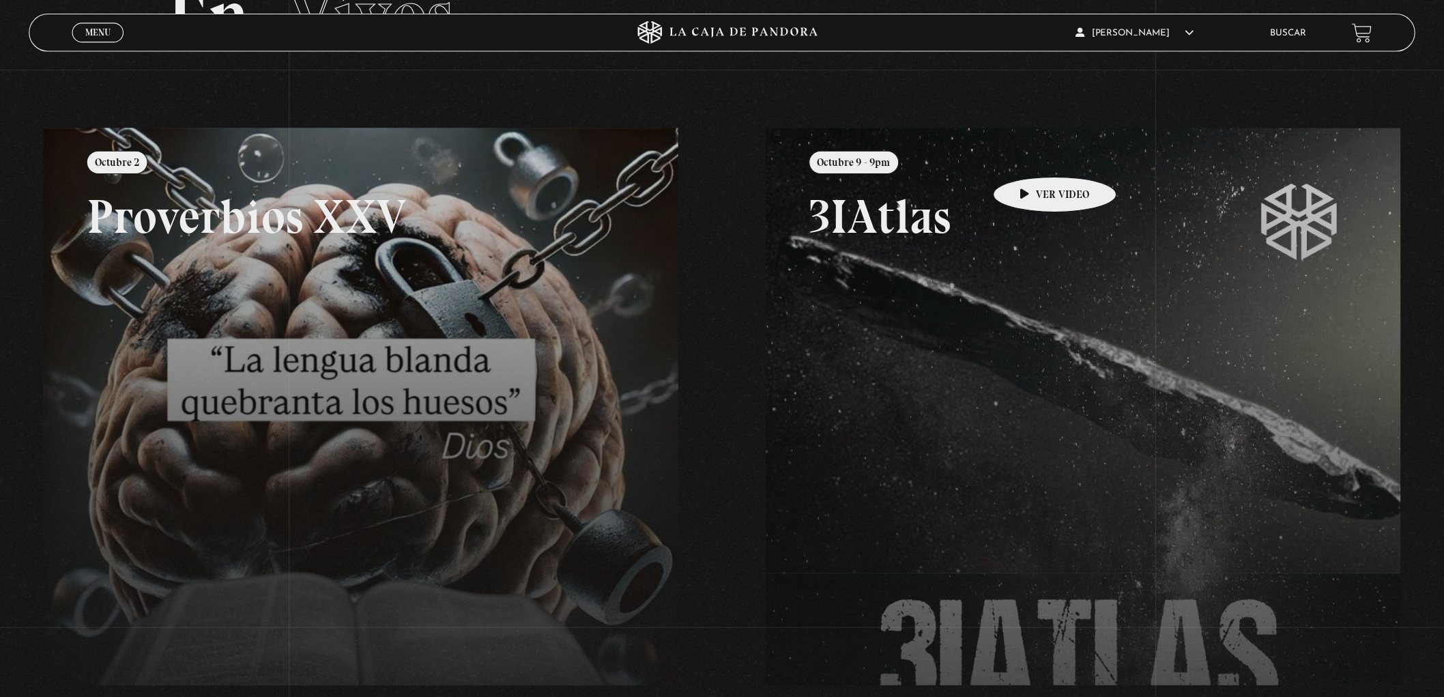
scroll to position [114, 0]
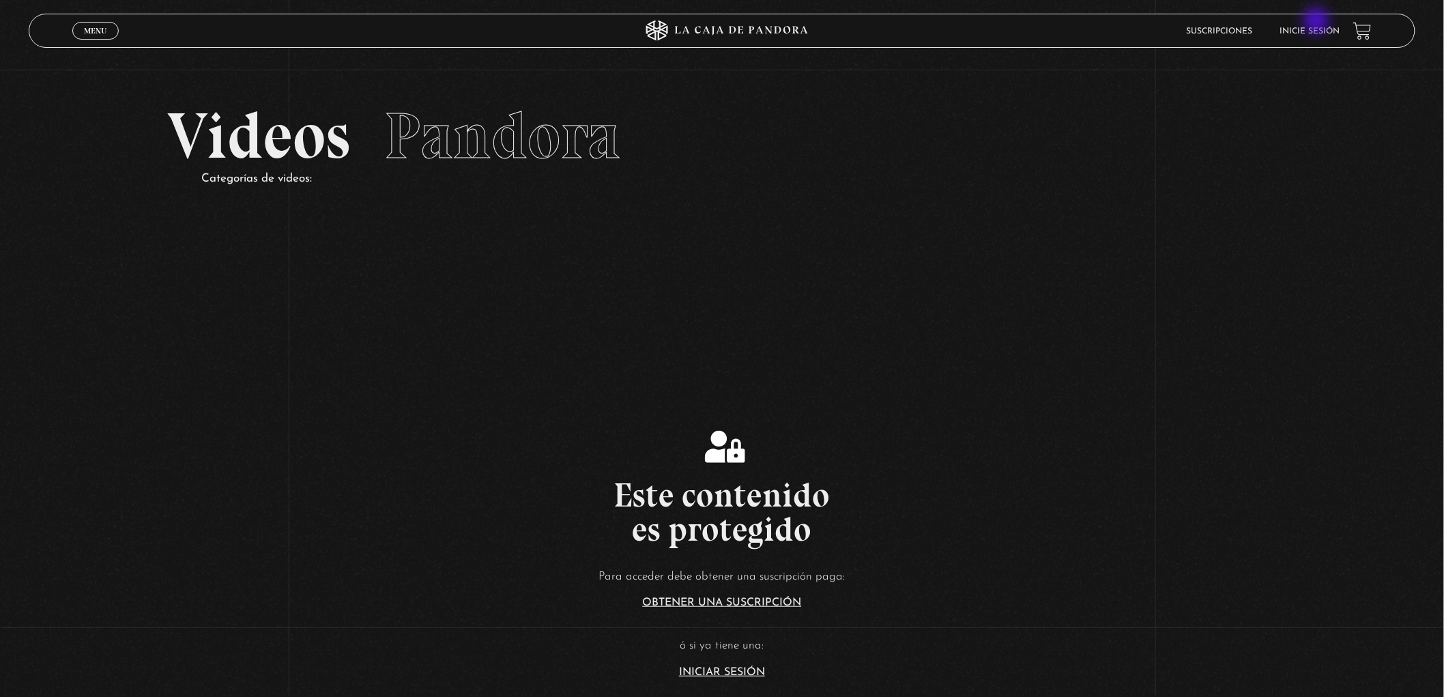
click at [1317, 22] on li "Inicie sesión" at bounding box center [1309, 30] width 60 height 21
click at [1318, 29] on link "Inicie sesión" at bounding box center [1309, 31] width 60 height 8
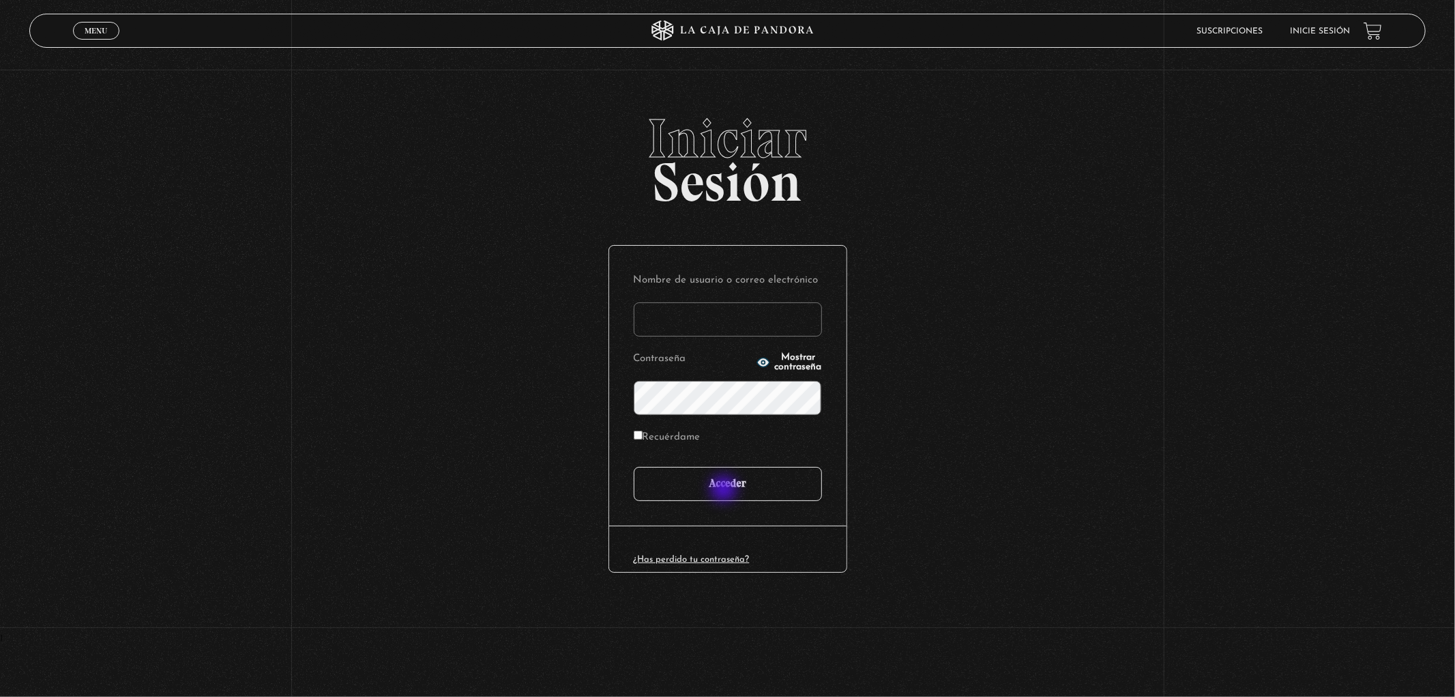
type input "[PERSON_NAME]"
click at [725, 490] on input "Acceder" at bounding box center [728, 484] width 188 height 34
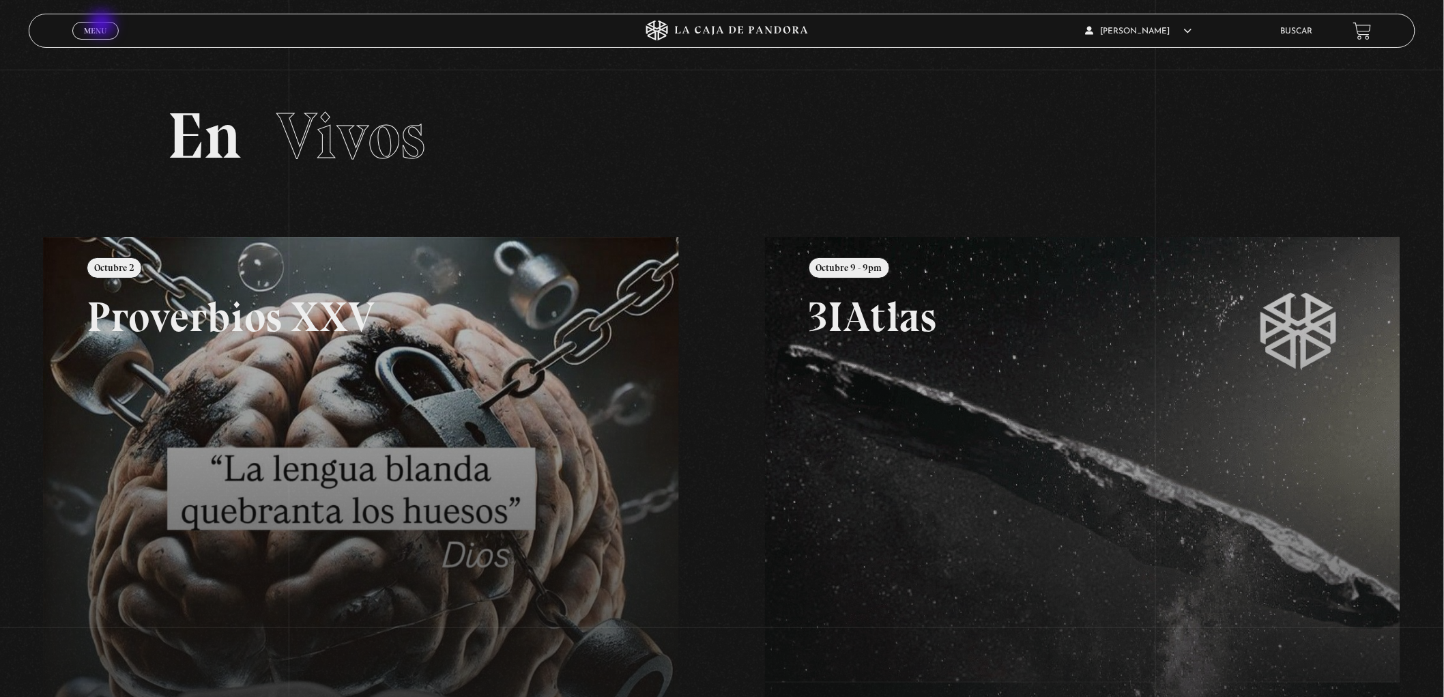
click at [103, 27] on span "Menu" at bounding box center [95, 31] width 23 height 8
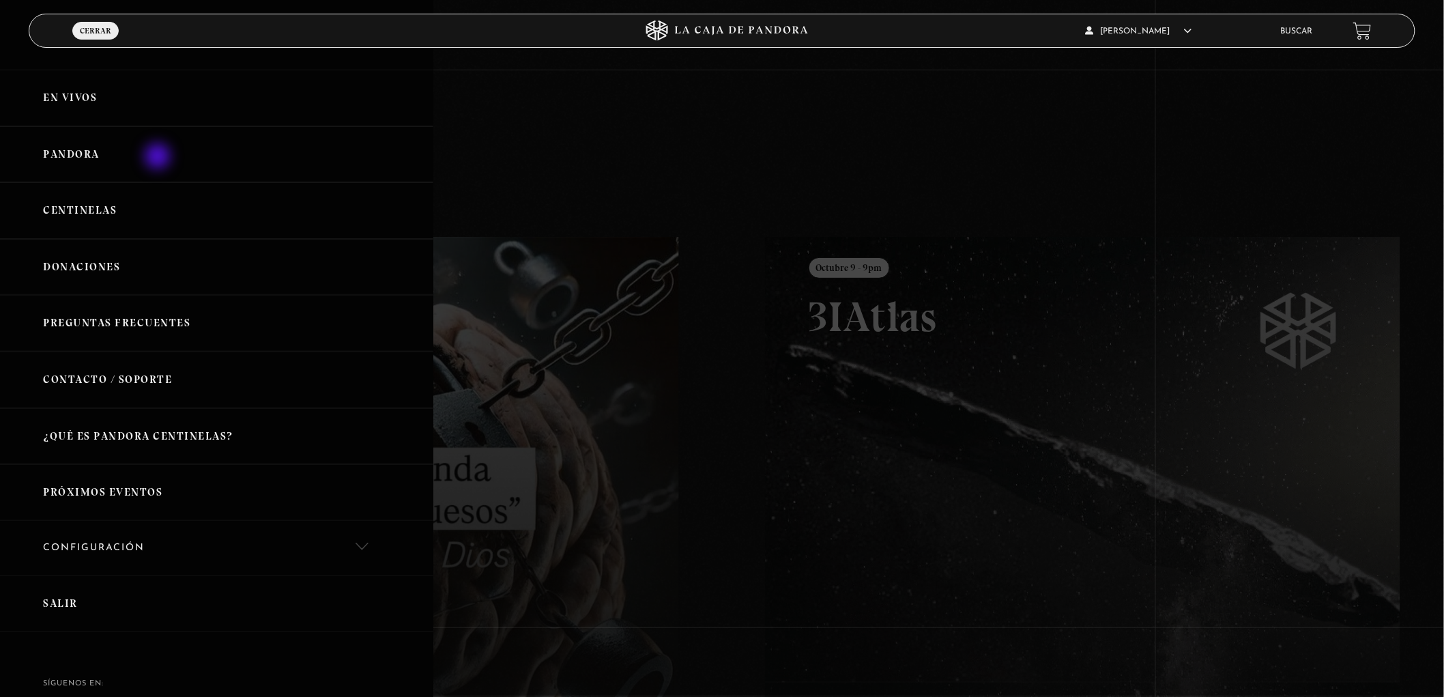
click at [159, 158] on link "Pandora" at bounding box center [216, 154] width 433 height 57
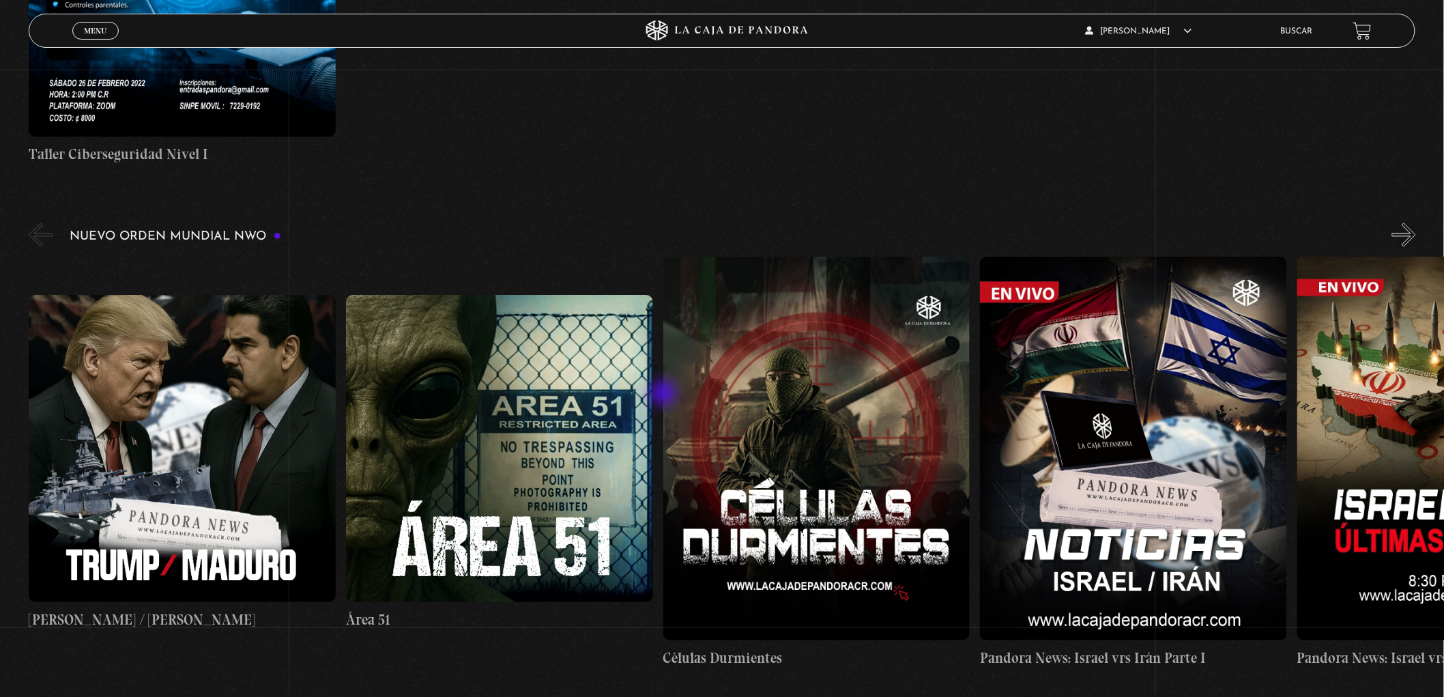
scroll to position [1061, 0]
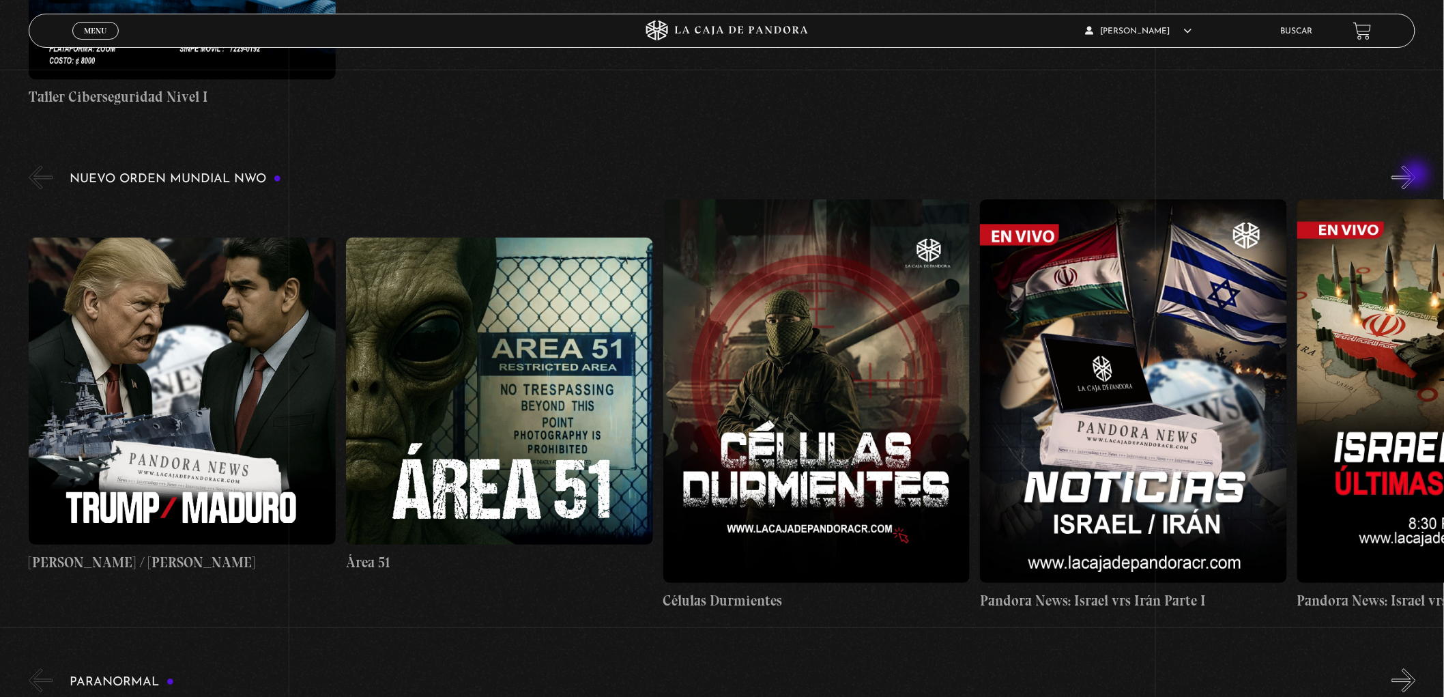
click at [1416, 175] on button "»" at bounding box center [1404, 178] width 24 height 24
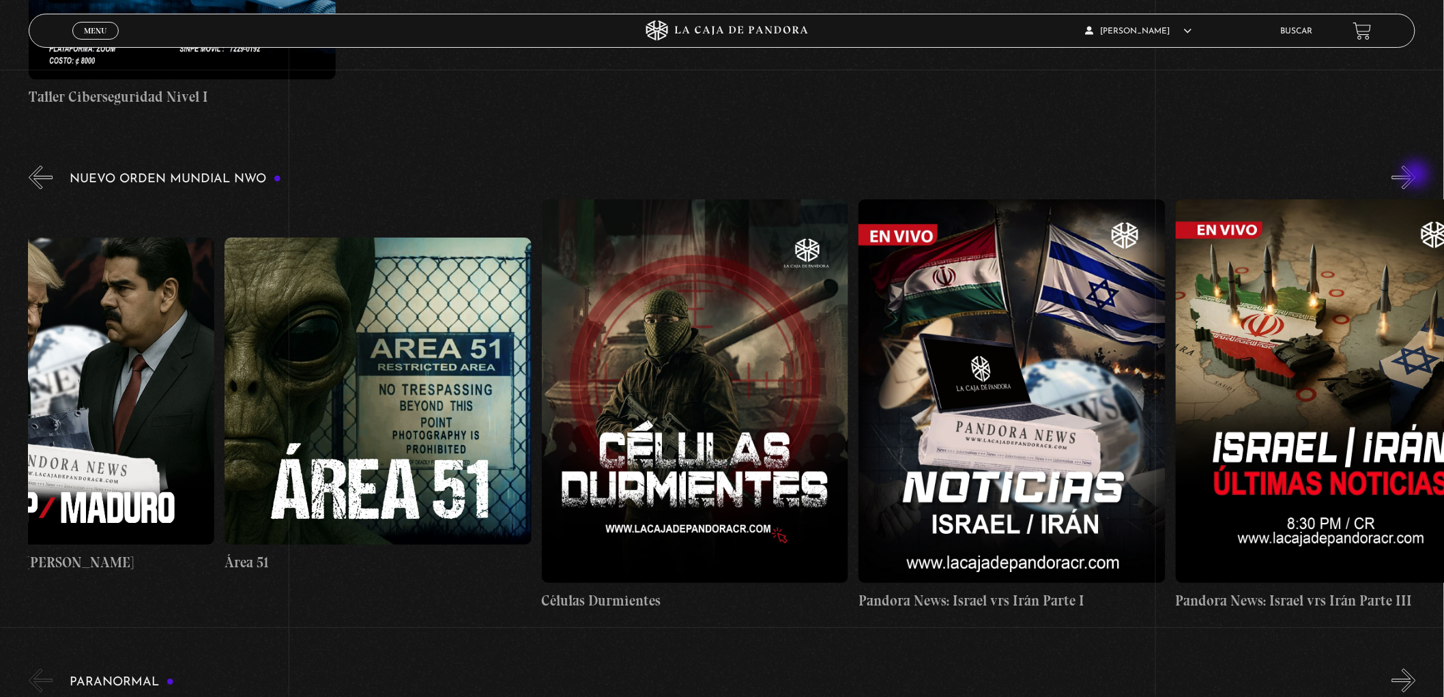
click at [1416, 175] on button "»" at bounding box center [1404, 178] width 24 height 24
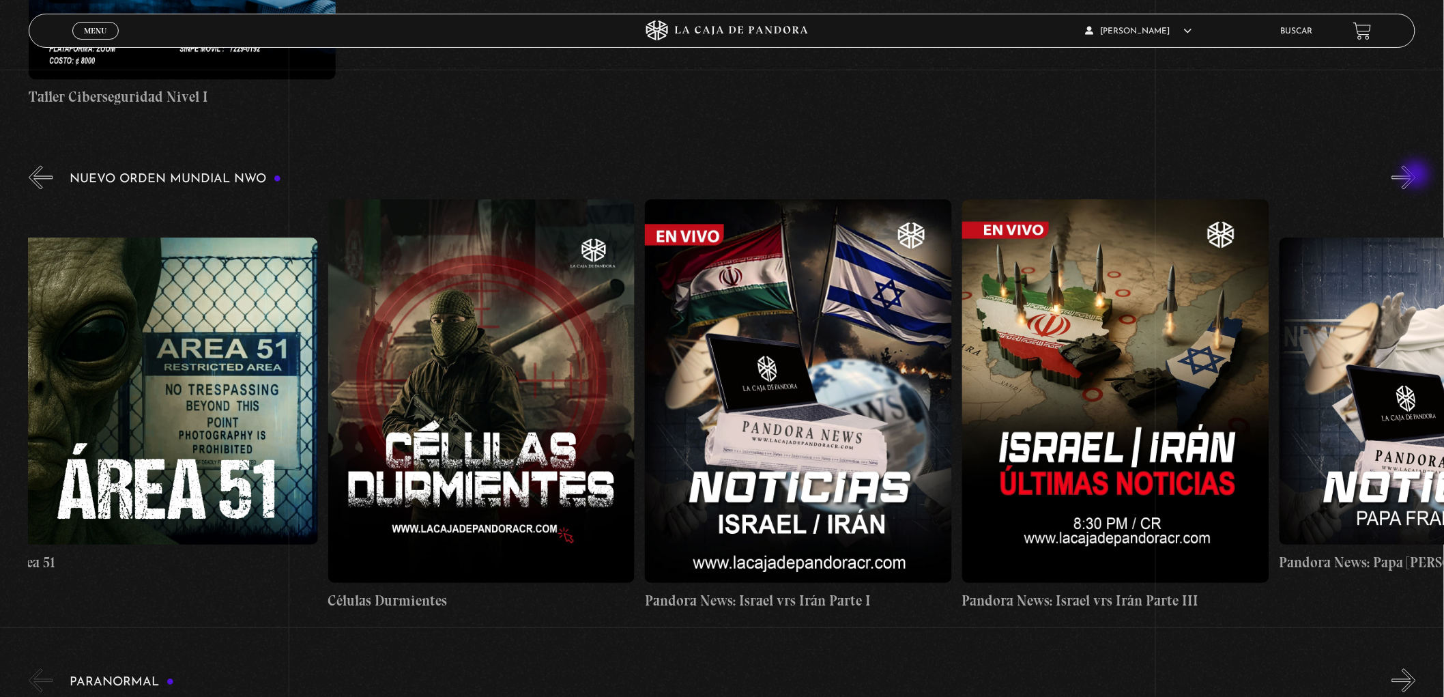
click at [1416, 175] on button "»" at bounding box center [1404, 178] width 24 height 24
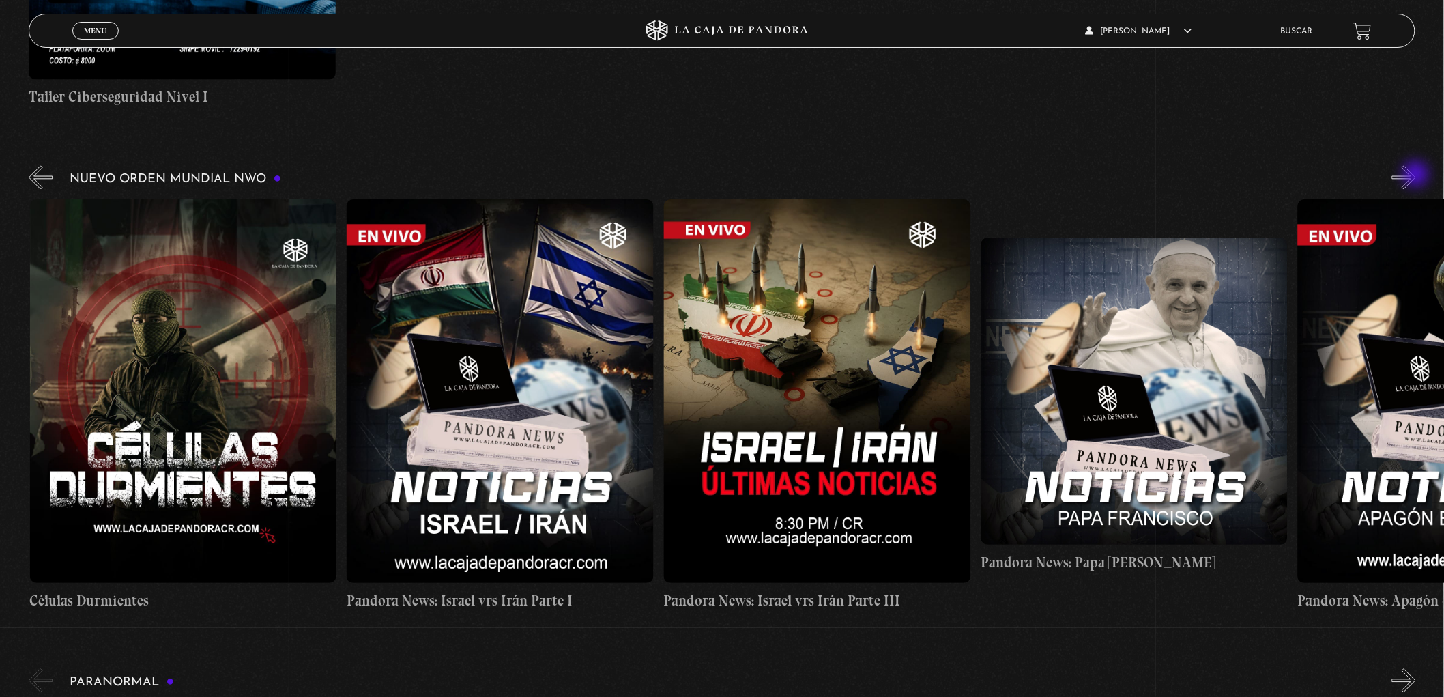
click at [1416, 175] on button "»" at bounding box center [1404, 178] width 24 height 24
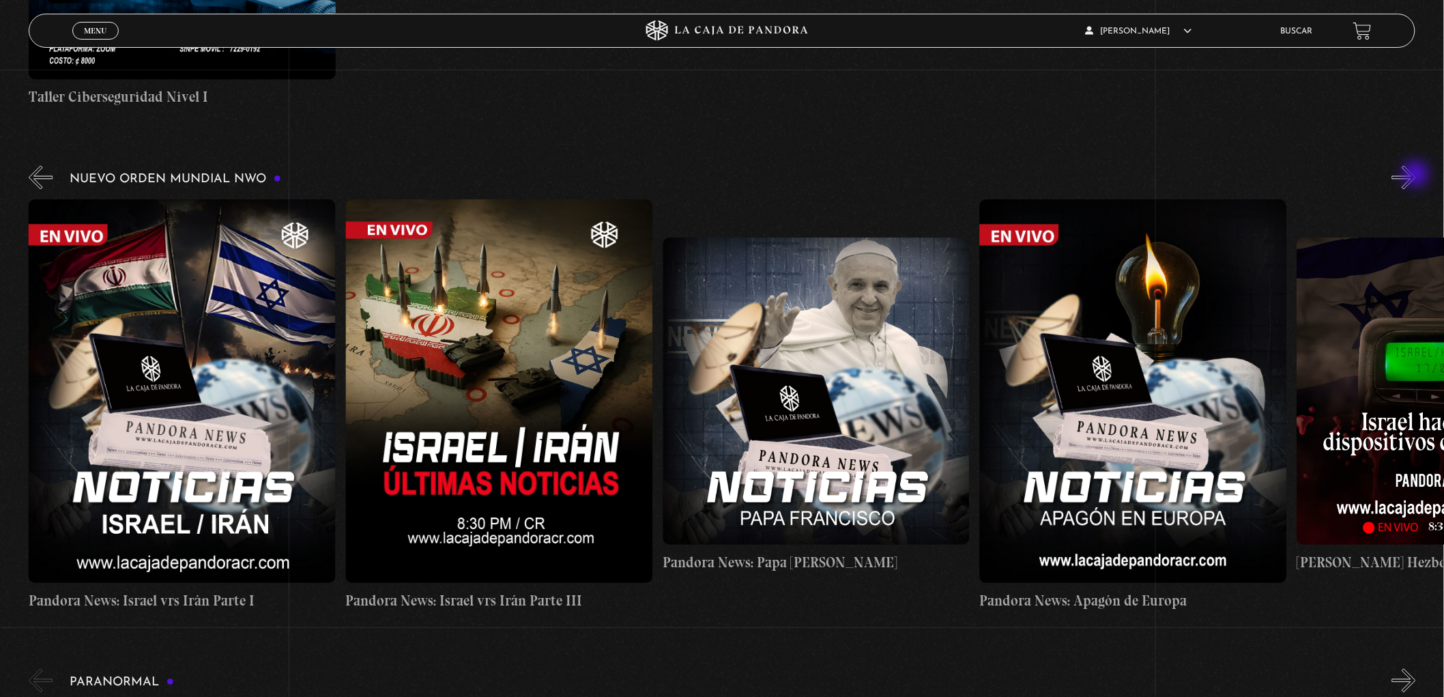
click at [1416, 175] on button "»" at bounding box center [1404, 178] width 24 height 24
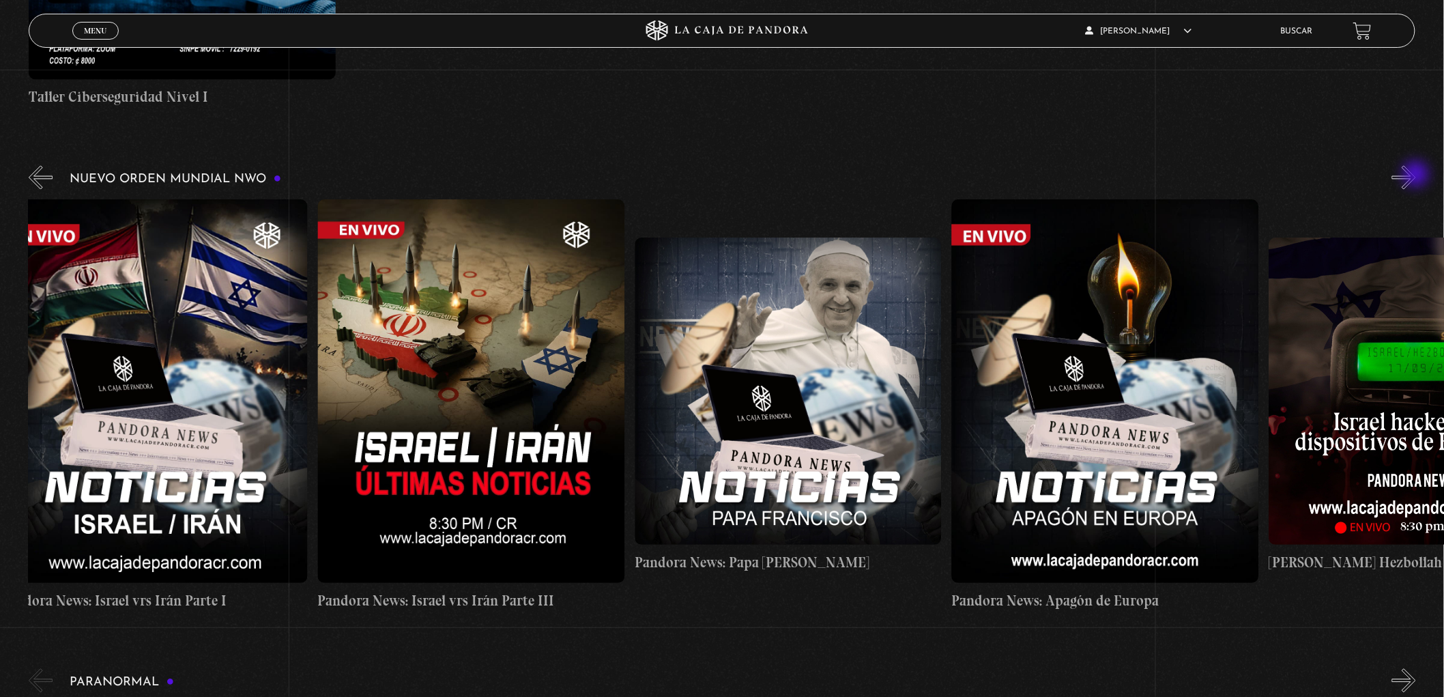
click at [1416, 175] on button "»" at bounding box center [1404, 178] width 24 height 24
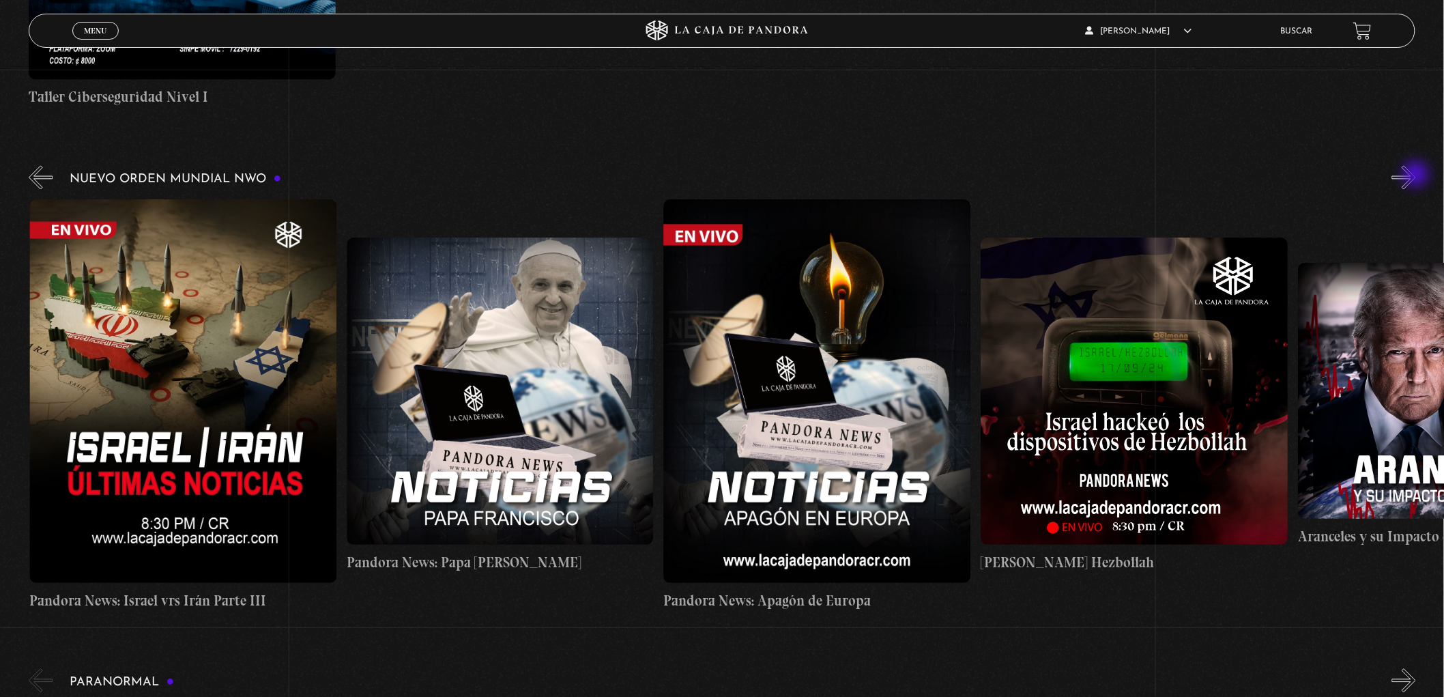
click at [1416, 175] on button "»" at bounding box center [1404, 178] width 24 height 24
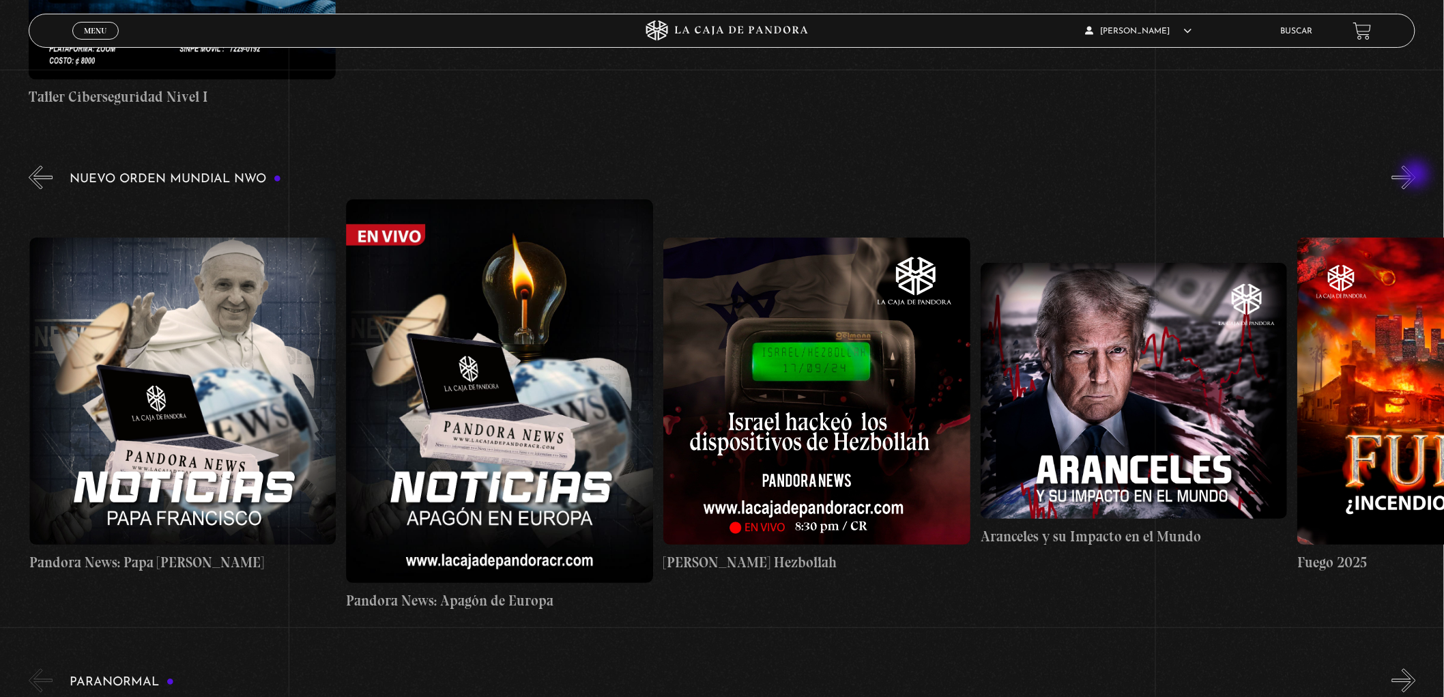
click at [1416, 175] on button "»" at bounding box center [1404, 178] width 24 height 24
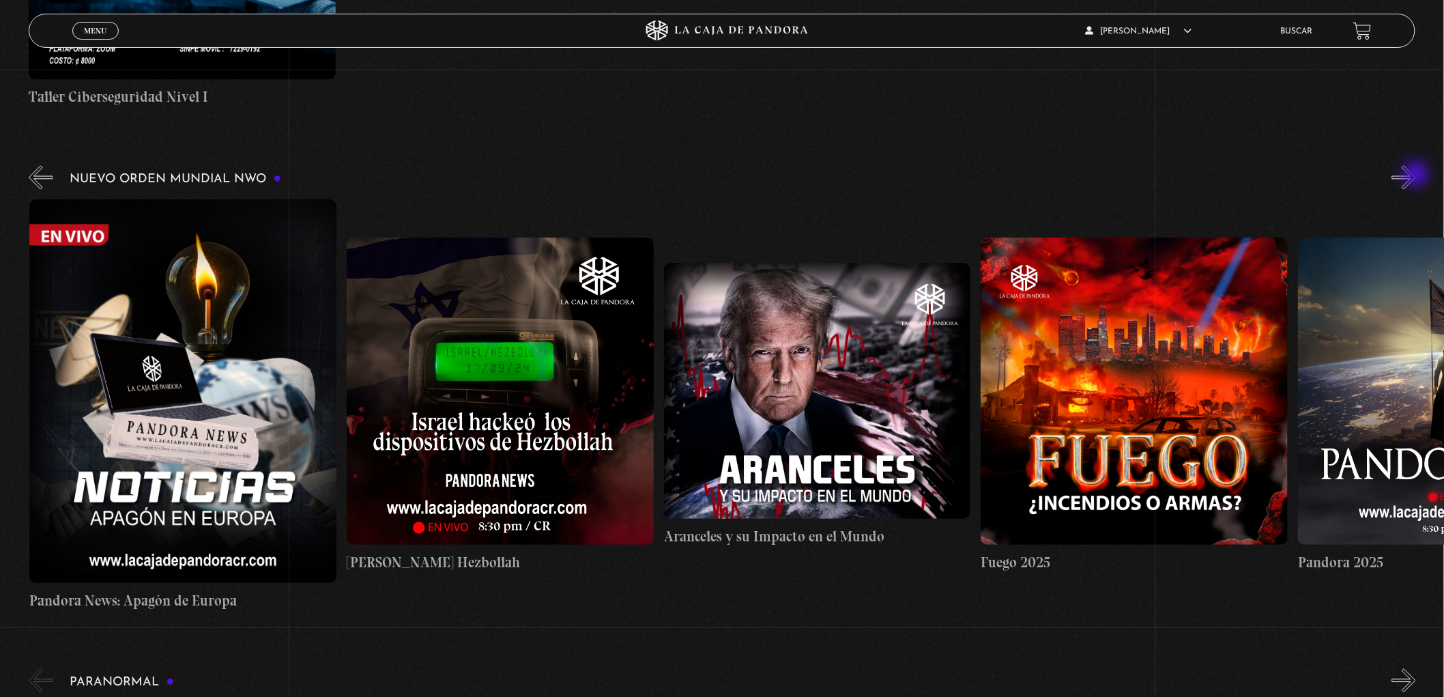
click at [1416, 175] on button "»" at bounding box center [1404, 178] width 24 height 24
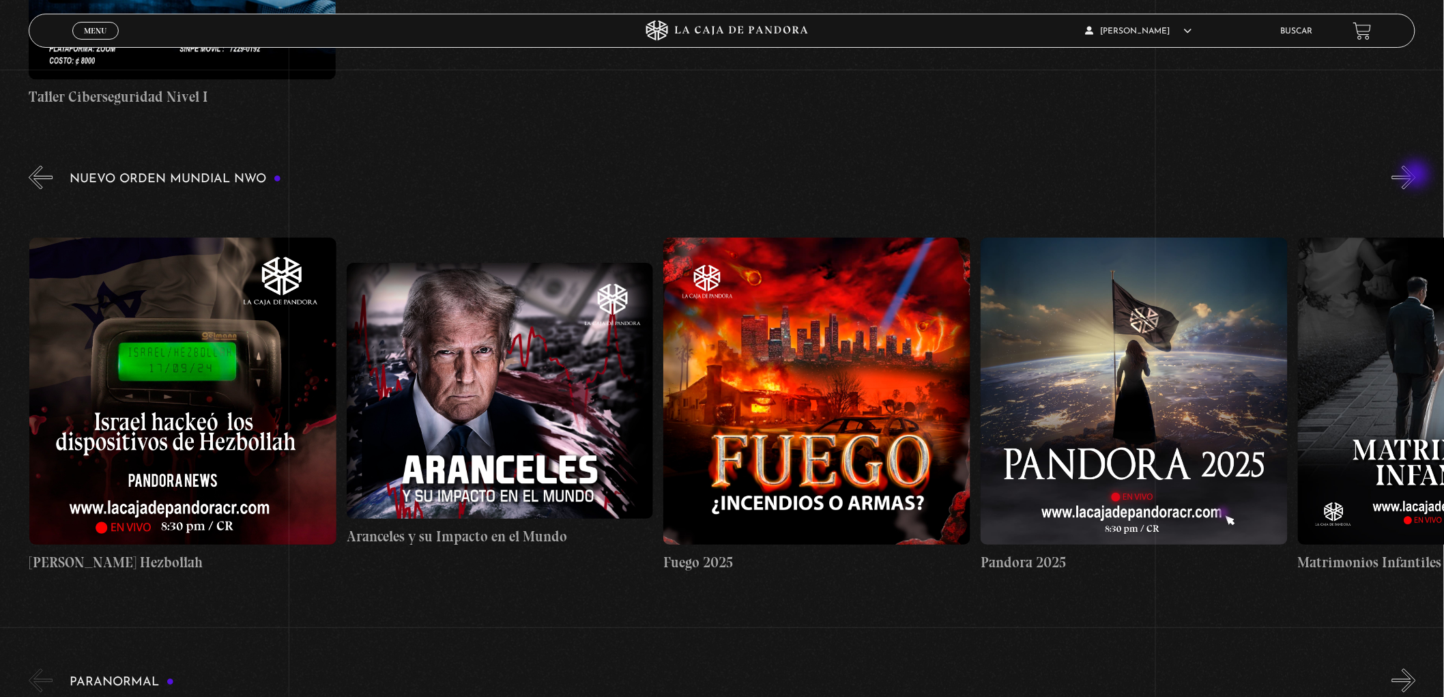
click at [1416, 175] on button "»" at bounding box center [1404, 178] width 24 height 24
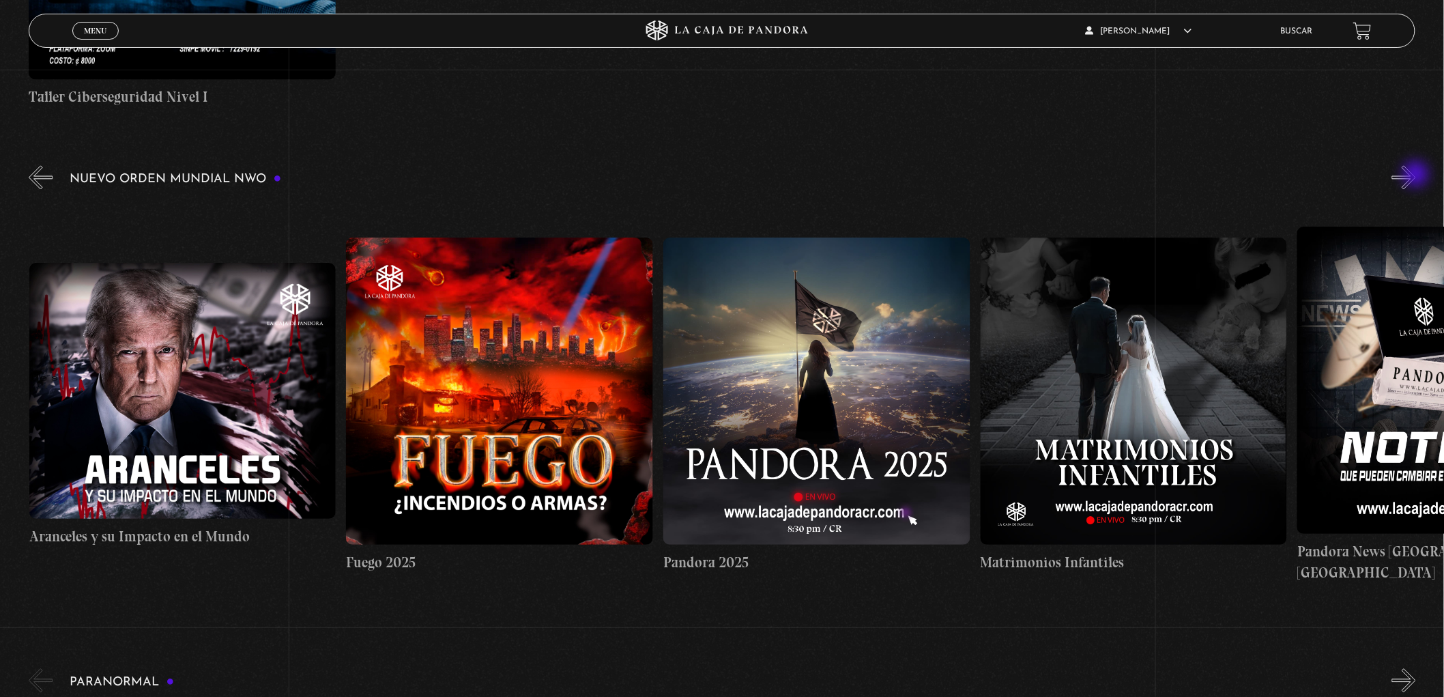
click at [1416, 175] on button "»" at bounding box center [1404, 178] width 24 height 24
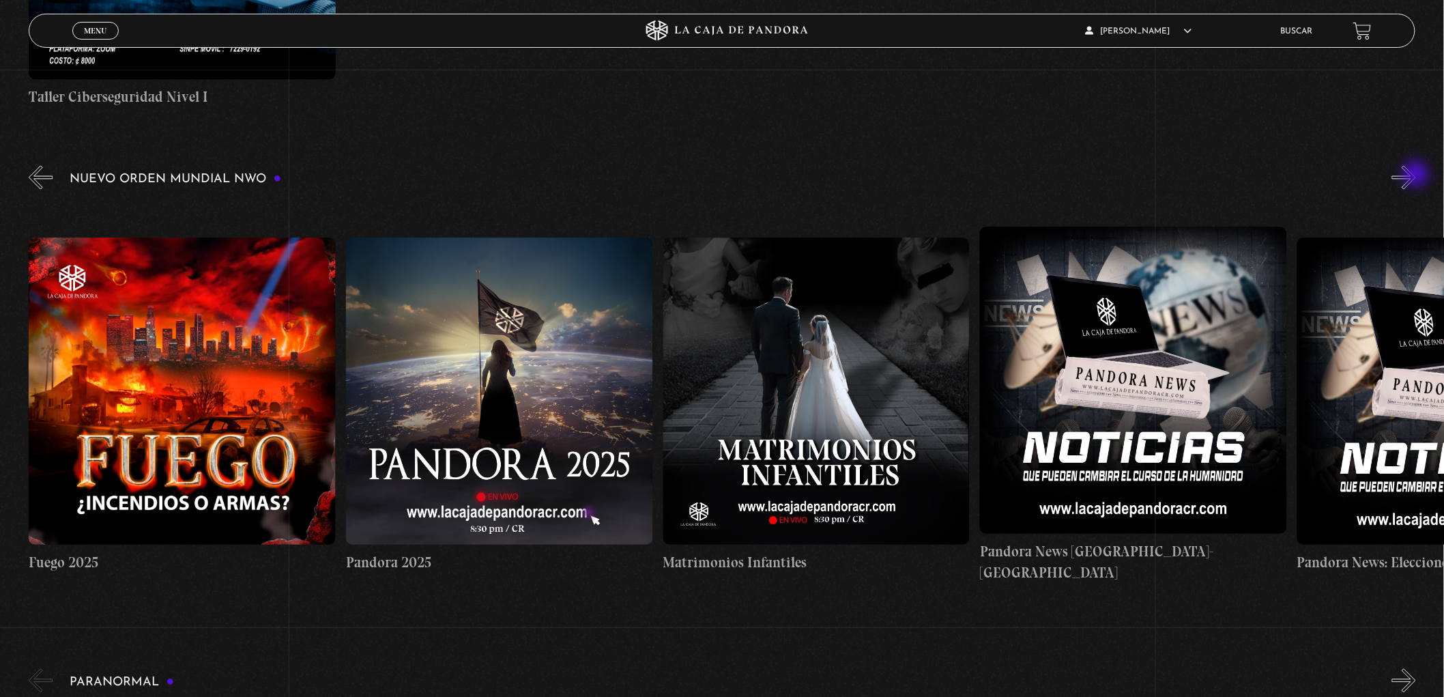
click at [1416, 175] on button "»" at bounding box center [1404, 178] width 24 height 24
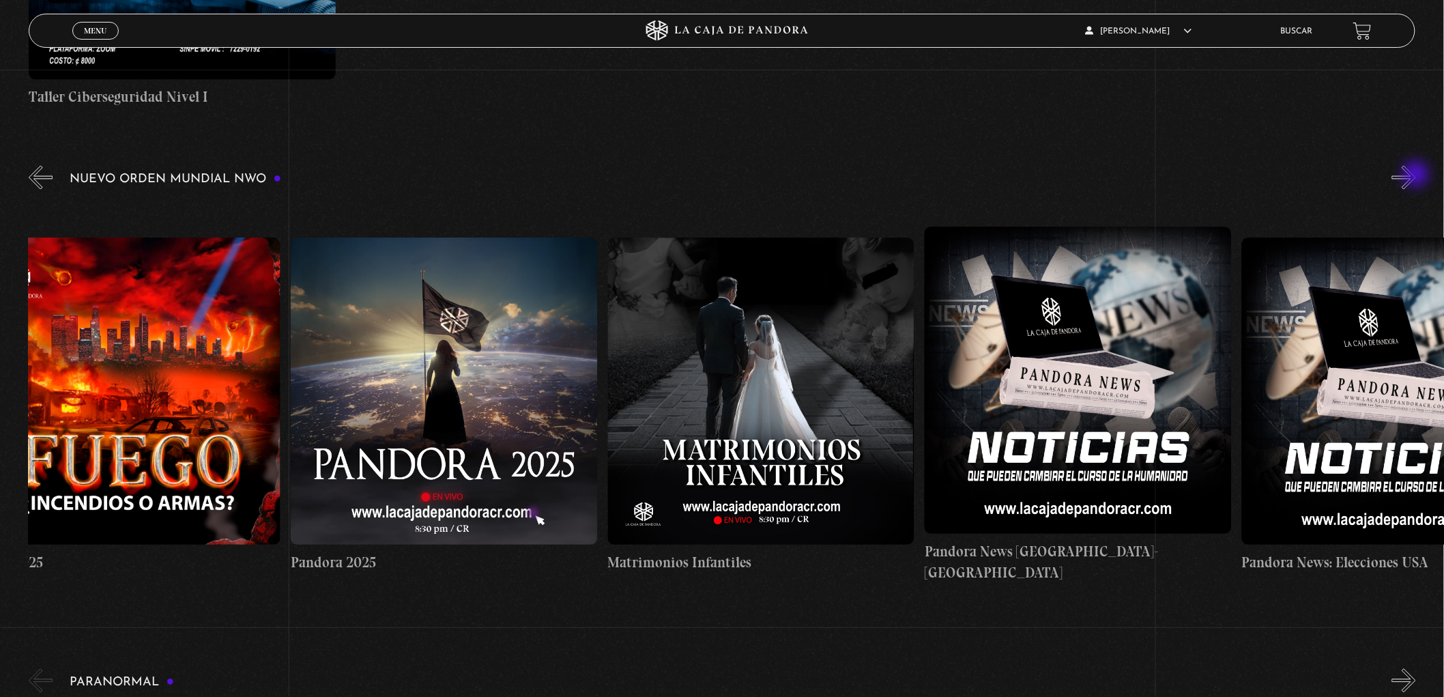
click at [1416, 175] on button "»" at bounding box center [1404, 178] width 24 height 24
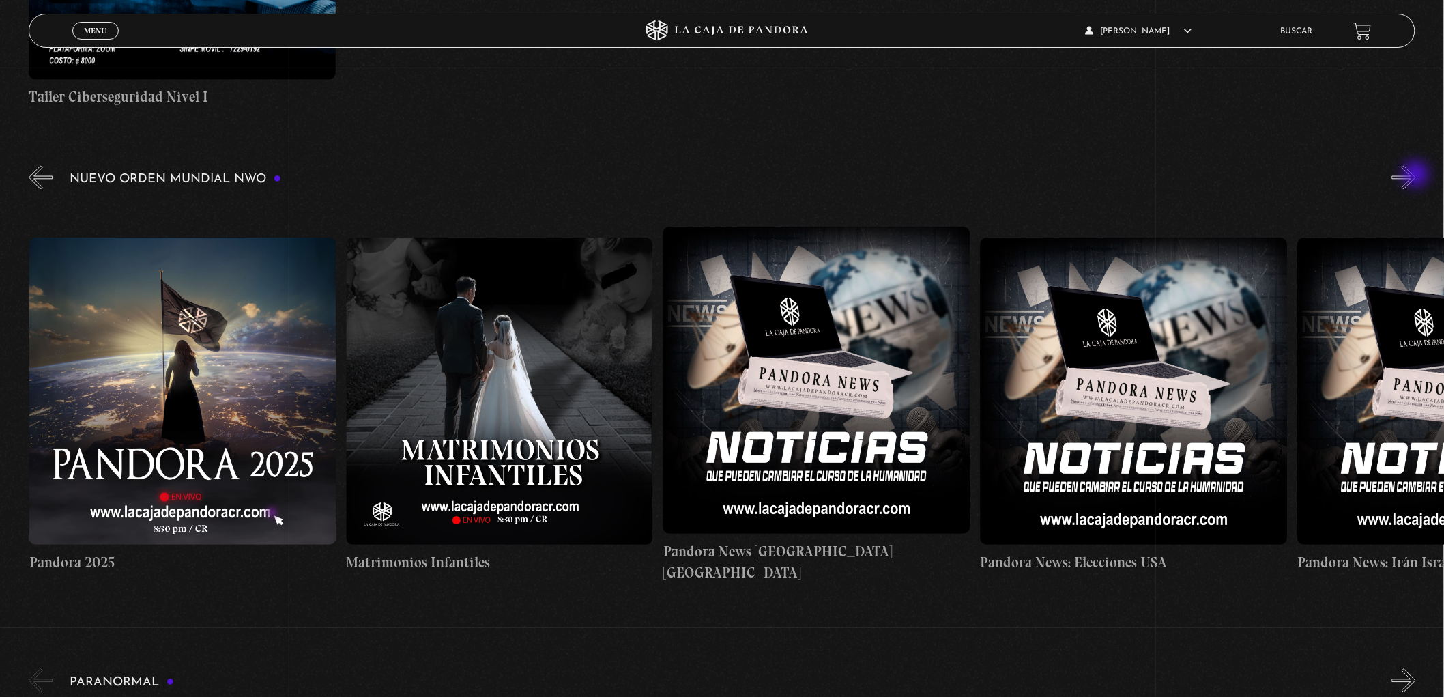
click at [1416, 175] on button "»" at bounding box center [1404, 178] width 24 height 24
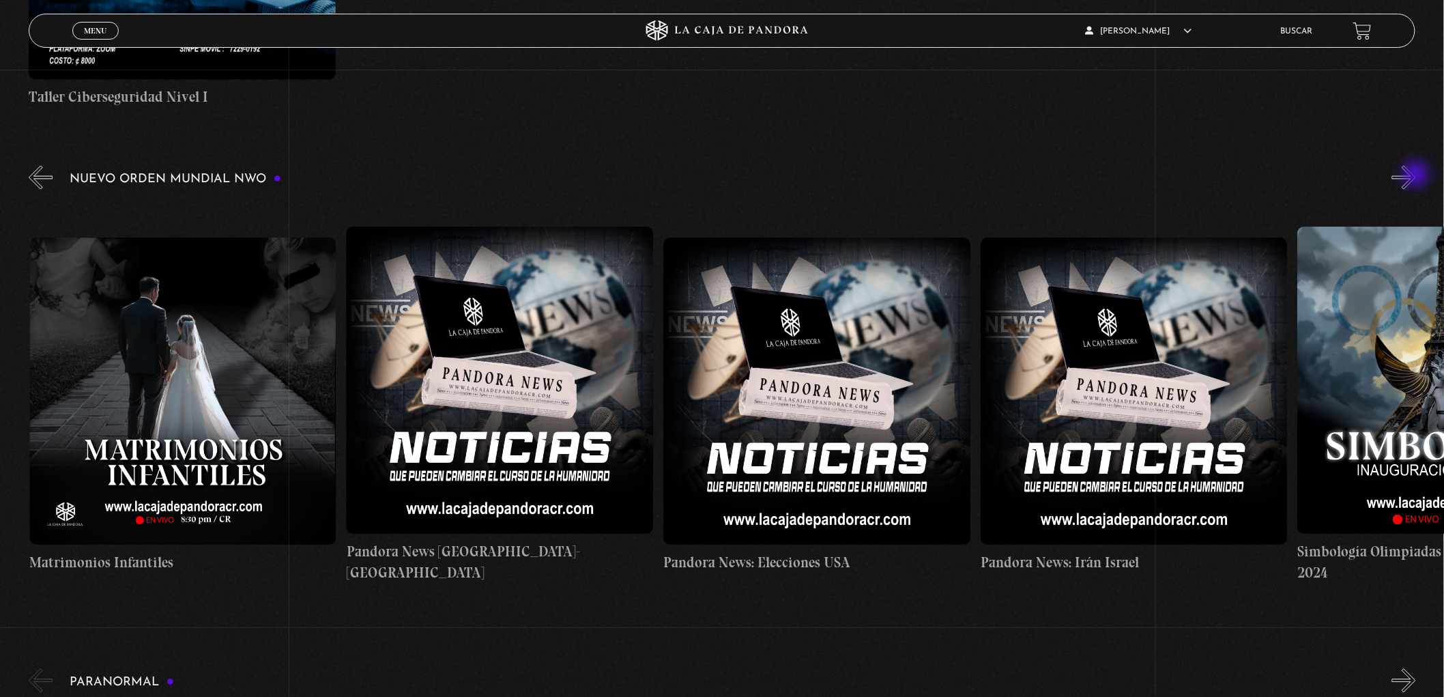
click at [1416, 175] on button "»" at bounding box center [1404, 178] width 24 height 24
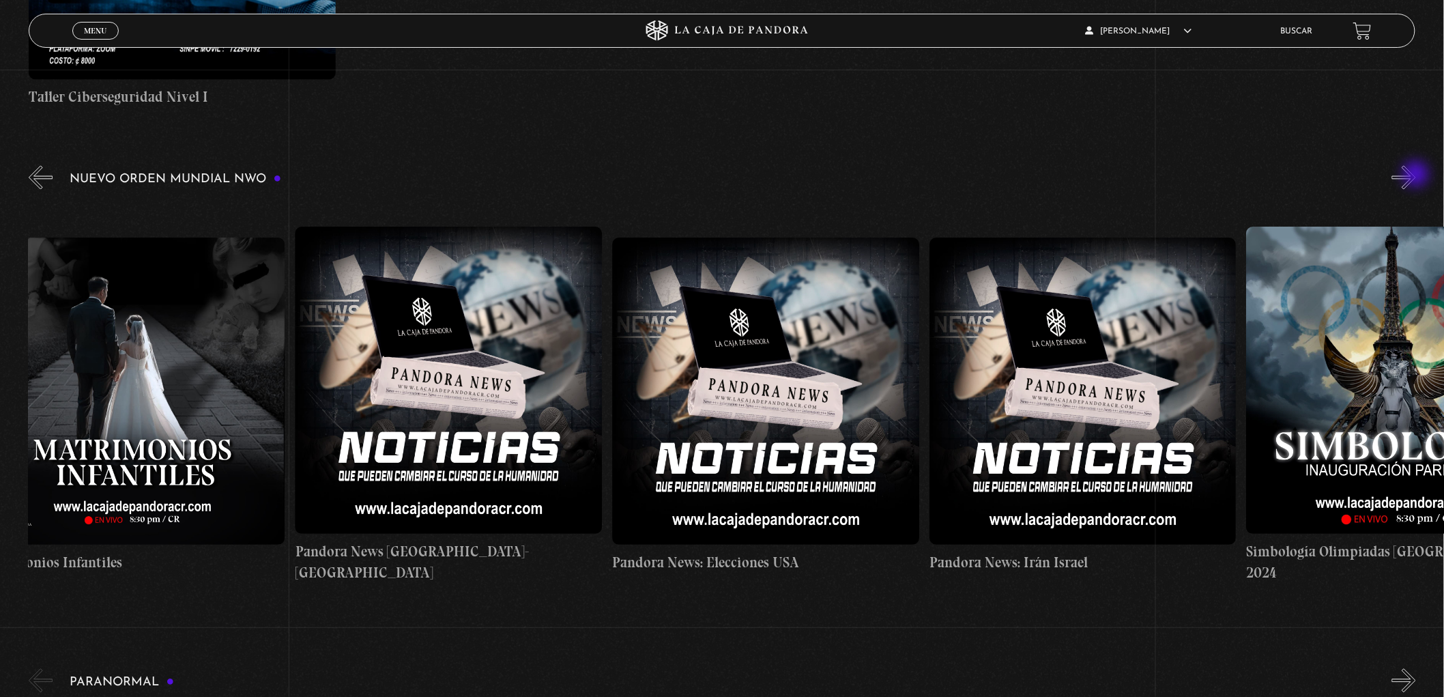
click at [1416, 175] on button "»" at bounding box center [1404, 178] width 24 height 24
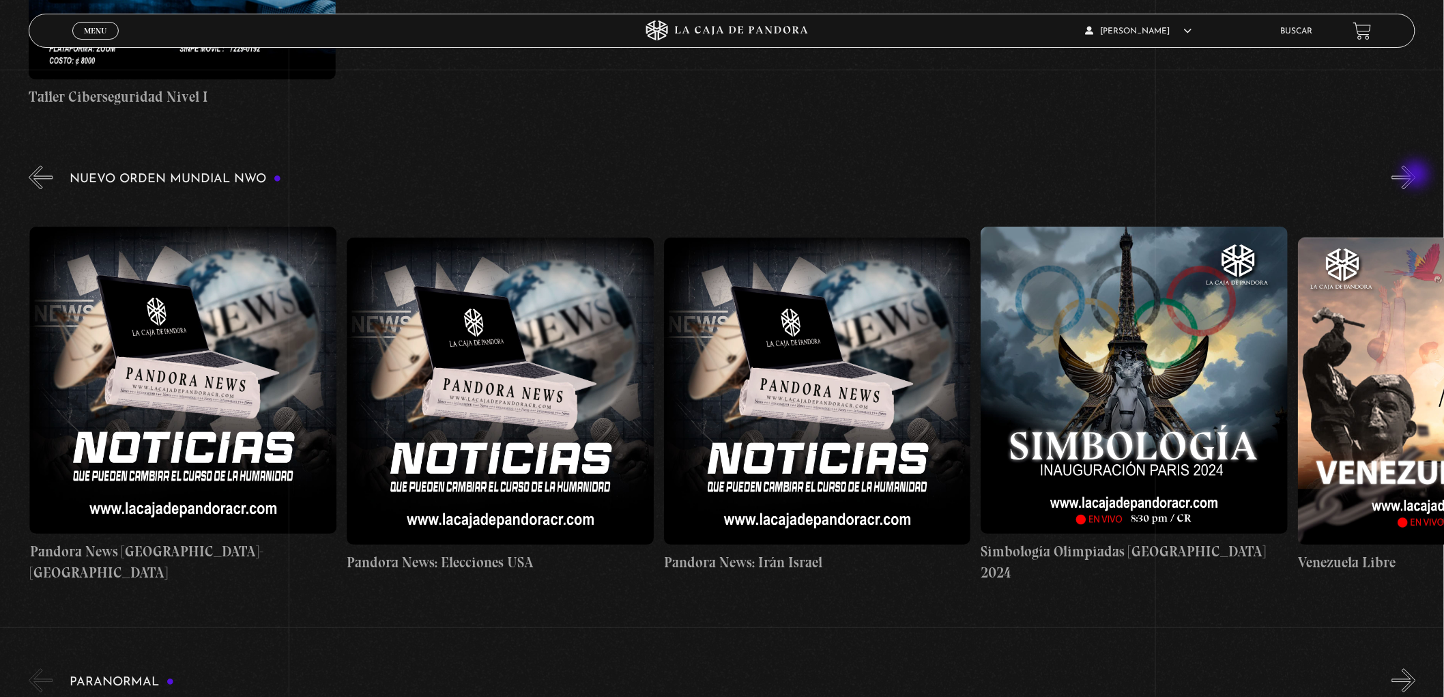
click at [1416, 175] on button "»" at bounding box center [1404, 178] width 24 height 24
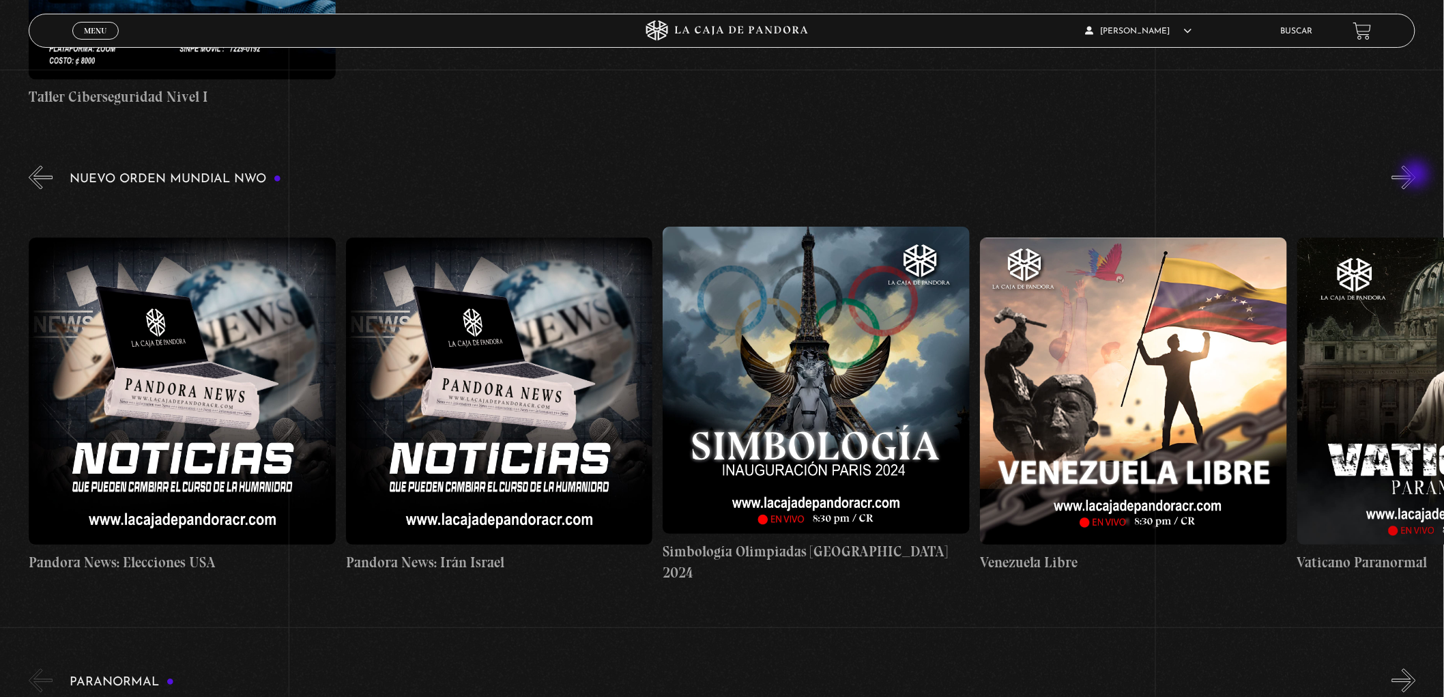
click at [1416, 175] on button "»" at bounding box center [1404, 178] width 24 height 24
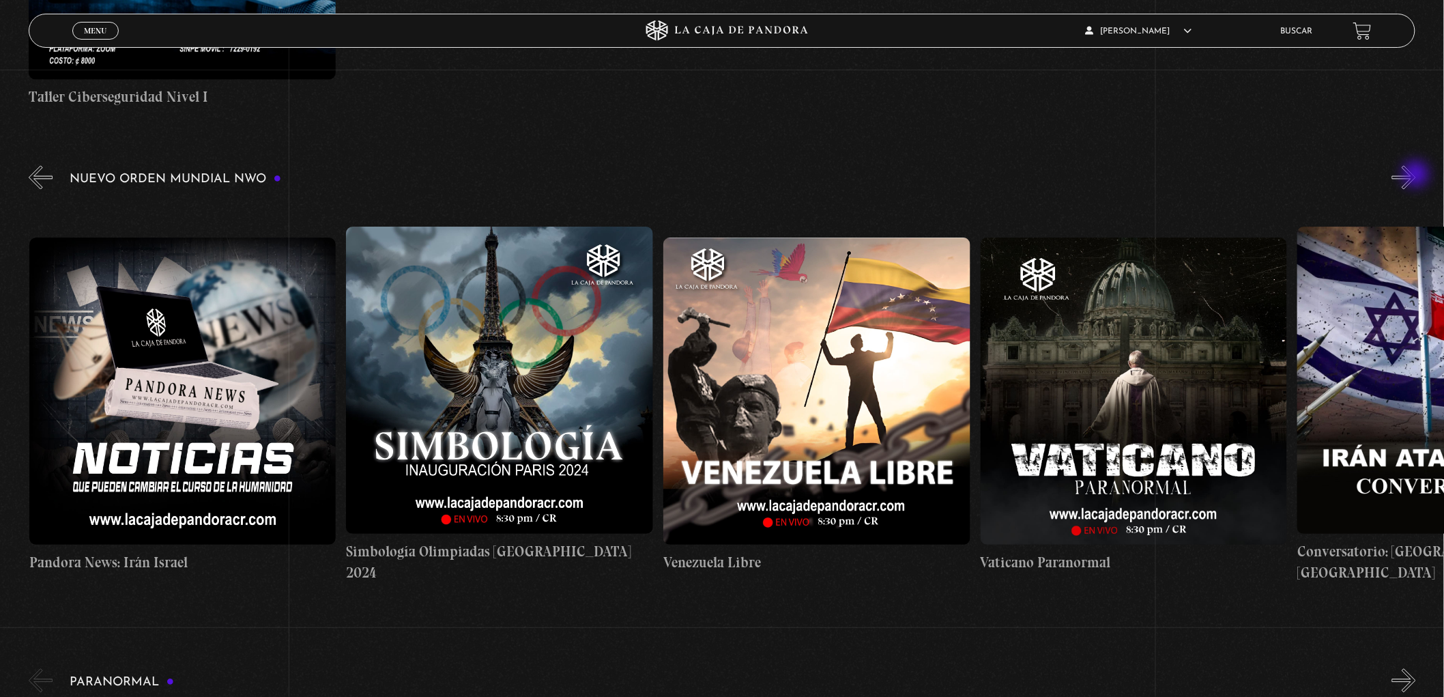
scroll to position [0, 4438]
click at [1414, 173] on button "»" at bounding box center [1404, 178] width 24 height 24
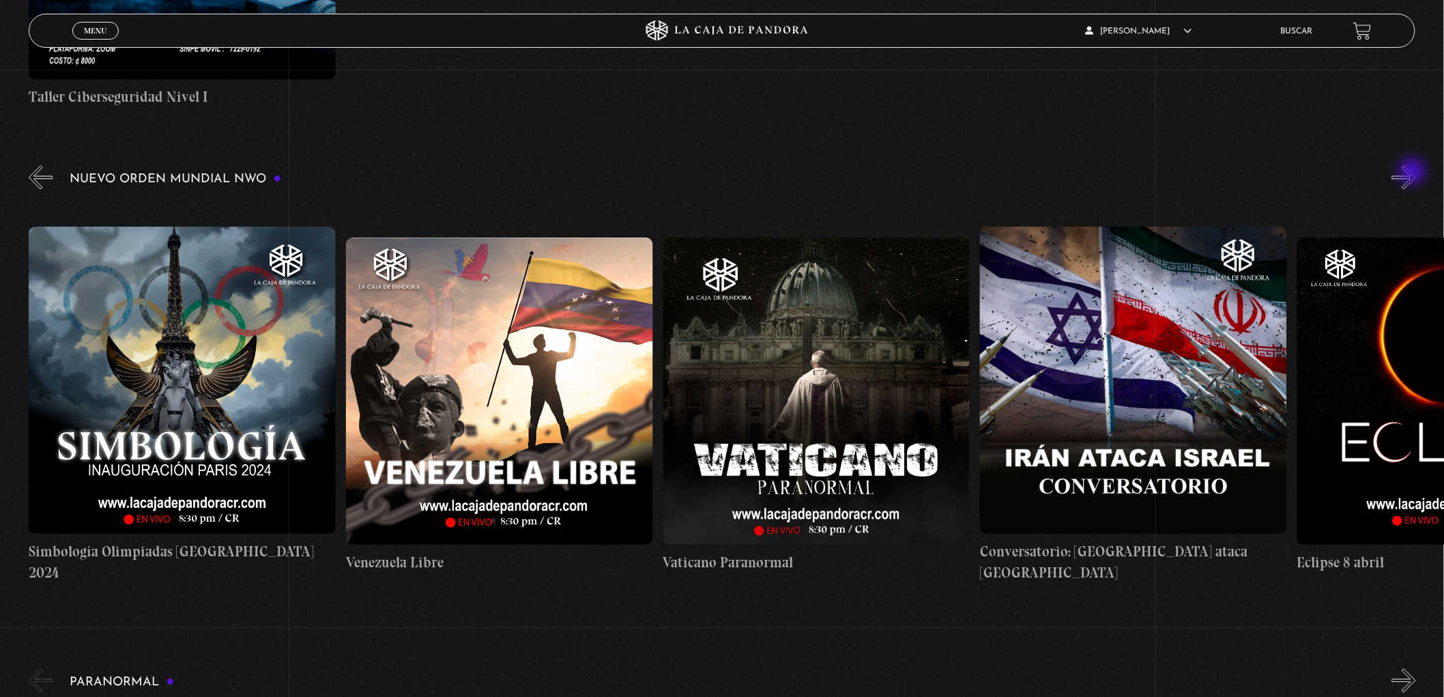
click at [1414, 173] on button "»" at bounding box center [1404, 178] width 24 height 24
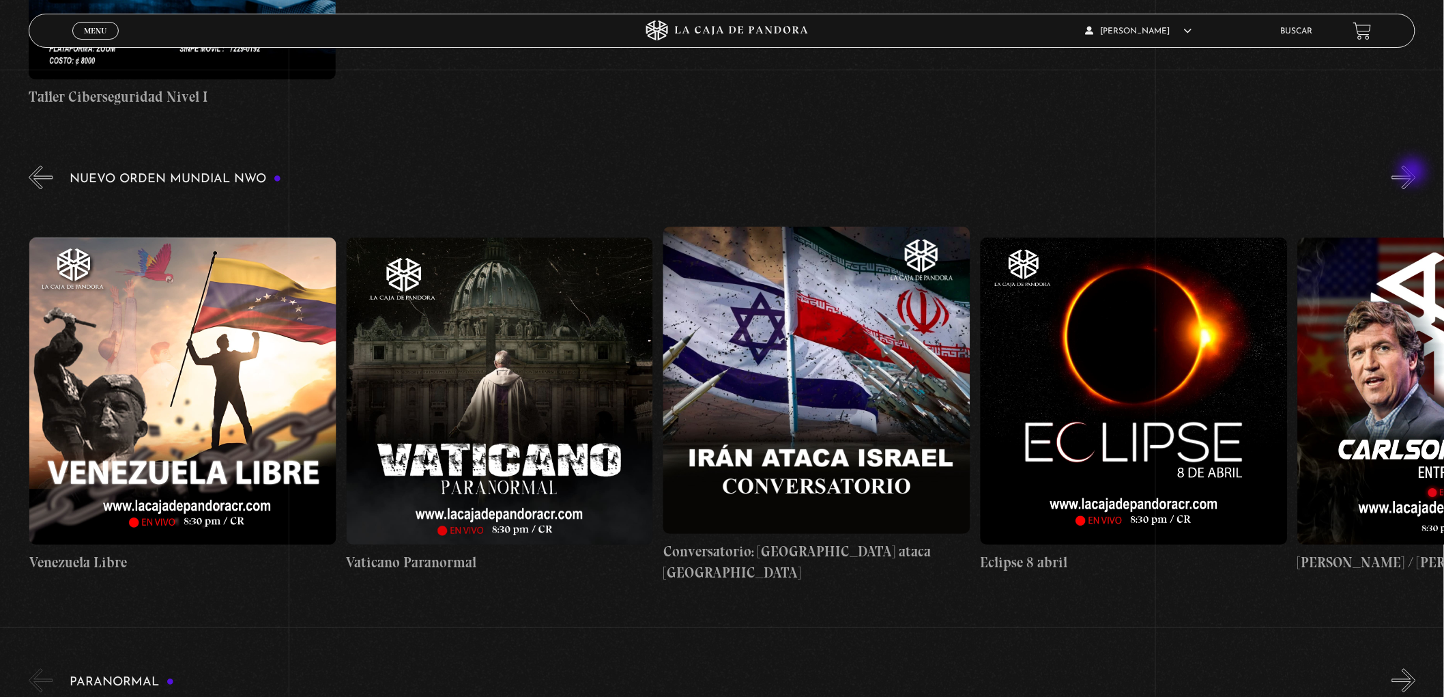
click at [1414, 173] on button "»" at bounding box center [1404, 178] width 24 height 24
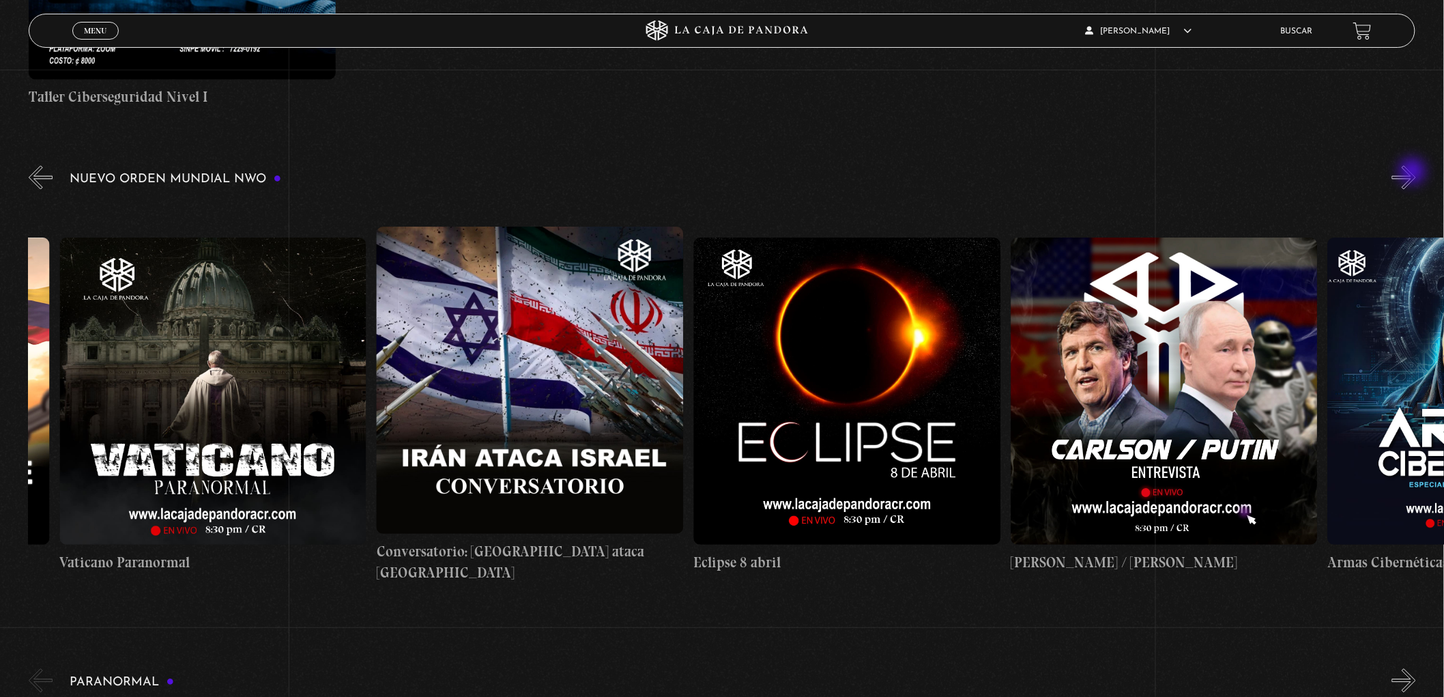
click at [1414, 173] on button "»" at bounding box center [1404, 178] width 24 height 24
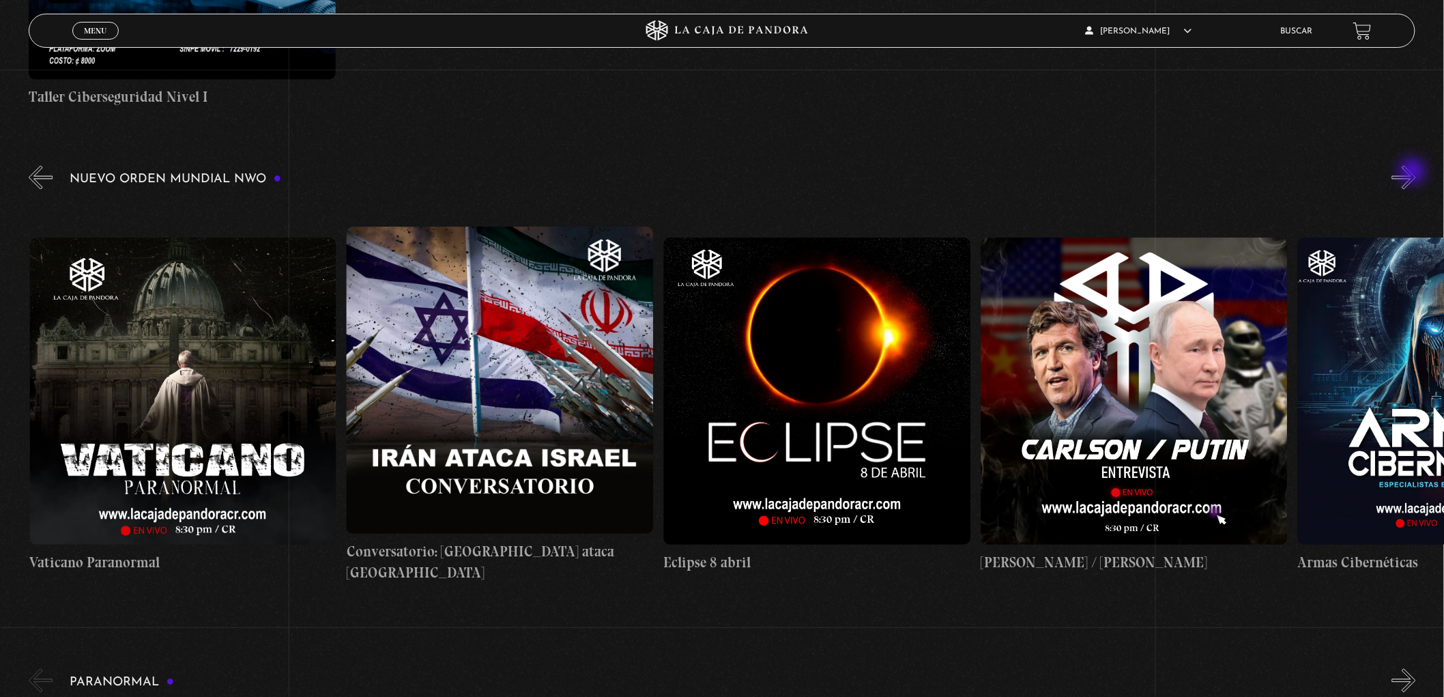
click at [1414, 173] on button "»" at bounding box center [1404, 178] width 24 height 24
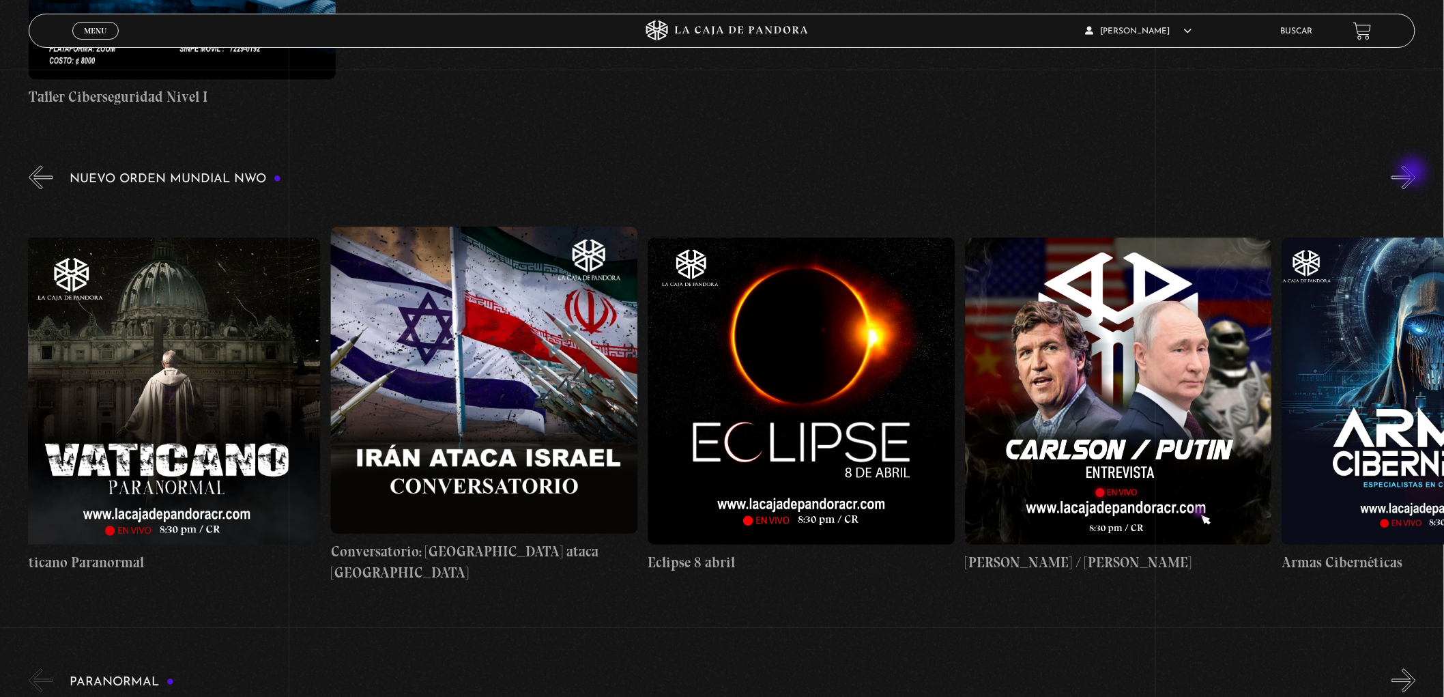
click at [1414, 173] on button "»" at bounding box center [1404, 178] width 24 height 24
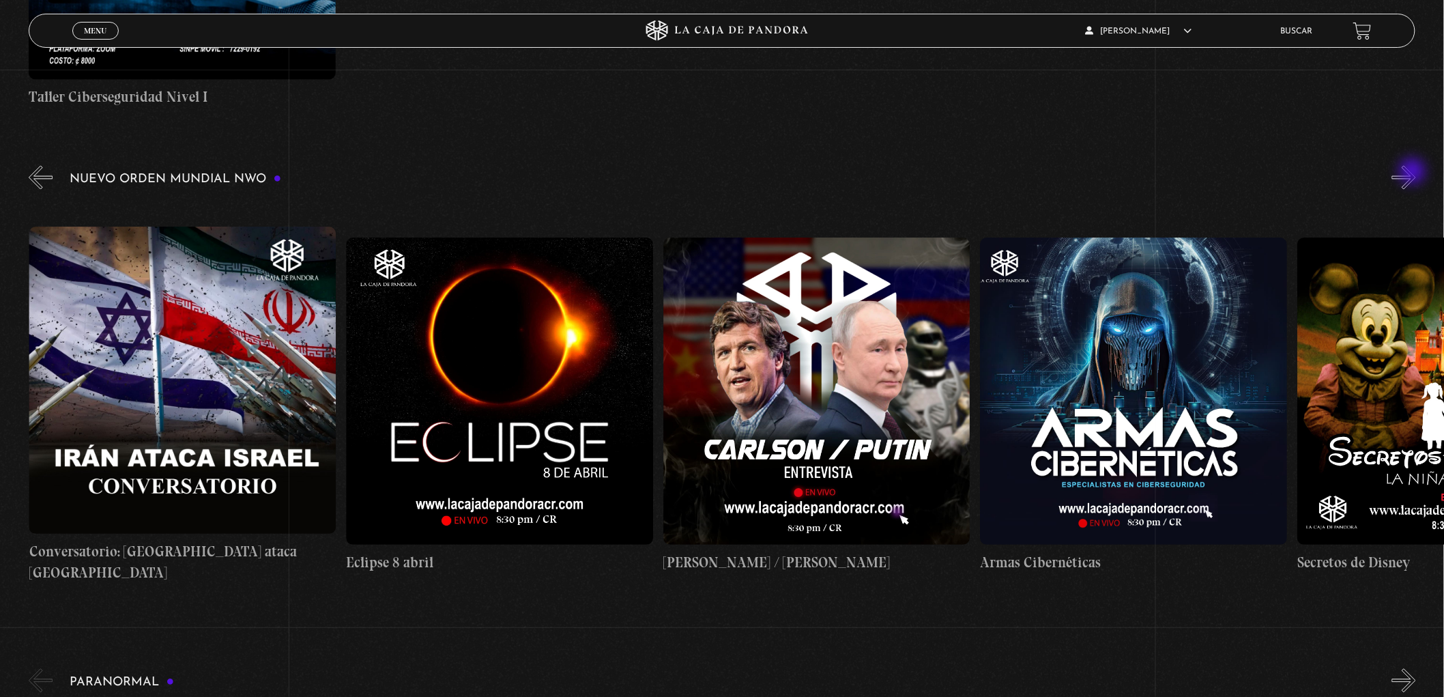
click at [1414, 173] on button "»" at bounding box center [1404, 178] width 24 height 24
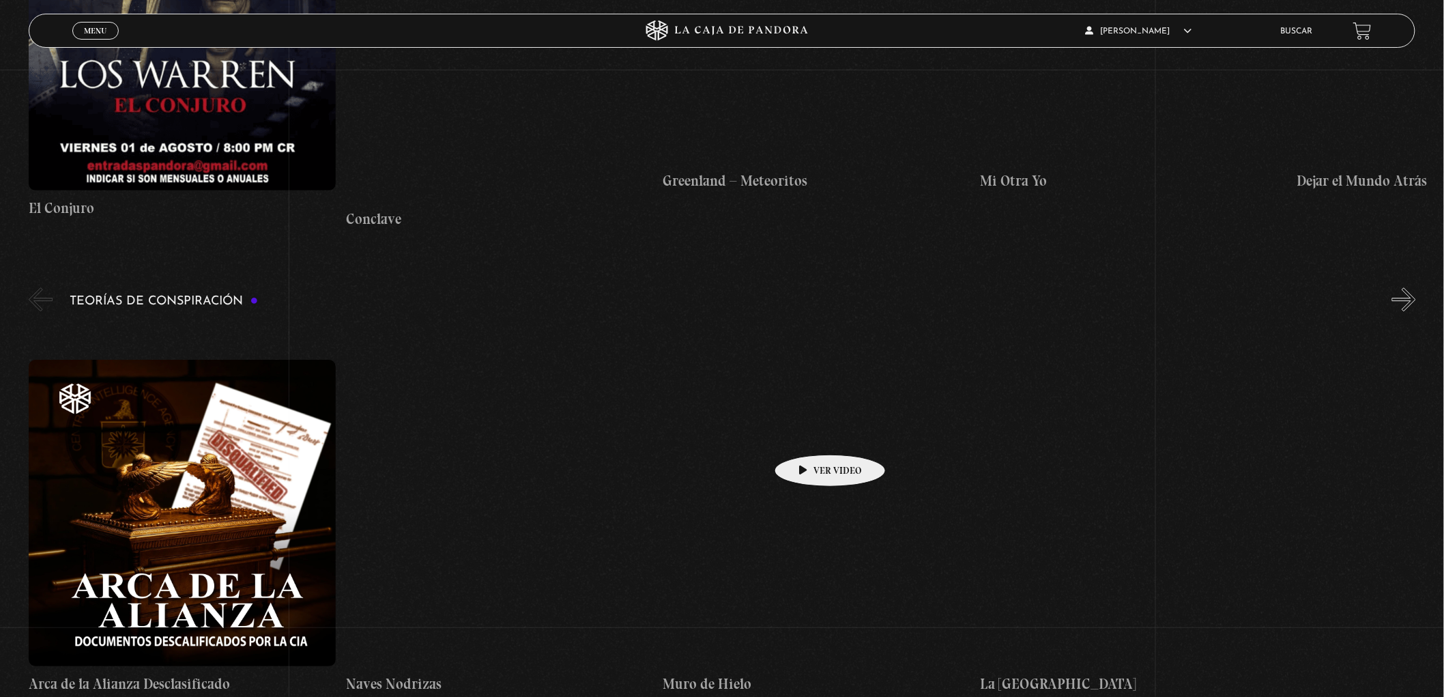
scroll to position [3563, 0]
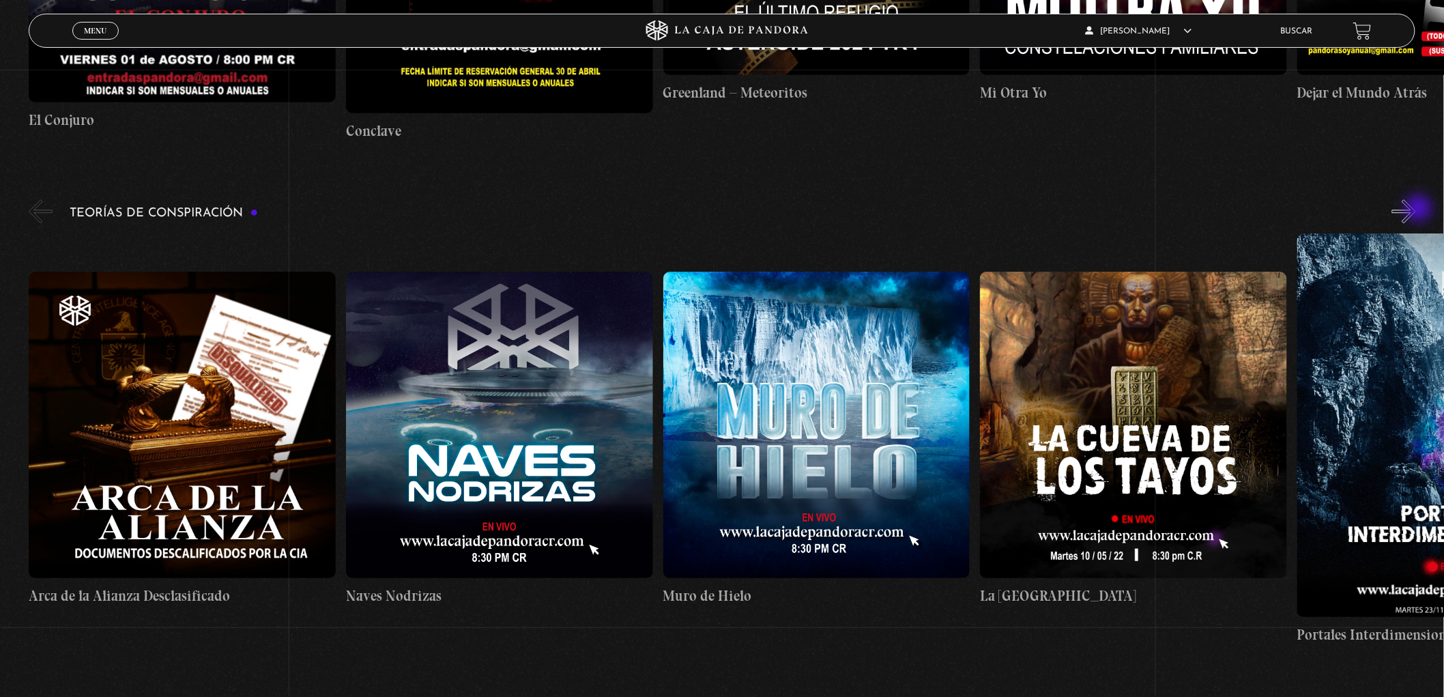
click at [1416, 209] on button "»" at bounding box center [1404, 211] width 24 height 24
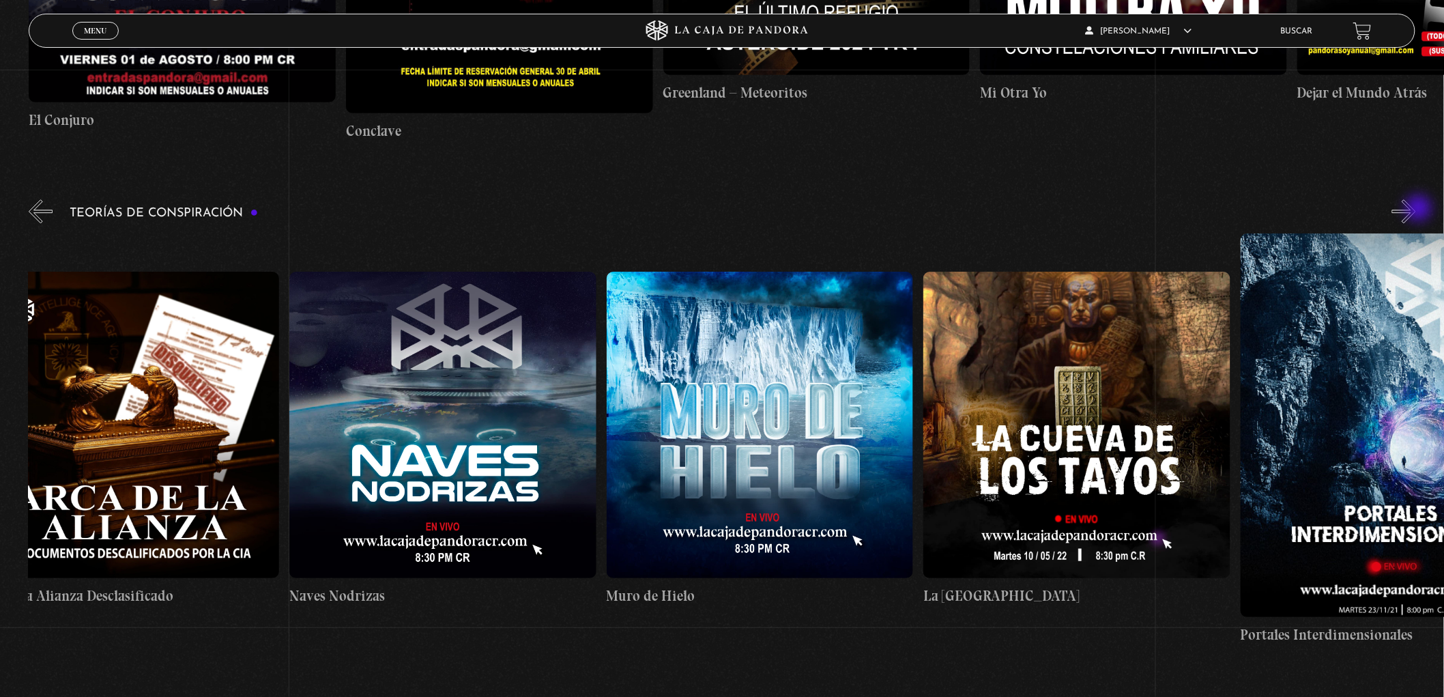
click at [1416, 209] on button "»" at bounding box center [1404, 211] width 24 height 24
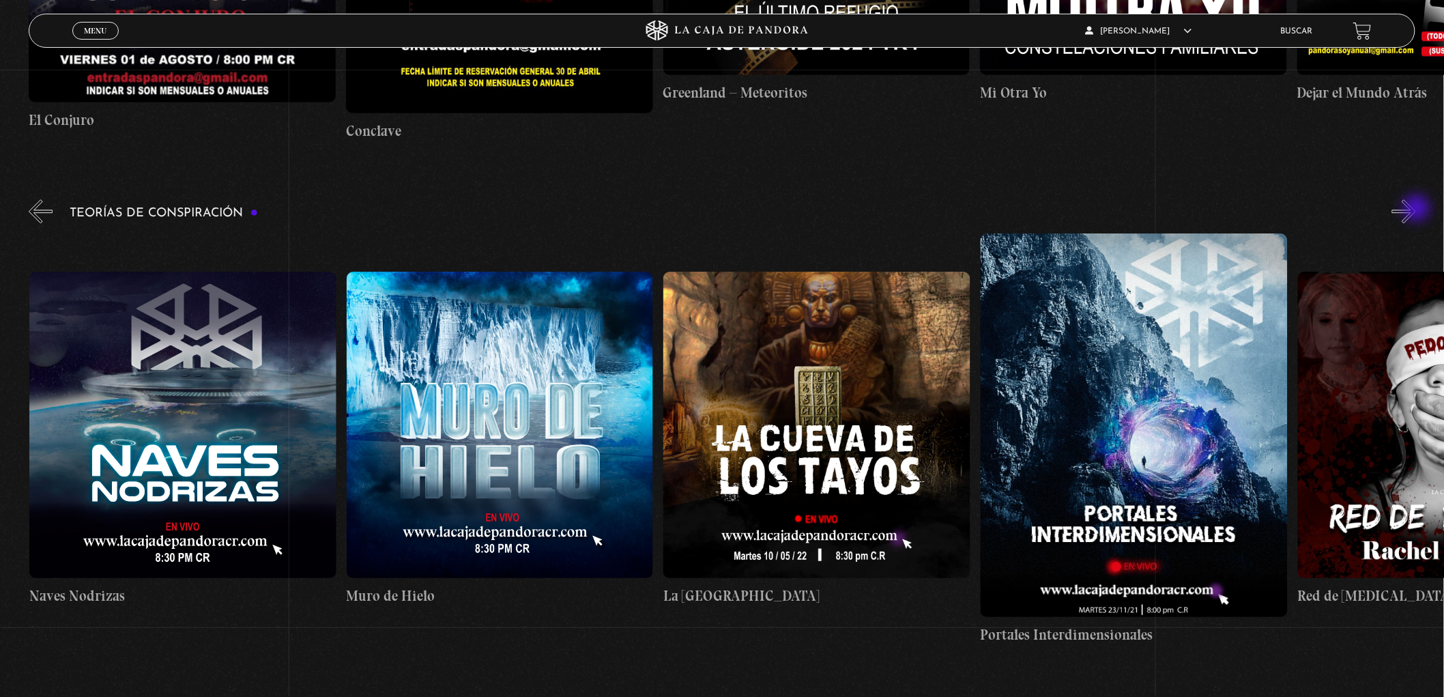
click at [1416, 209] on button "»" at bounding box center [1404, 211] width 24 height 24
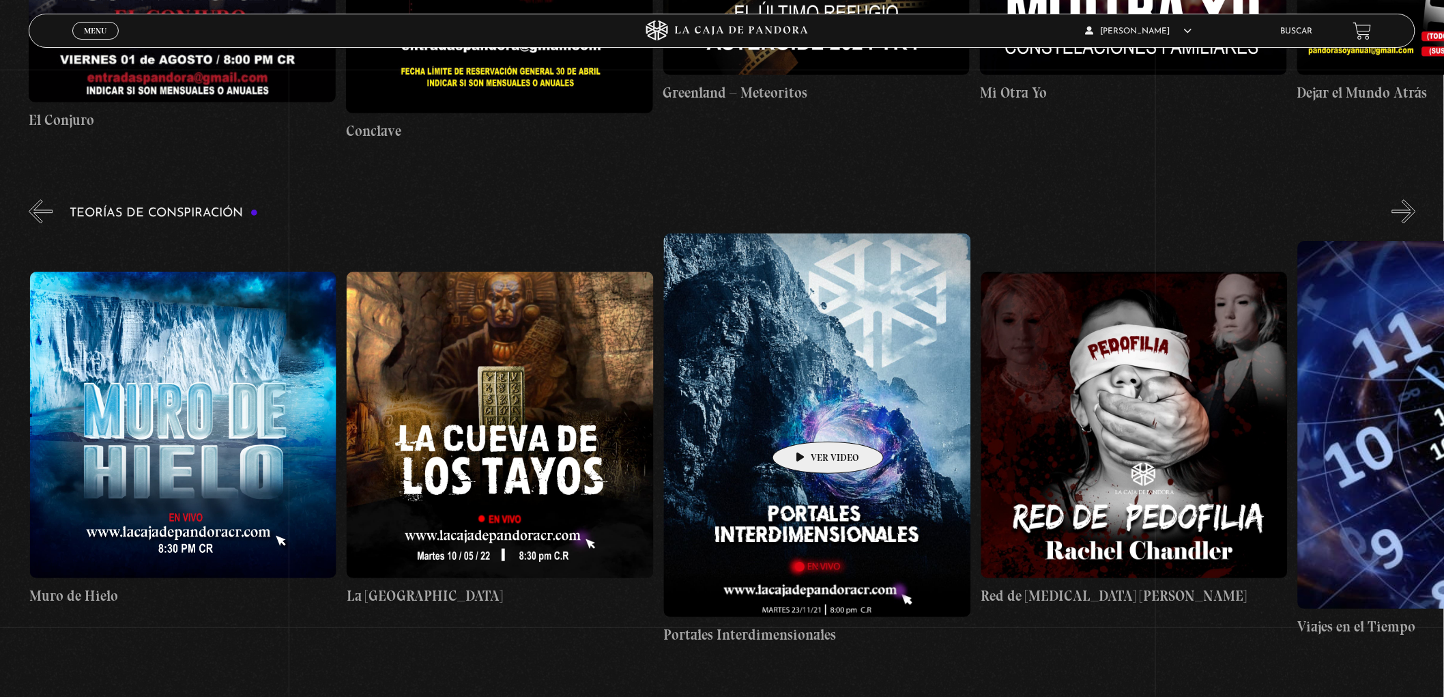
click at [807, 418] on figure at bounding box center [817, 424] width 307 height 383
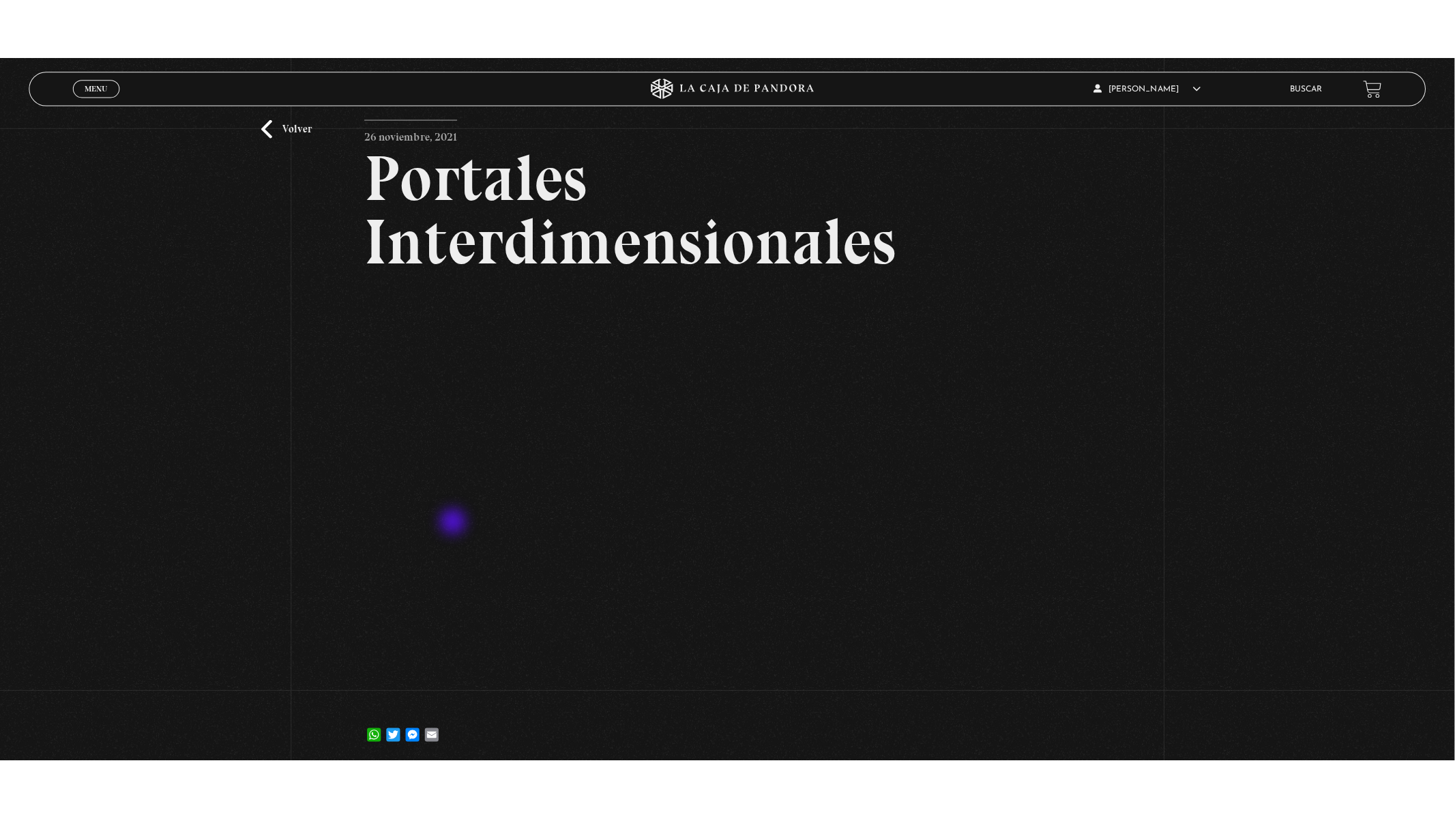
scroll to position [151, 0]
